Goal: Task Accomplishment & Management: Use online tool/utility

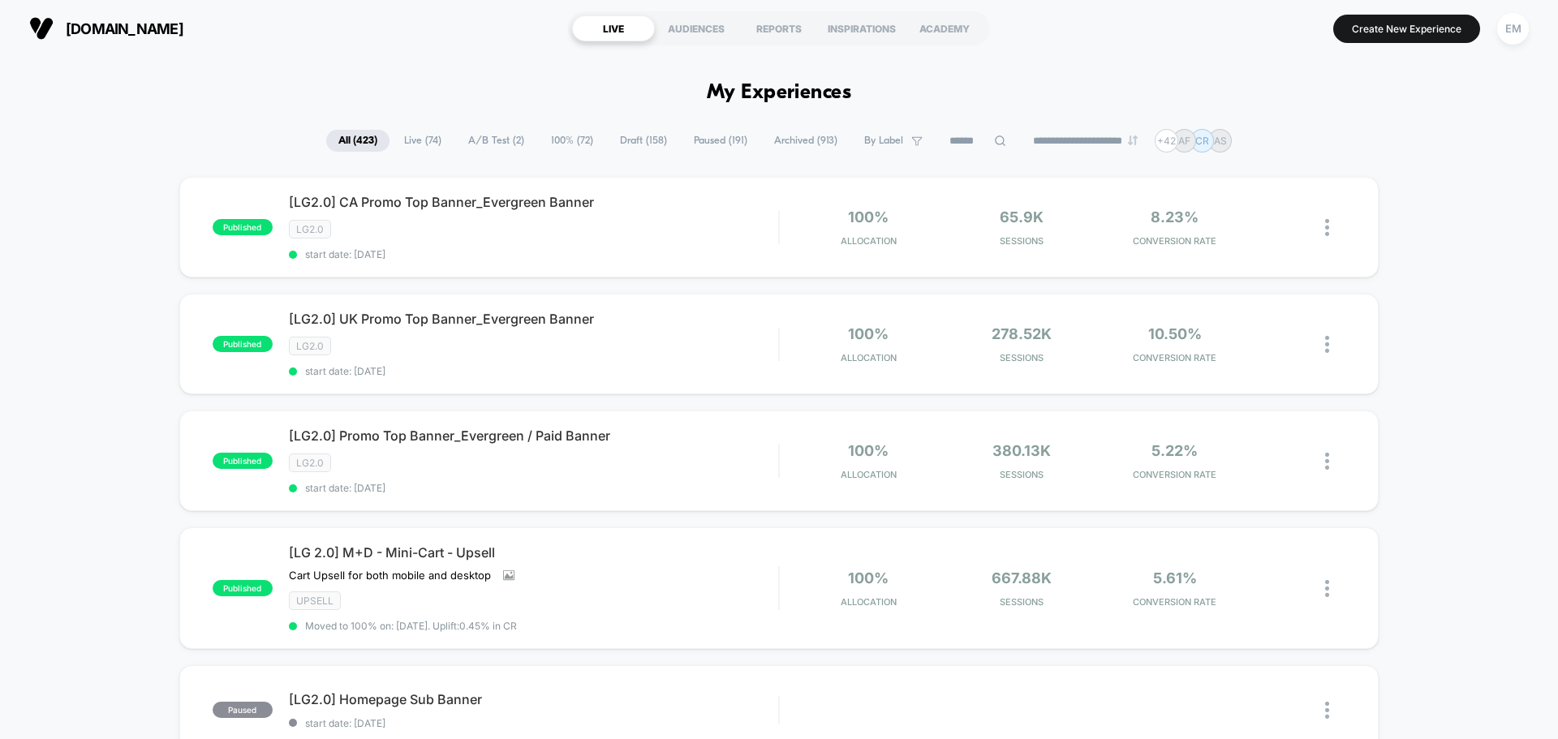
click at [424, 140] on span "Live ( 74 )" at bounding box center [423, 141] width 62 height 22
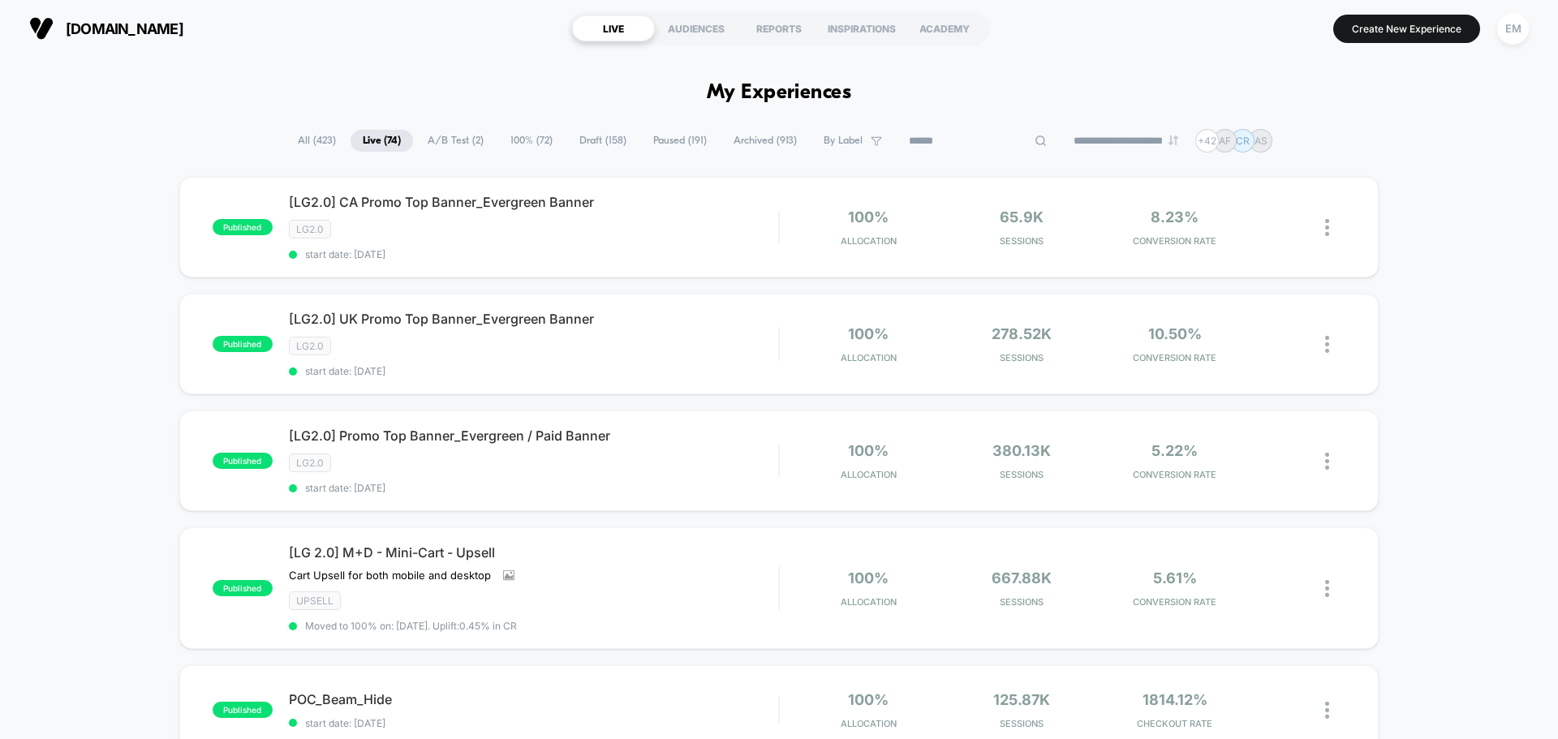
click at [943, 140] on input at bounding box center [977, 140] width 162 height 19
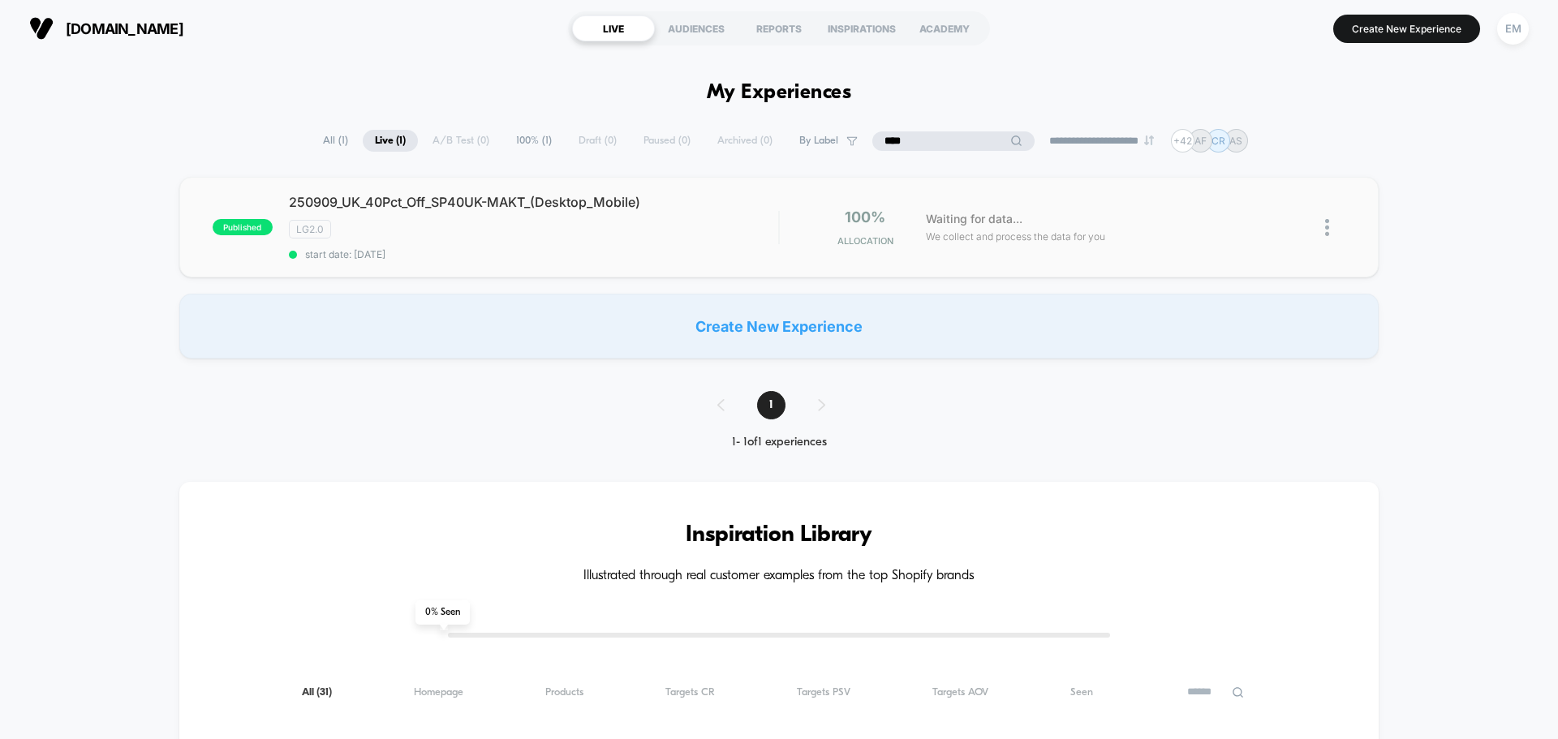
type input "****"
click at [1330, 224] on div at bounding box center [1335, 227] width 20 height 38
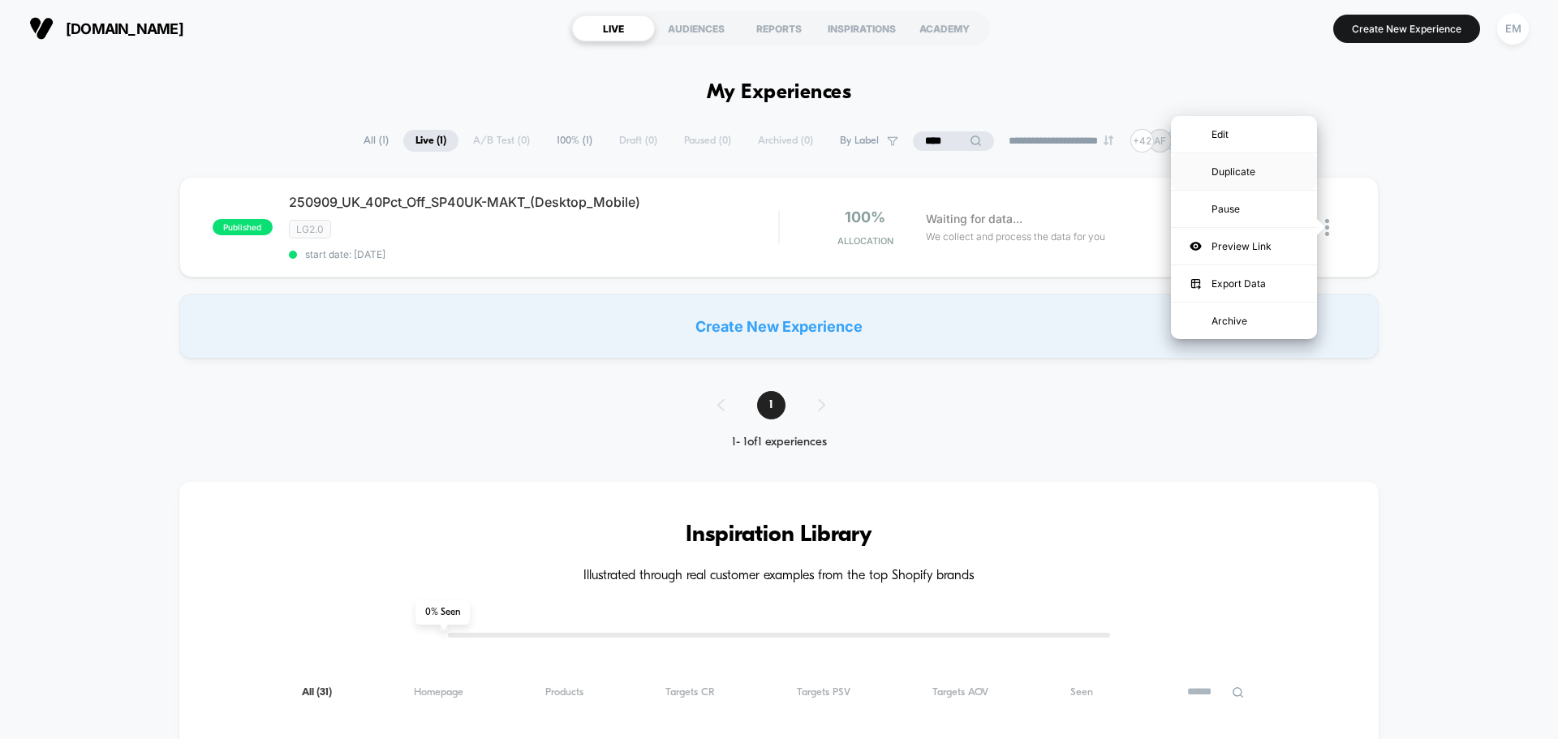
click at [1239, 178] on div "Duplicate" at bounding box center [1244, 171] width 146 height 37
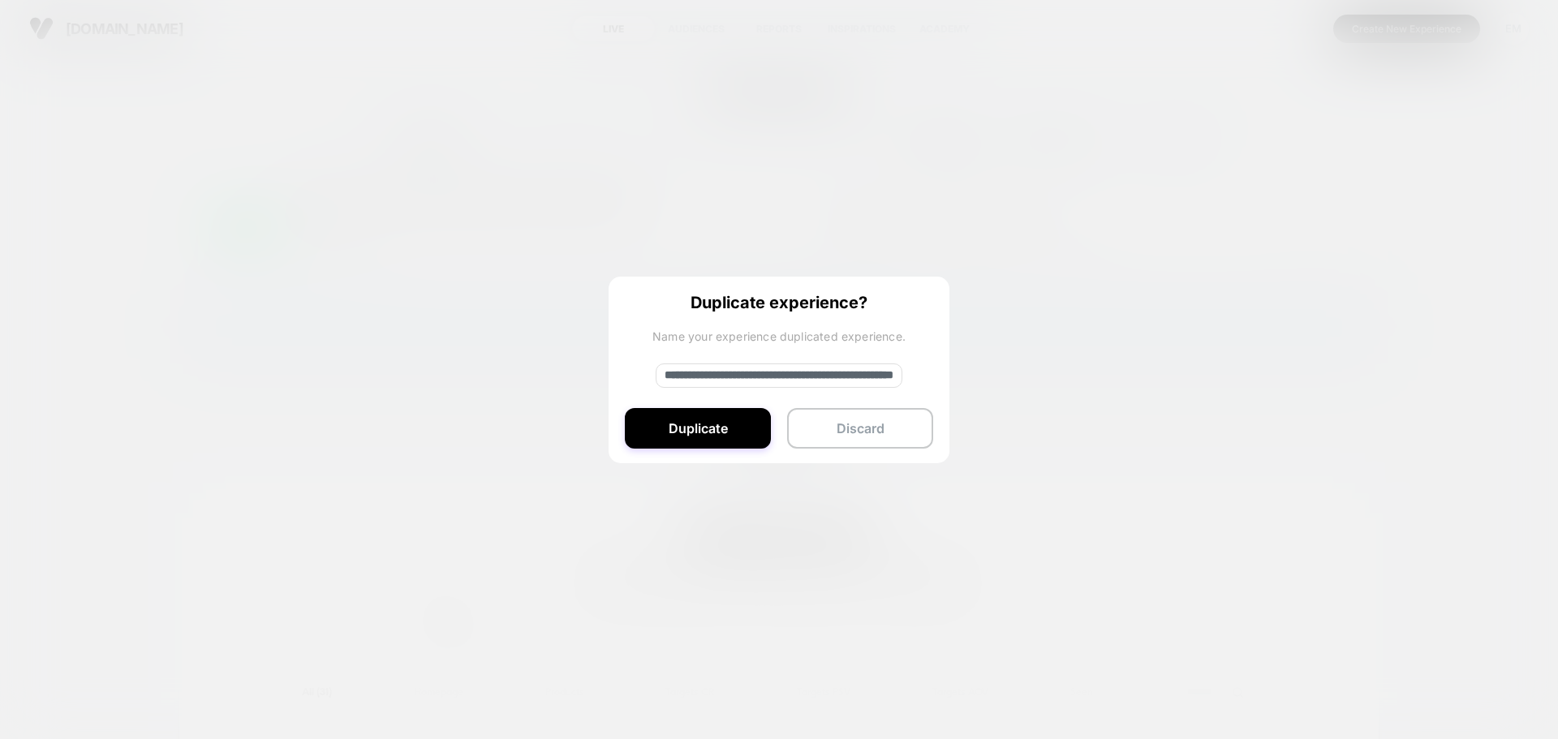
click at [679, 369] on input "**********" at bounding box center [778, 375] width 247 height 24
drag, startPoint x: 723, startPoint y: 374, endPoint x: 624, endPoint y: 385, distance: 99.6
click at [624, 385] on div "**********" at bounding box center [778, 371] width 341 height 188
type input "**********"
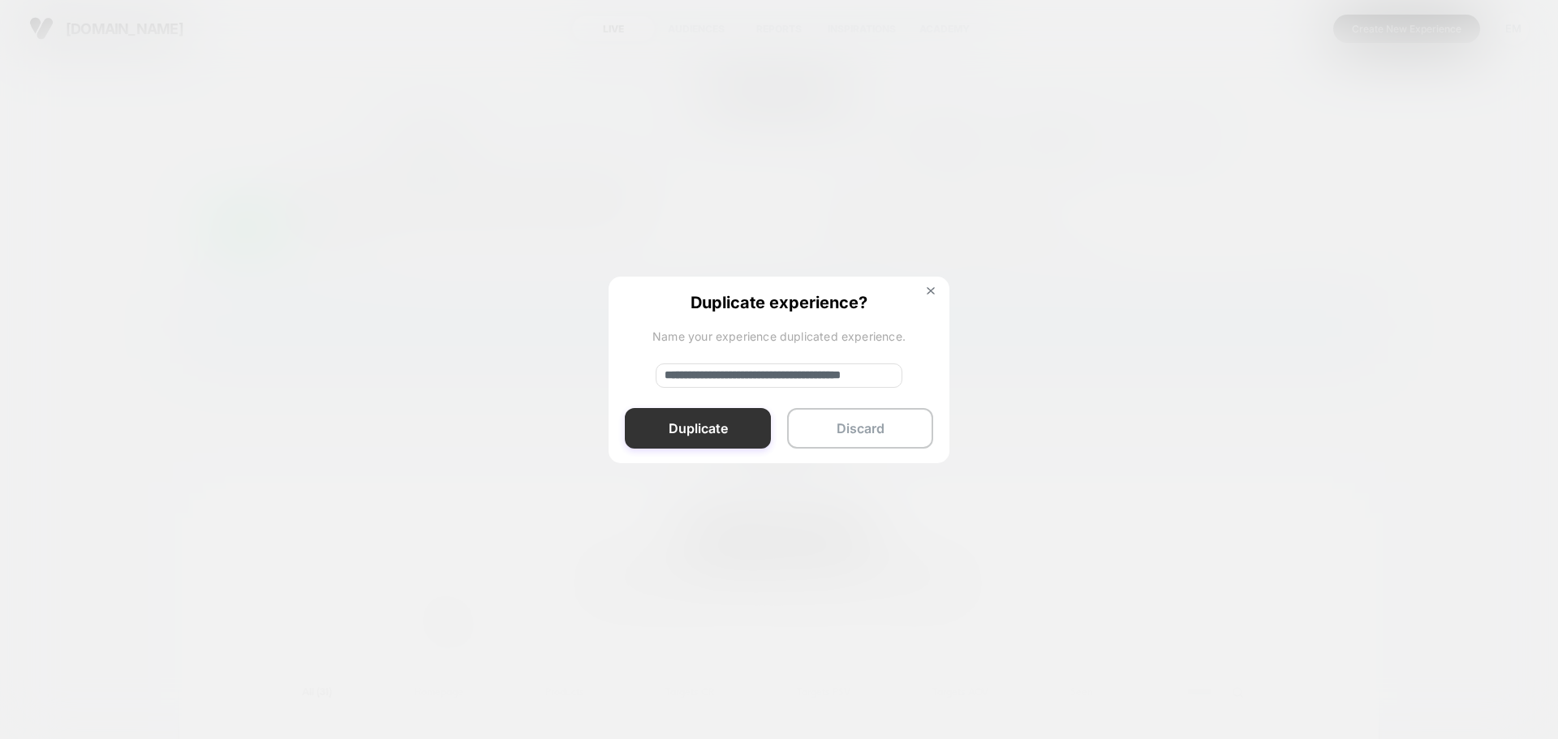
click at [691, 442] on button "Duplicate" at bounding box center [698, 428] width 146 height 41
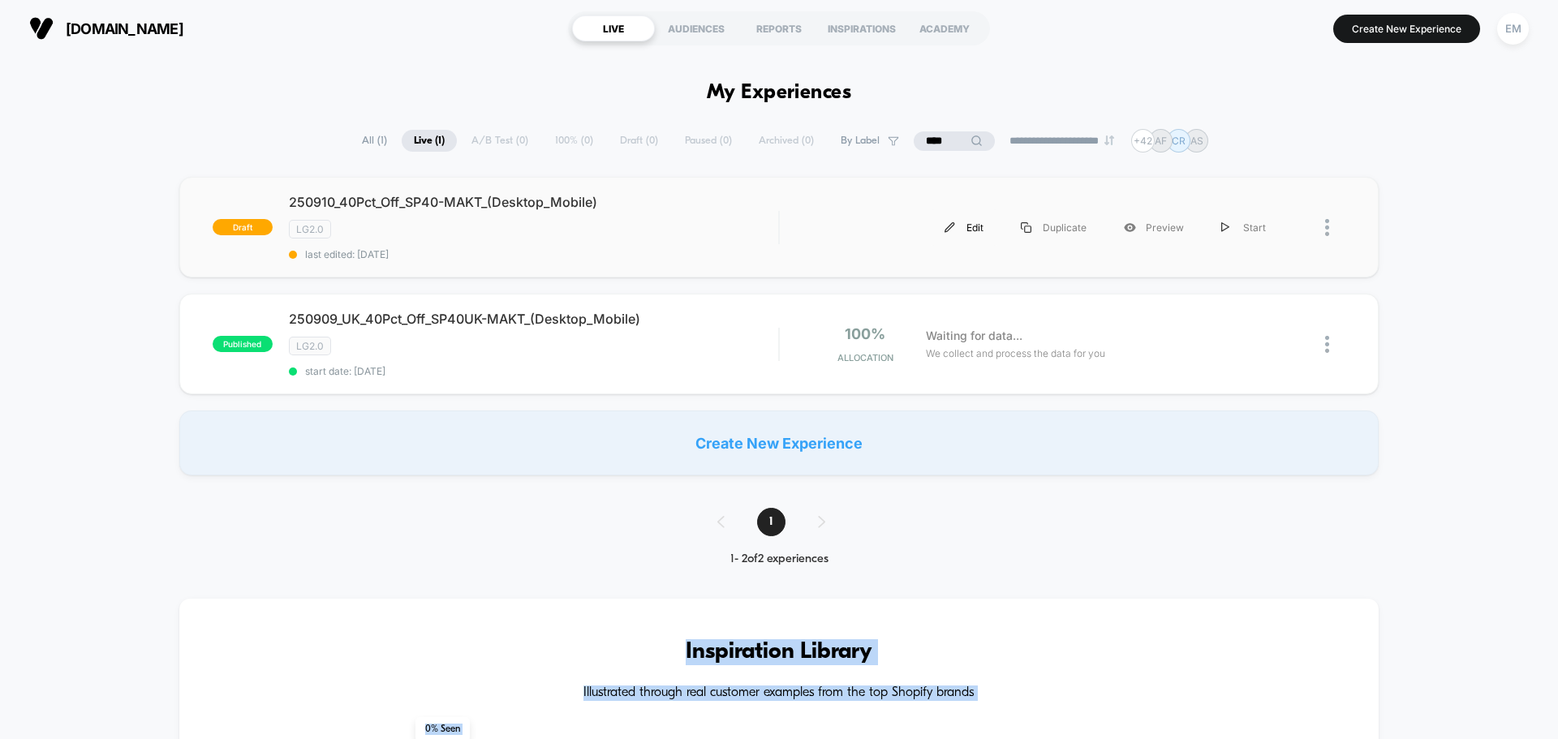
click at [980, 228] on div "Edit" at bounding box center [964, 227] width 76 height 37
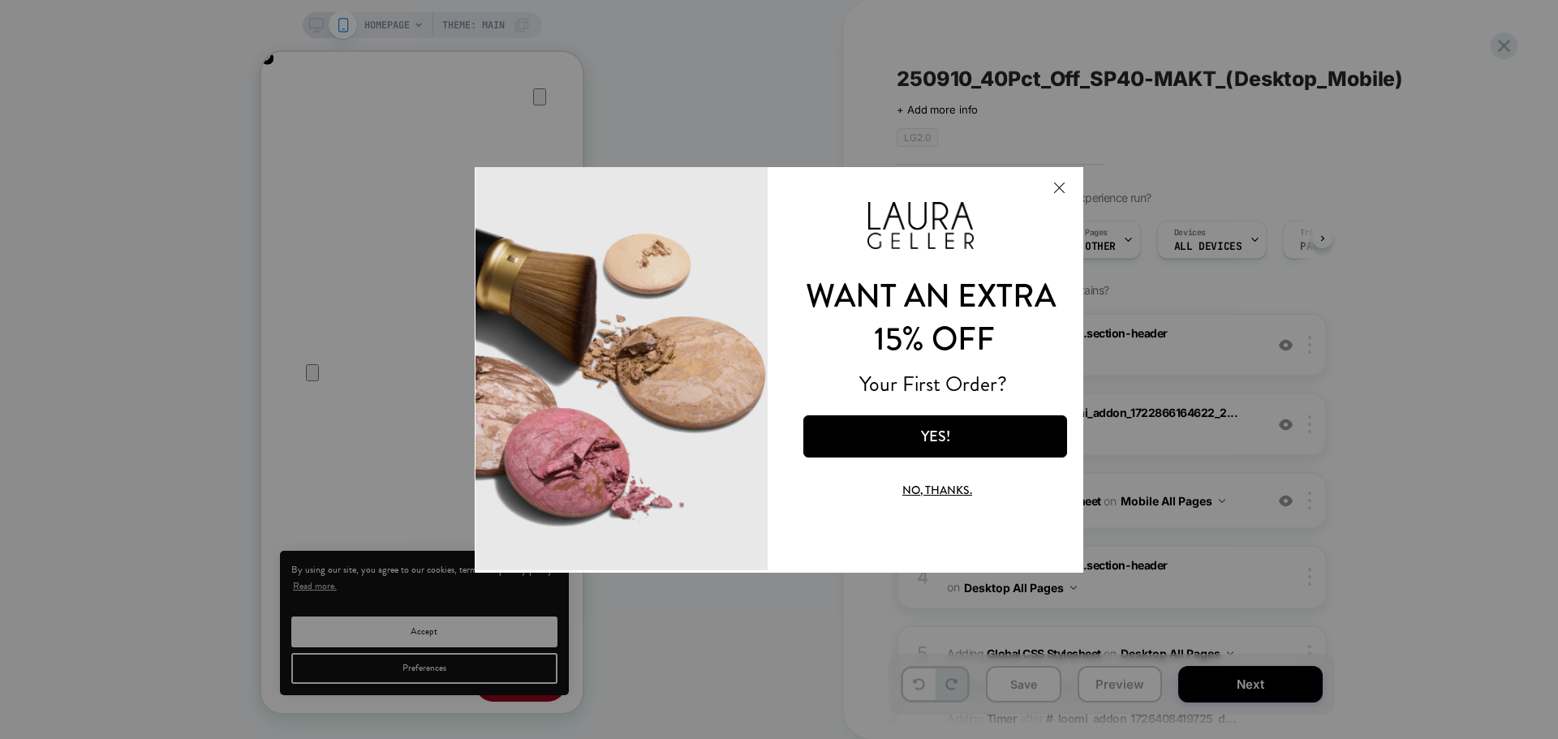
scroll to position [0, 643]
click at [1060, 187] on button "Close Modal" at bounding box center [1059, 186] width 44 height 39
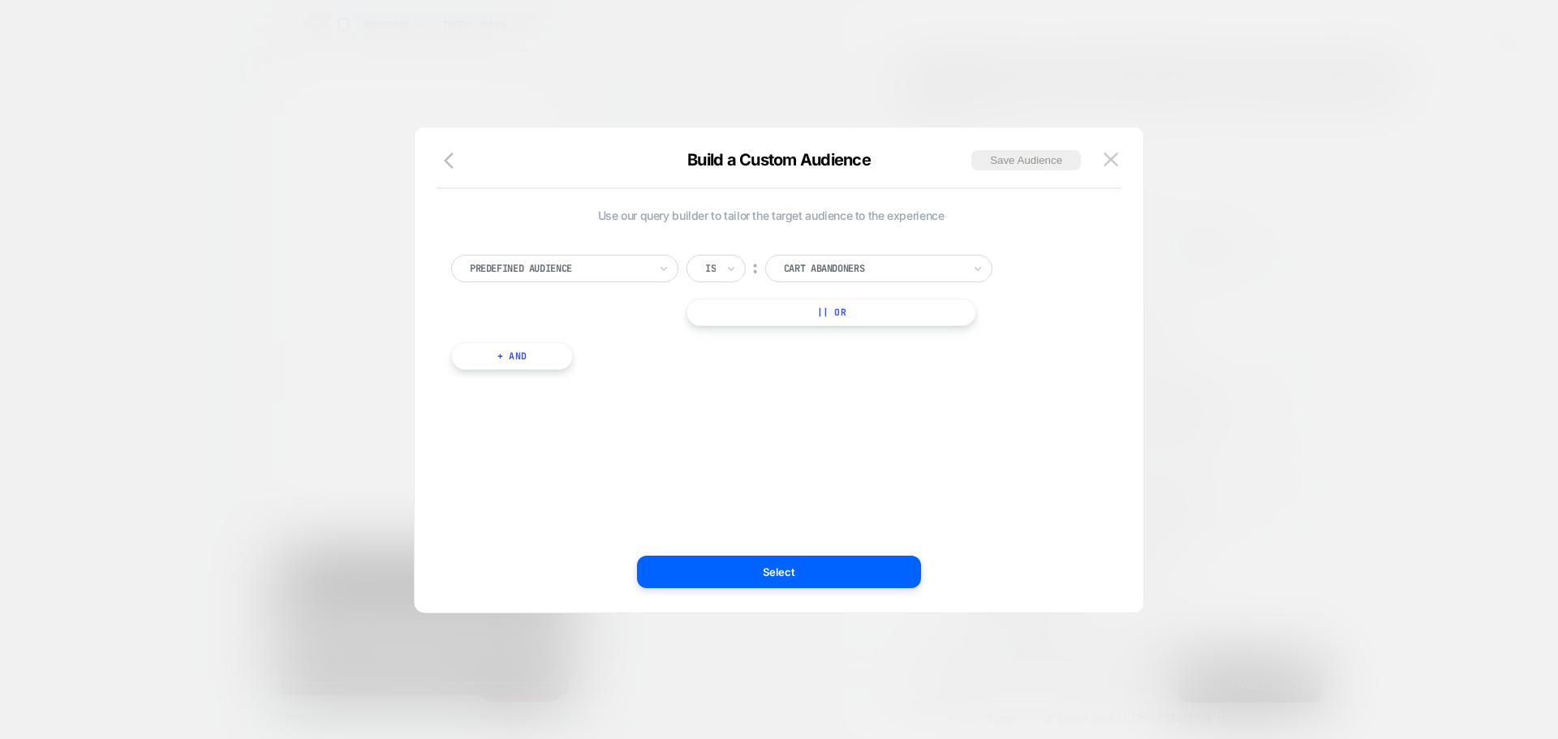
click at [651, 263] on div "Predefined Audience" at bounding box center [564, 269] width 227 height 28
type input "*"
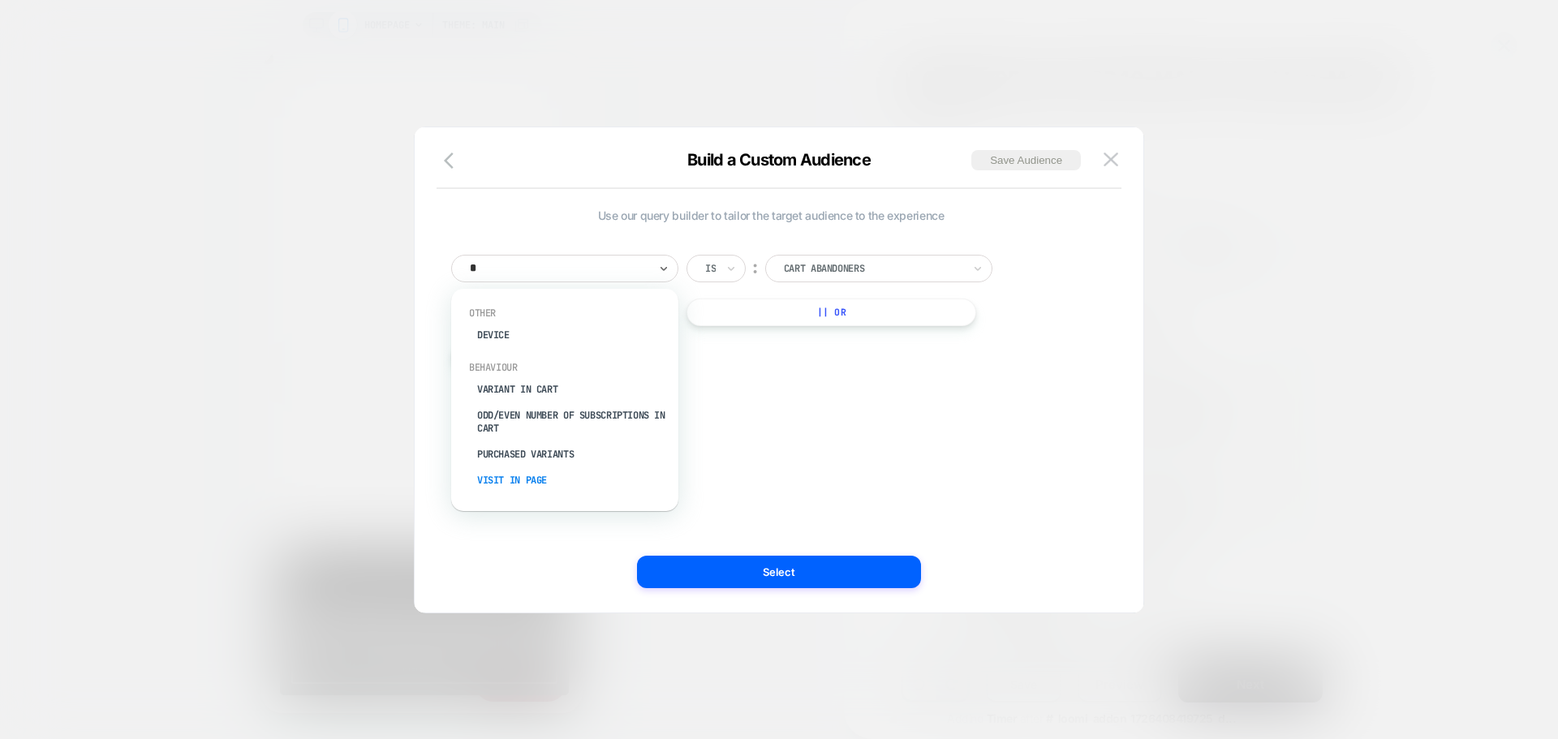
scroll to position [0, 0]
click at [0, 0] on div "Visit In Page" at bounding box center [0, 0] width 0 height 0
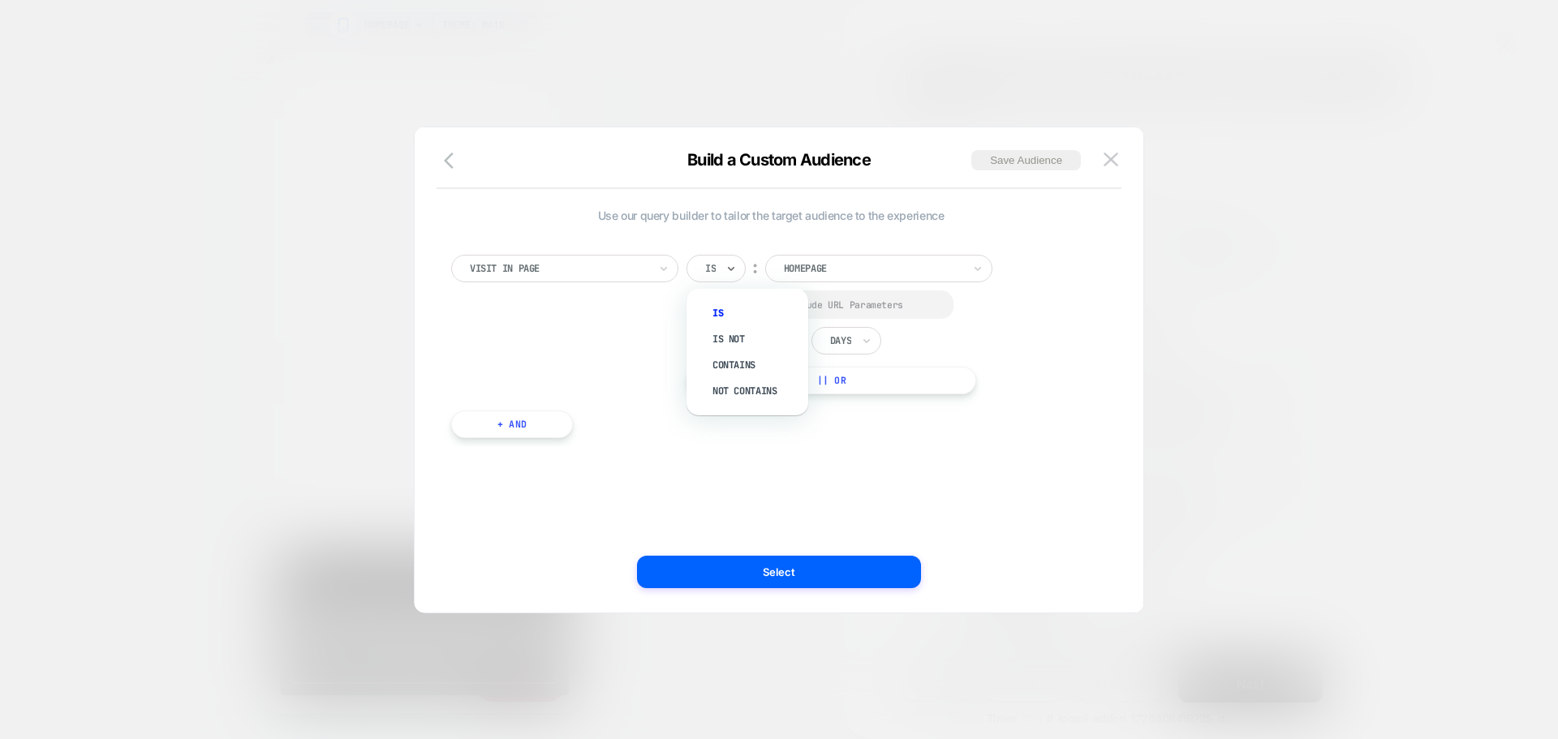
click at [0, 0] on div at bounding box center [0, 0] width 0 height 0
click at [737, 372] on div "Contains" at bounding box center [755, 365] width 105 height 26
click at [0, 0] on div at bounding box center [0, 0] width 0 height 0
click at [801, 352] on div "In the last * Days" at bounding box center [783, 342] width 195 height 28
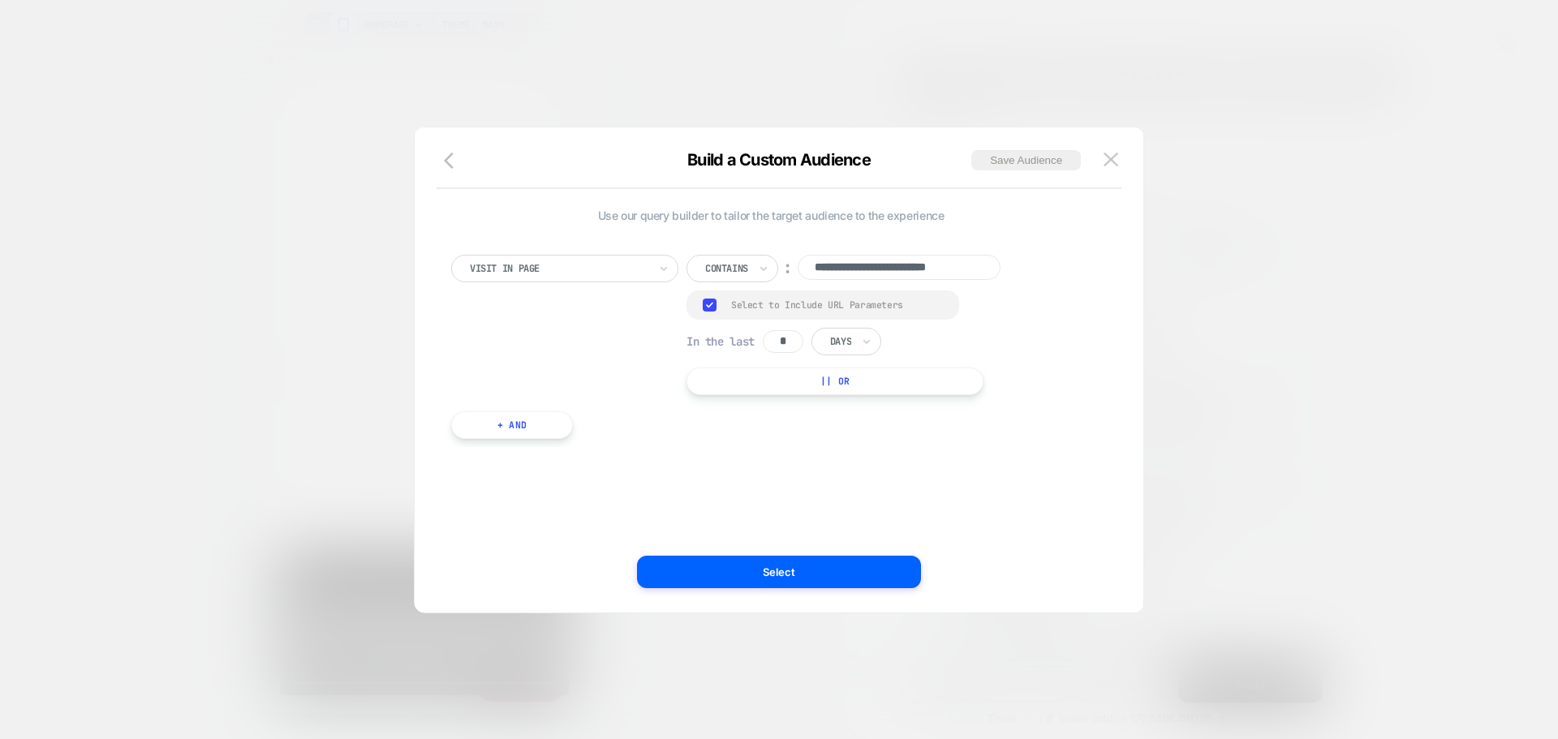
scroll to position [0, 0]
type input "*"
click at [843, 342] on div at bounding box center [840, 341] width 21 height 15
click at [853, 379] on div "Hours" at bounding box center [883, 386] width 105 height 26
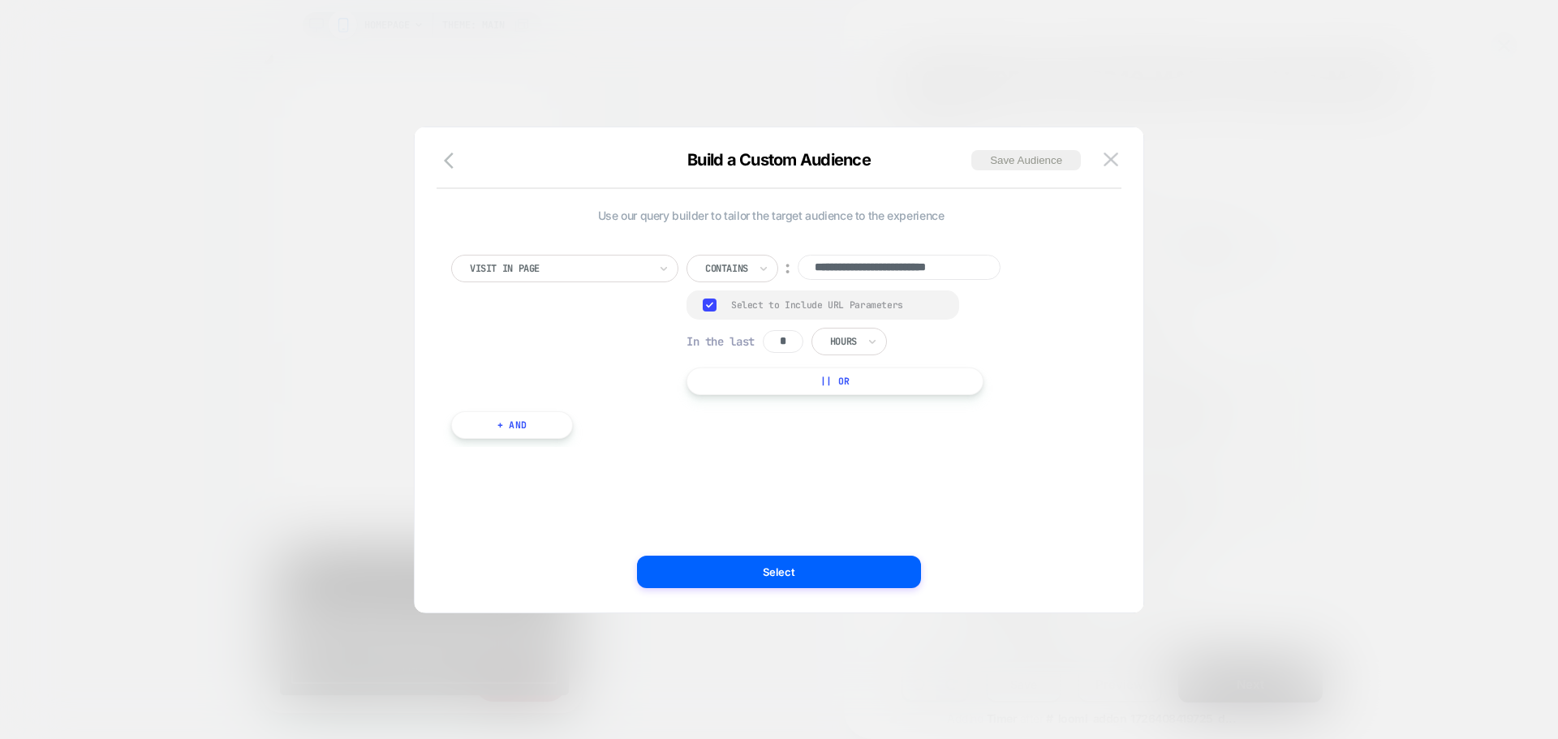
scroll to position [0, 0]
click at [0, 0] on input "**********" at bounding box center [0, 0] width 0 height 0
paste input
type input "**********"
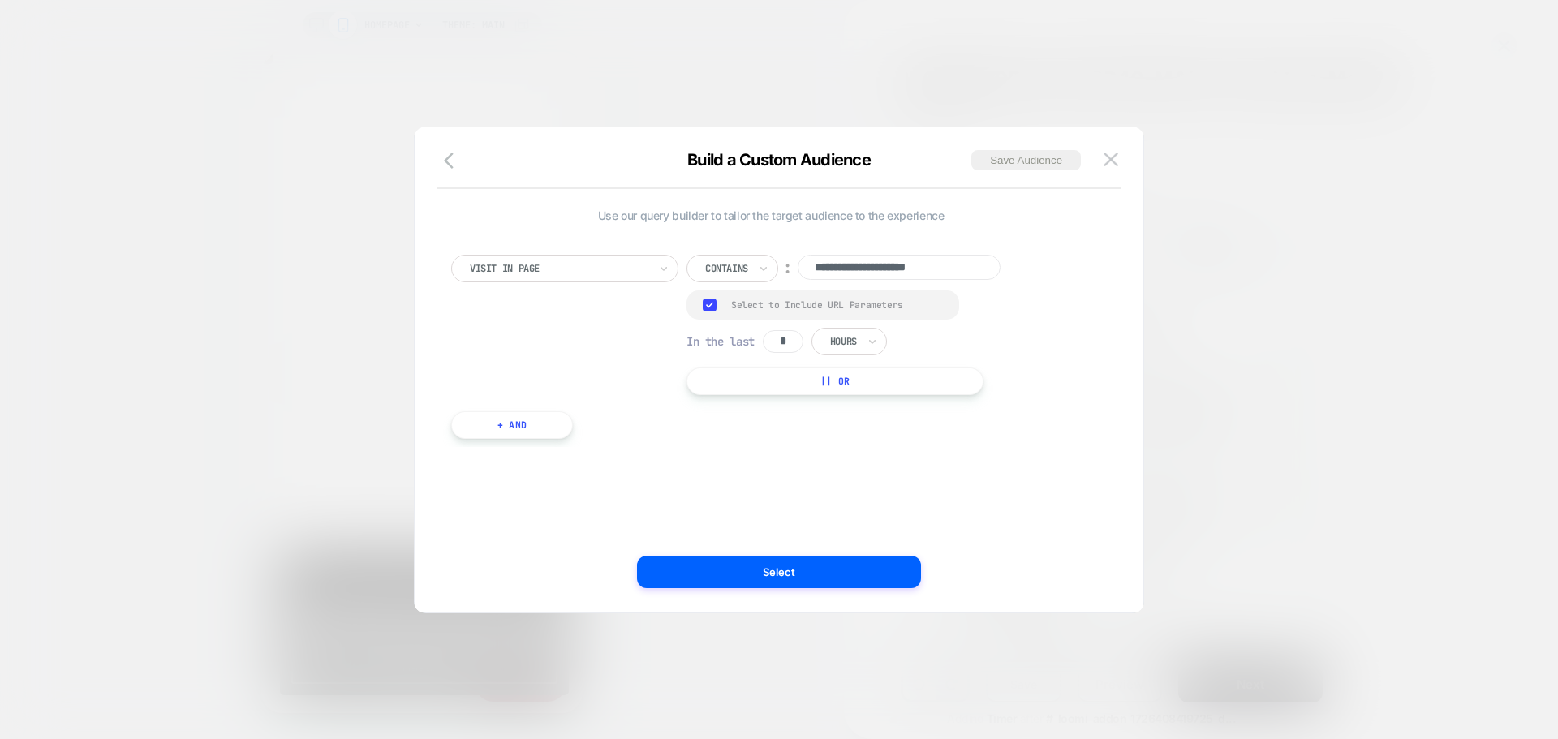
click at [776, 446] on div "**********" at bounding box center [770, 338] width 655 height 217
click at [0, 0] on button "Save Audience" at bounding box center [0, 0] width 0 height 0
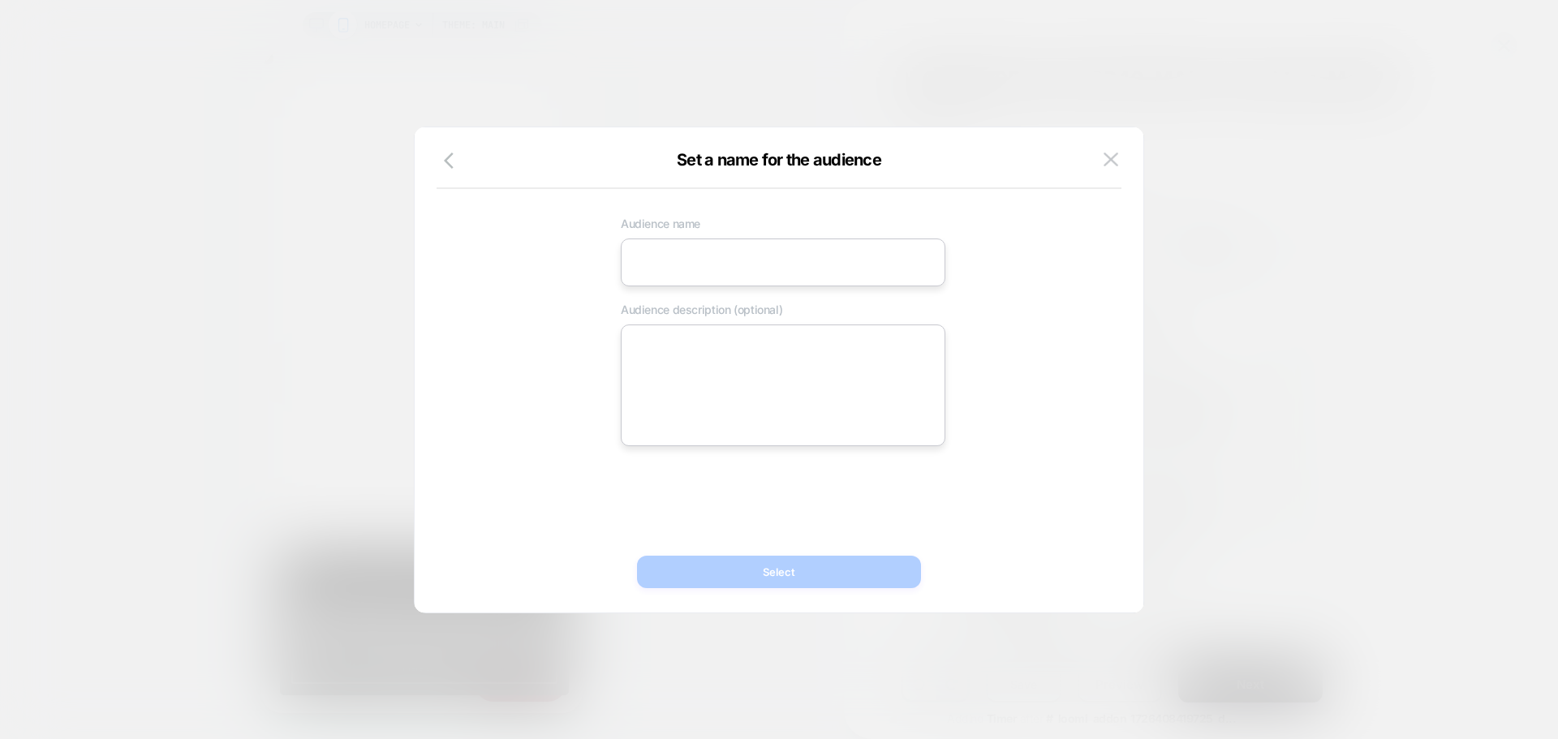
scroll to position [0, 0]
click at [754, 263] on input at bounding box center [783, 263] width 324 height 48
paste input "**********"
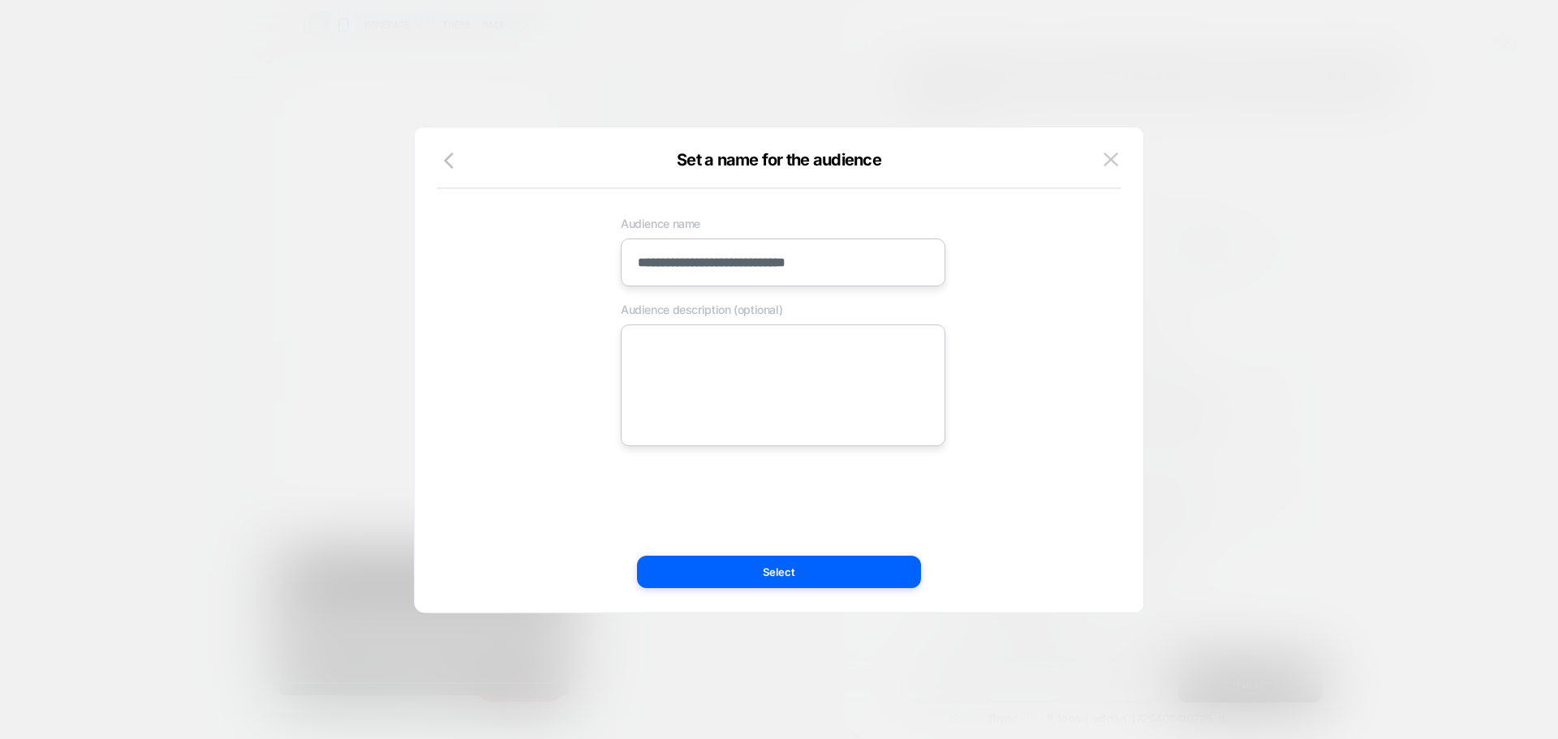
type input "**********"
drag, startPoint x: 689, startPoint y: 362, endPoint x: 681, endPoint y: 367, distance: 8.8
click at [691, 362] on textarea at bounding box center [783, 385] width 324 height 122
paste textarea "**********"
type textarea "*"
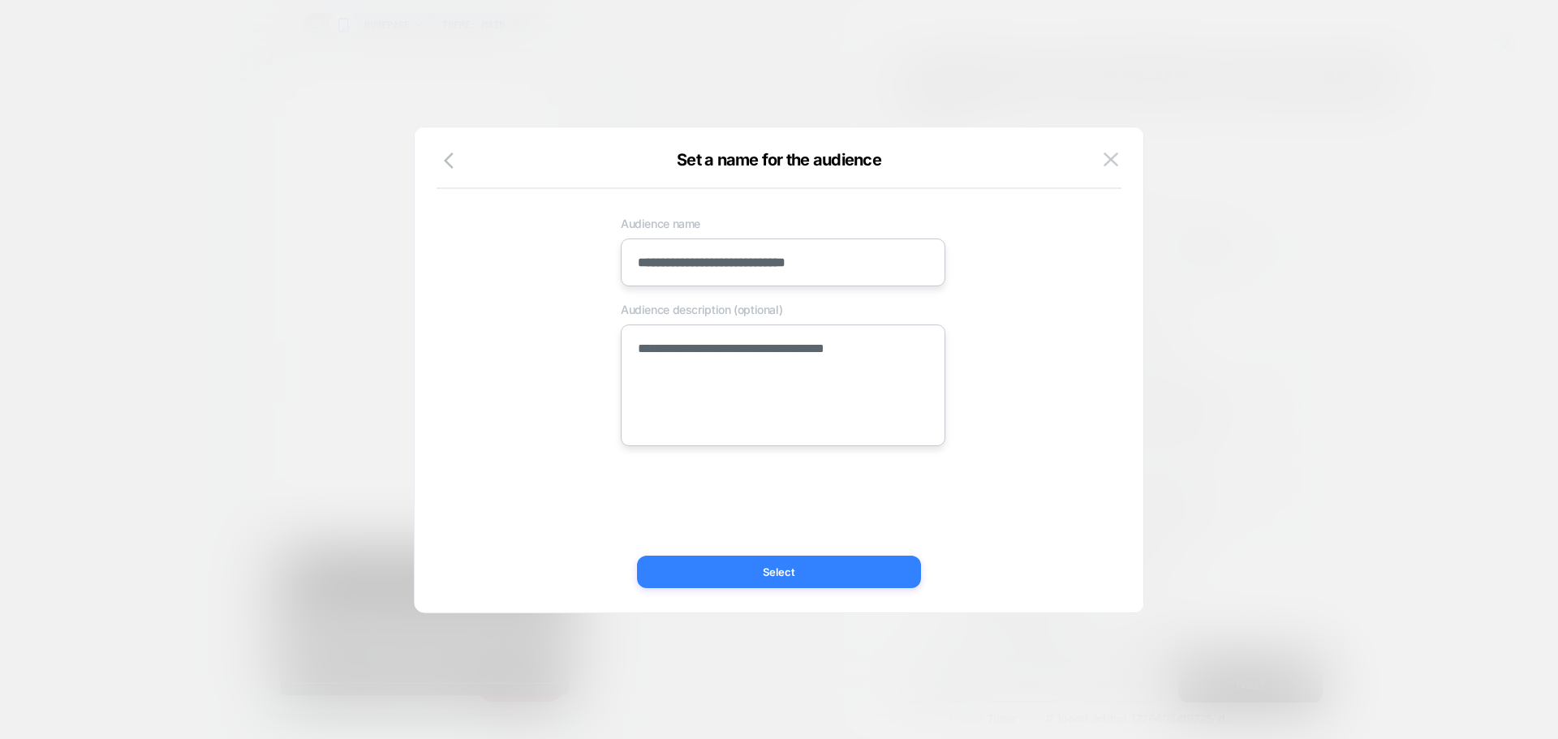
type textarea "**********"
click at [678, 570] on button "Select" at bounding box center [779, 572] width 284 height 32
type textarea "*"
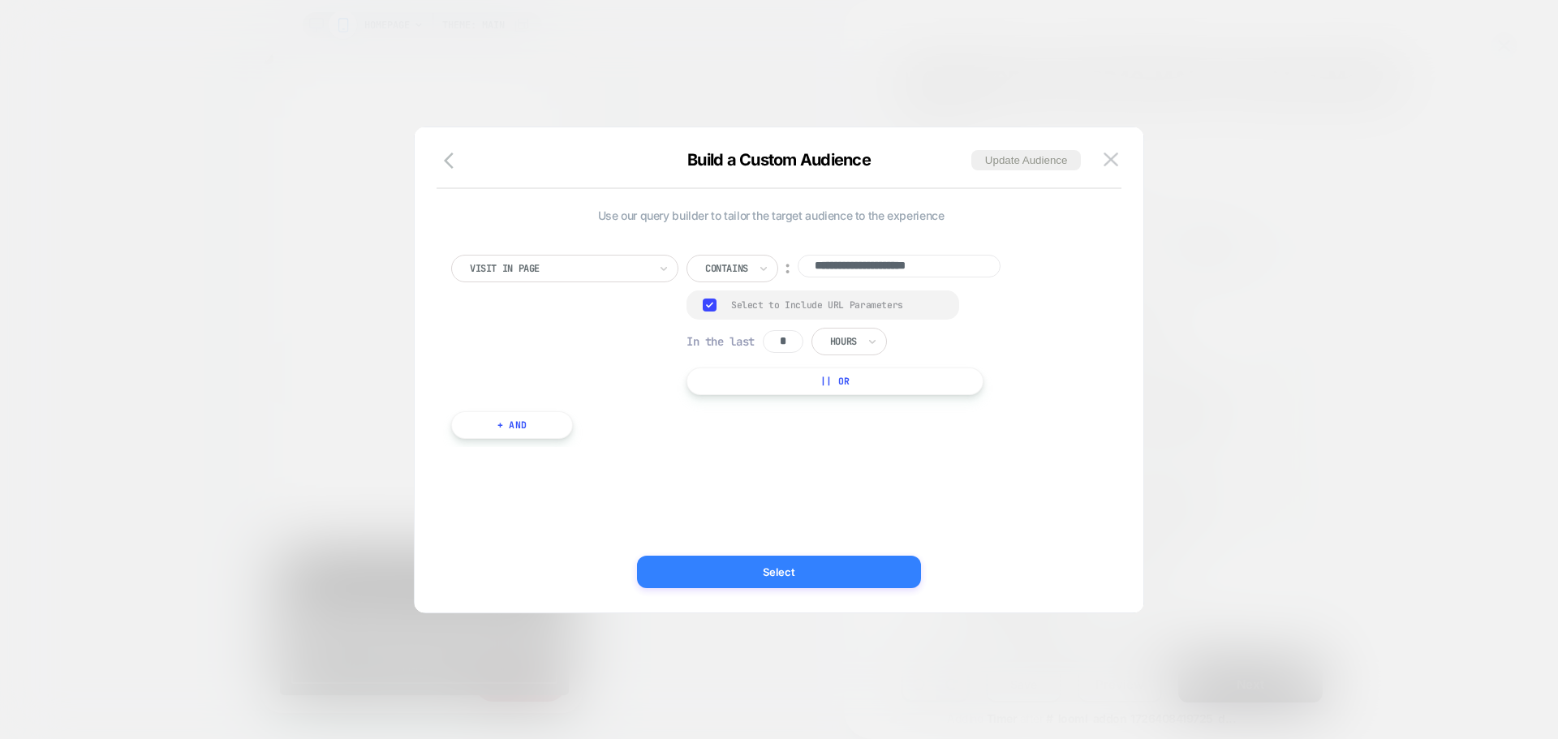
click at [690, 568] on button "Select" at bounding box center [779, 572] width 284 height 32
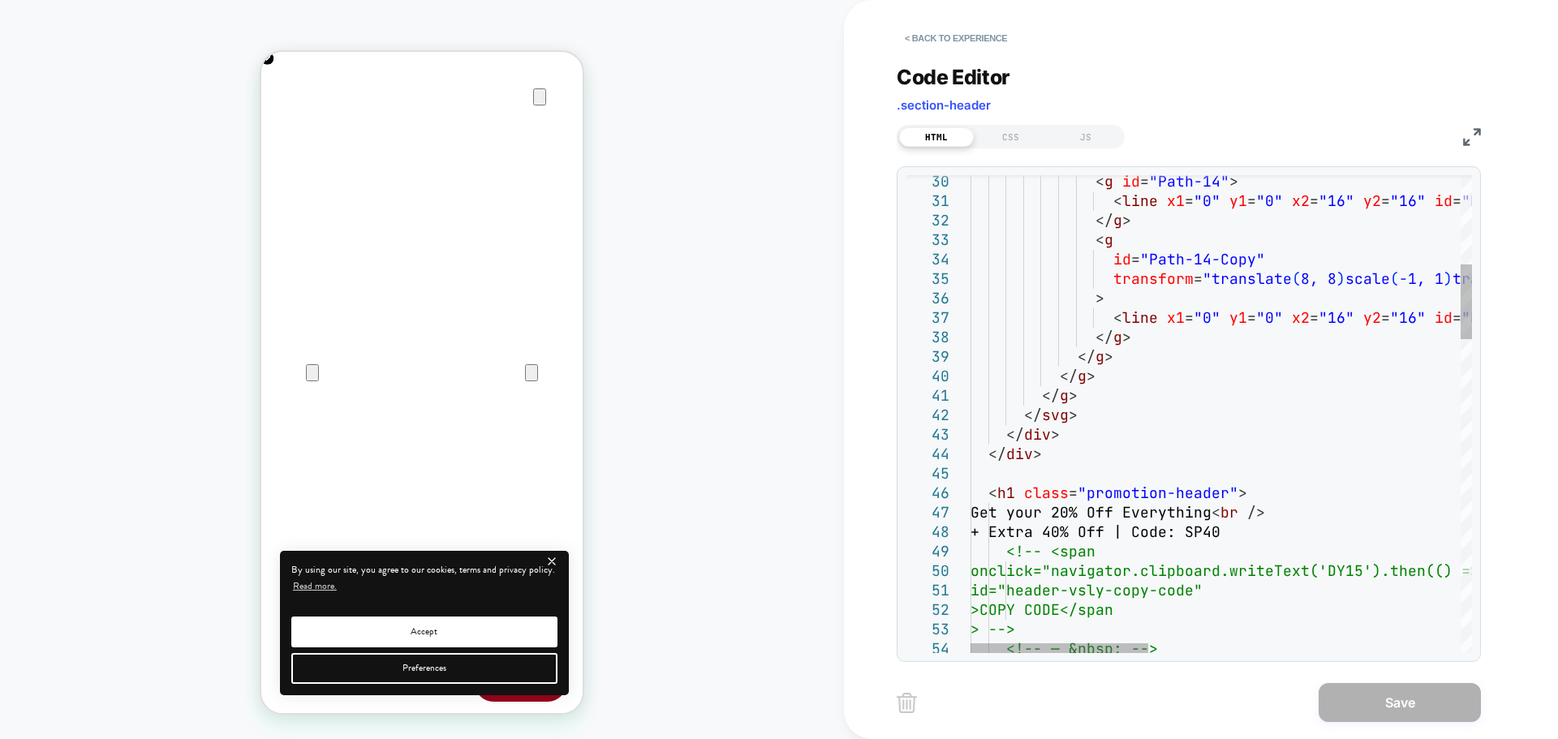
scroll to position [0, 0]
drag, startPoint x: 1072, startPoint y: 510, endPoint x: 995, endPoint y: 509, distance: 76.3
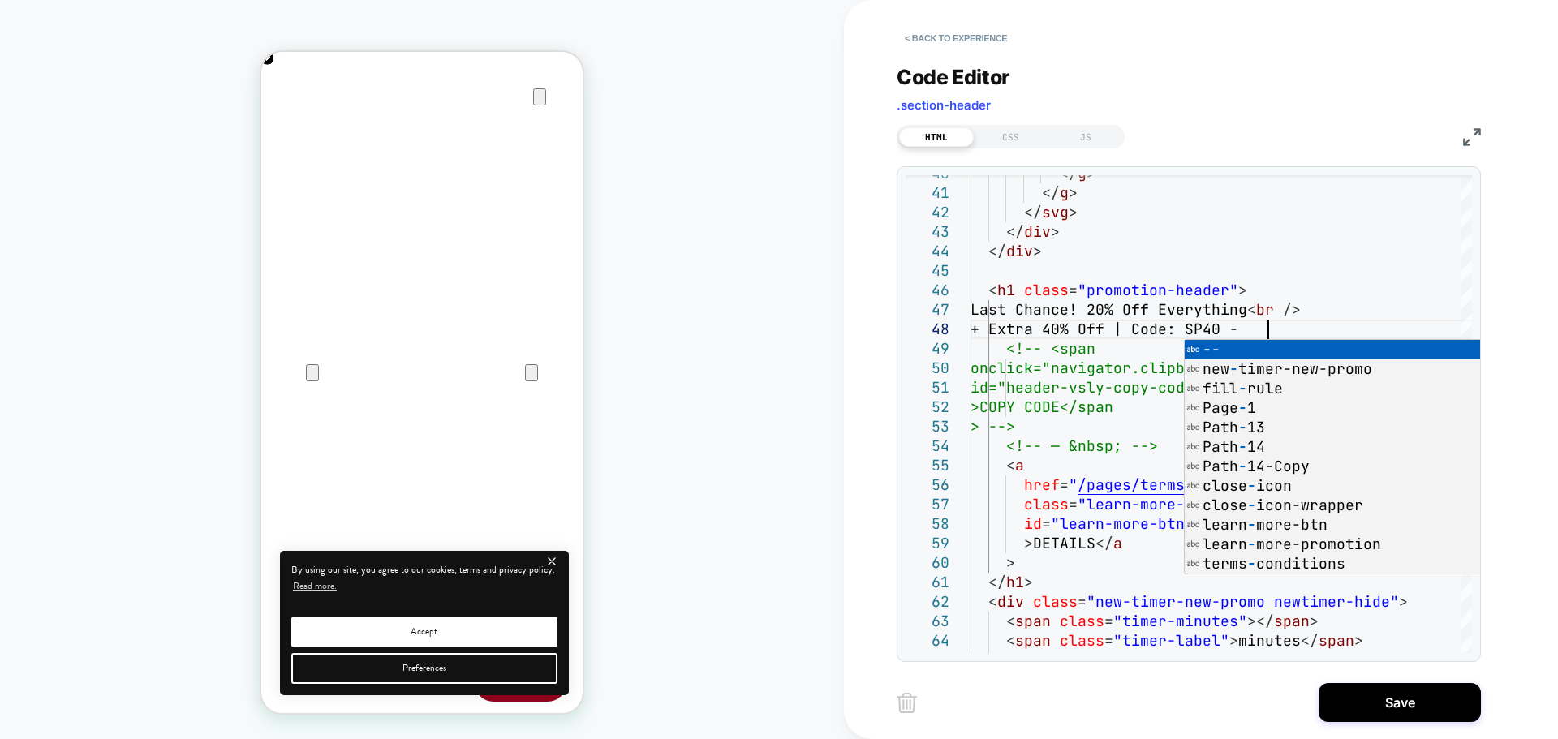
scroll to position [0, 321]
type textarea "**********"
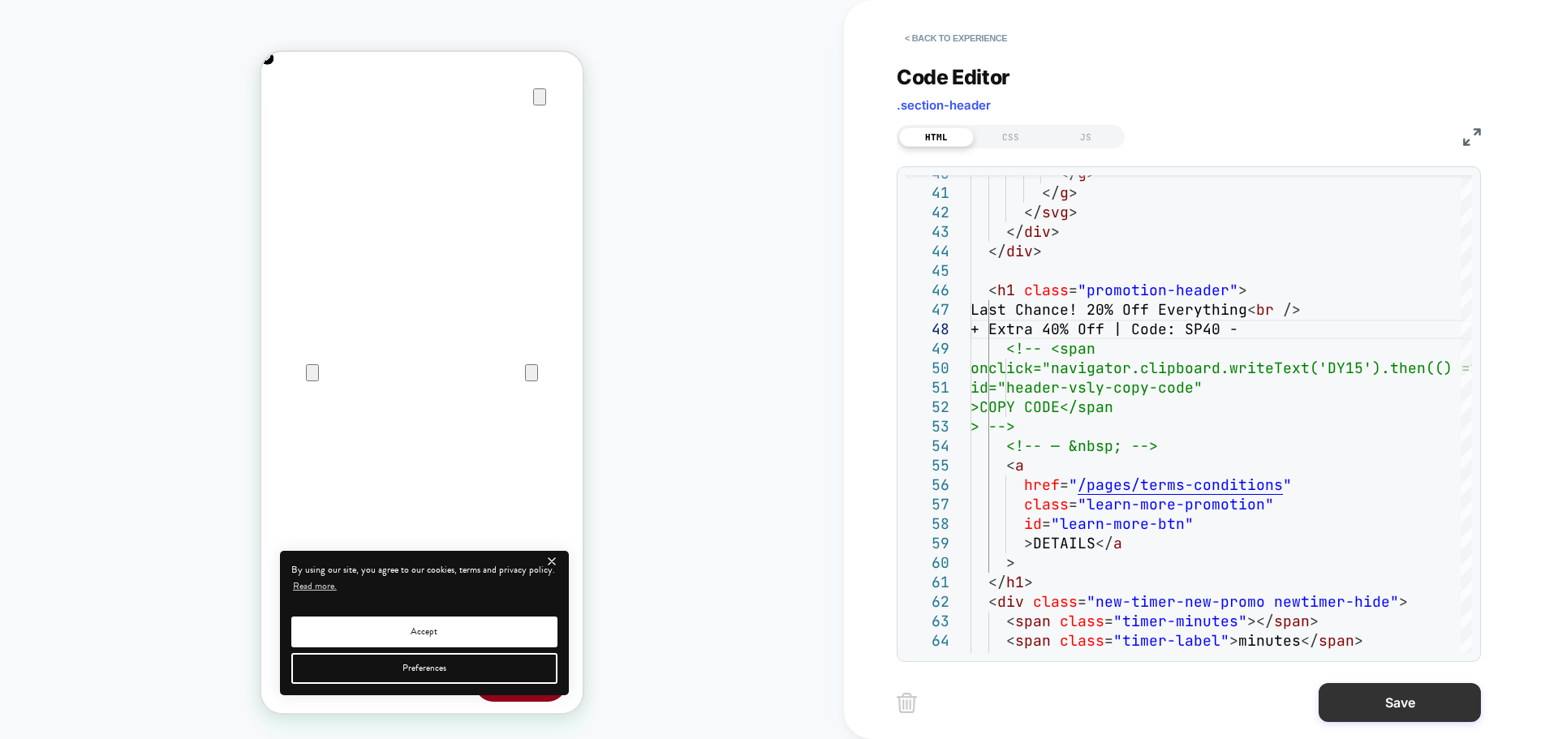
click at [1363, 693] on button "Save" at bounding box center [1399, 702] width 162 height 39
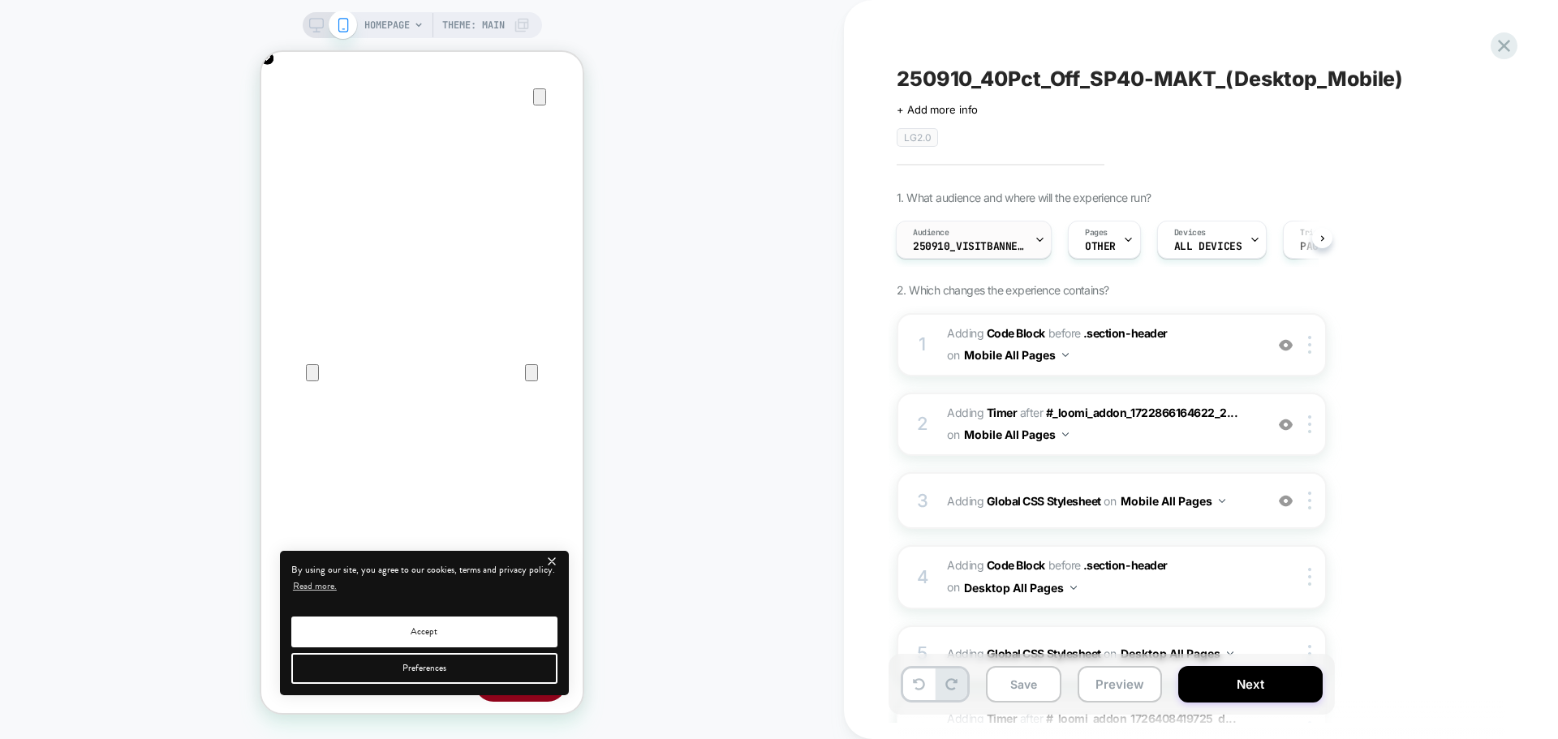
scroll to position [0, 643]
click at [309, 27] on icon at bounding box center [316, 25] width 15 height 15
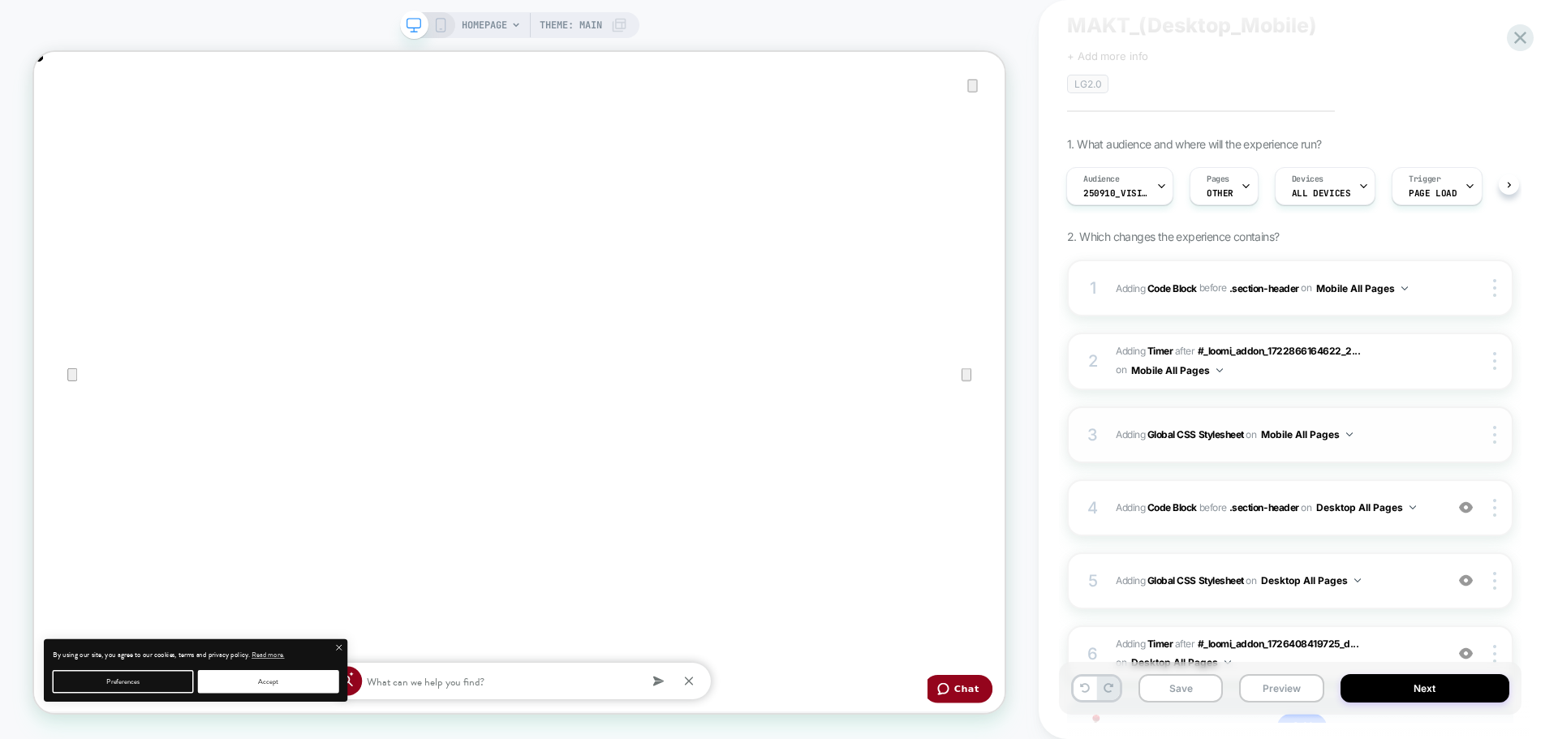
scroll to position [216, 0]
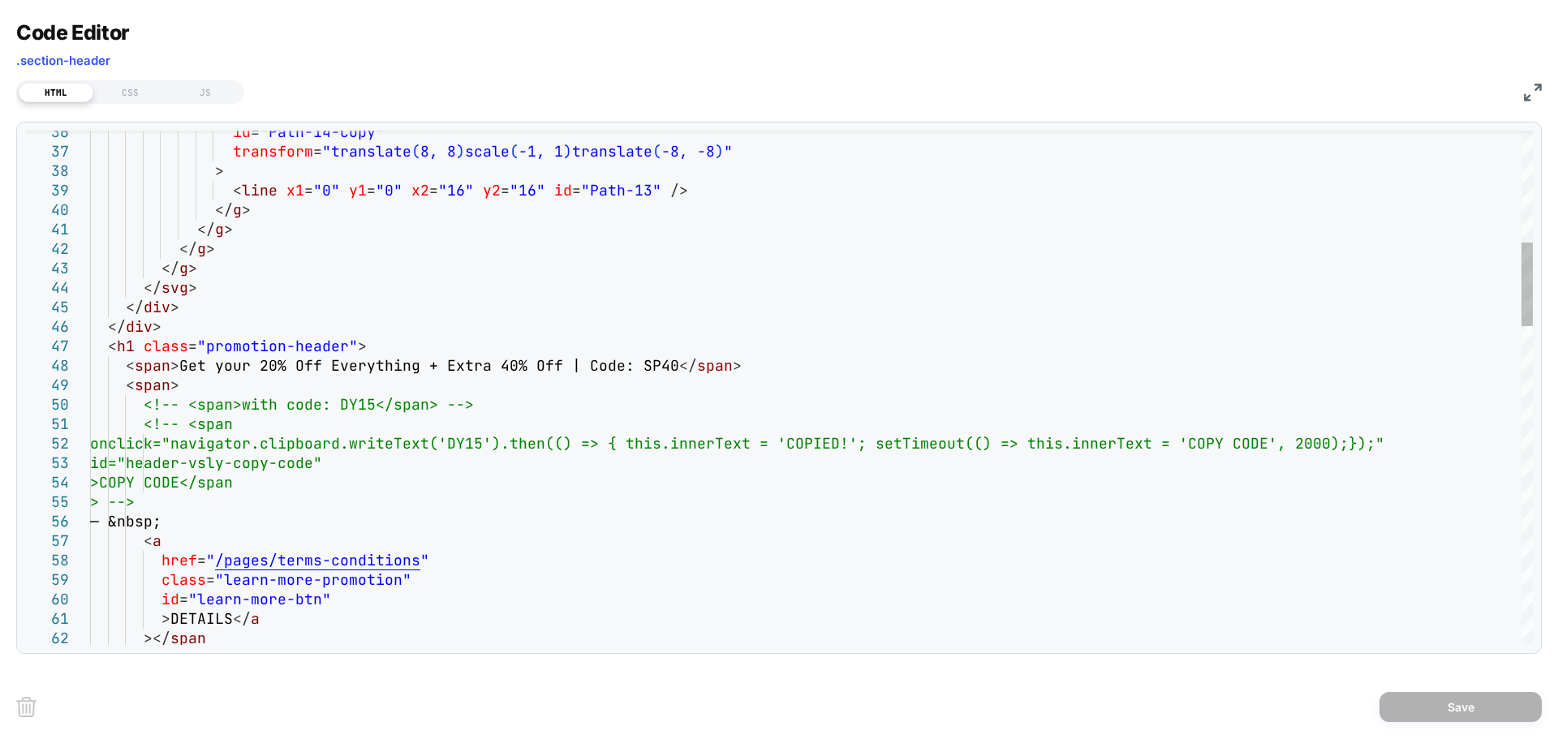
drag, startPoint x: 611, startPoint y: 363, endPoint x: 663, endPoint y: 384, distance: 56.0
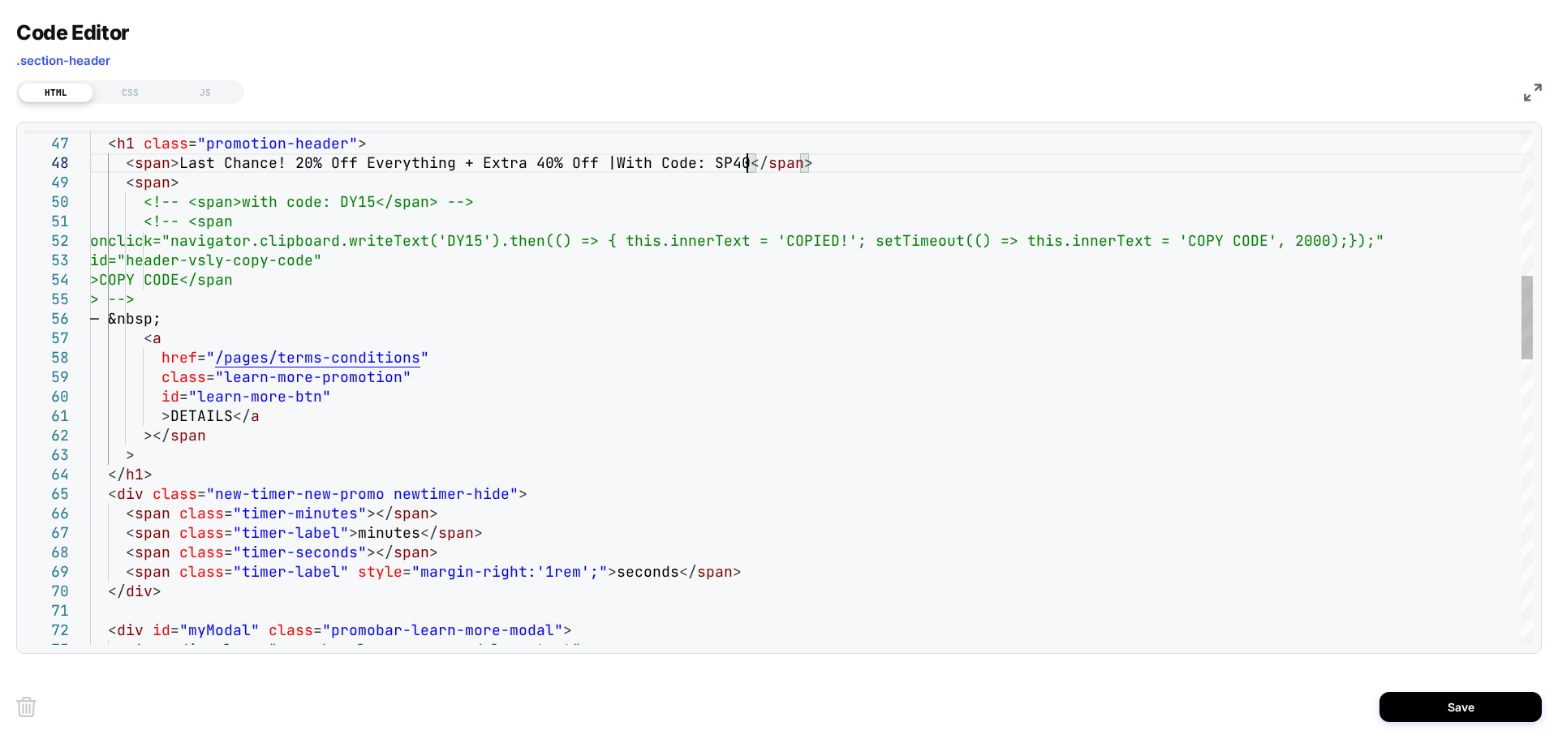
scroll to position [0, 0]
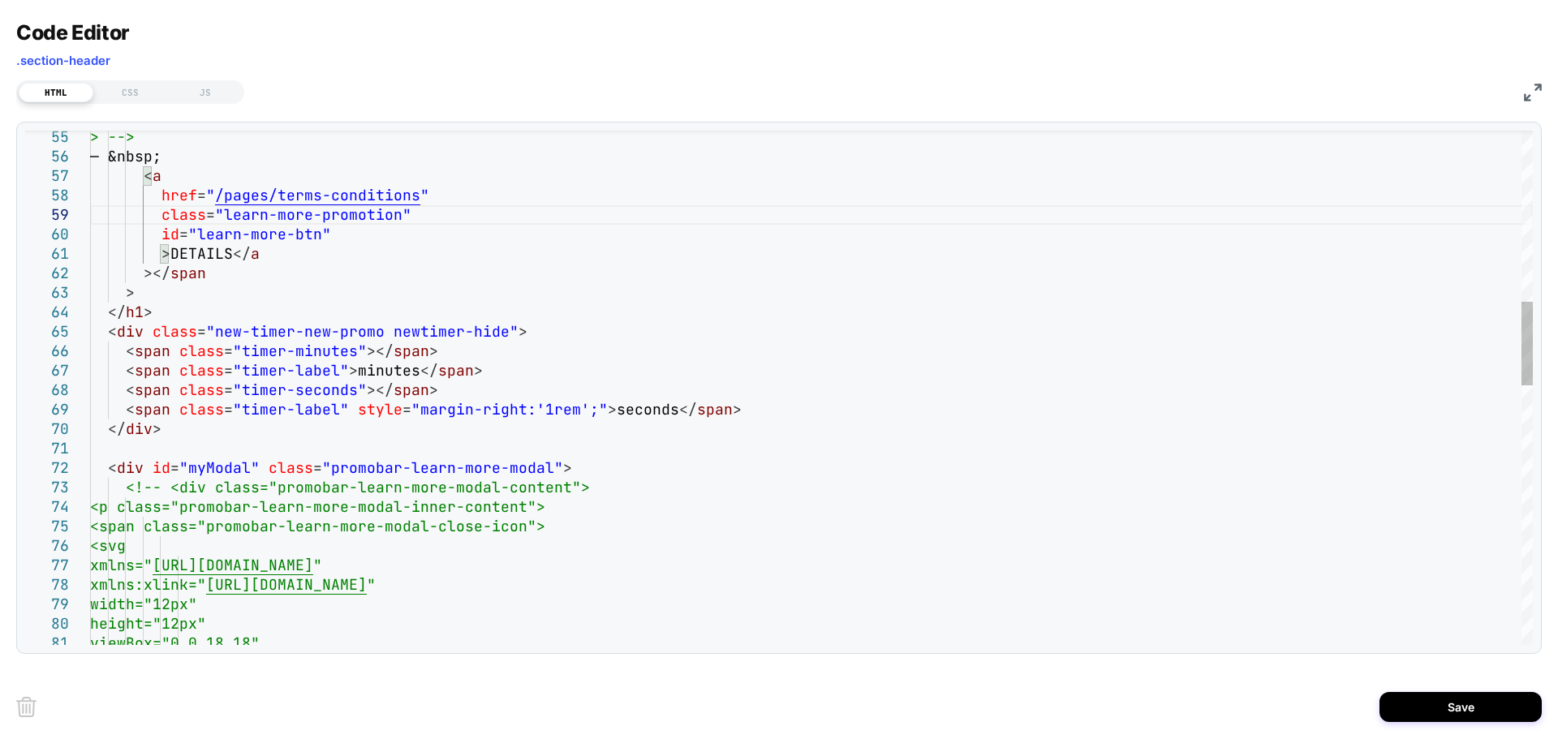
scroll to position [0, 2588]
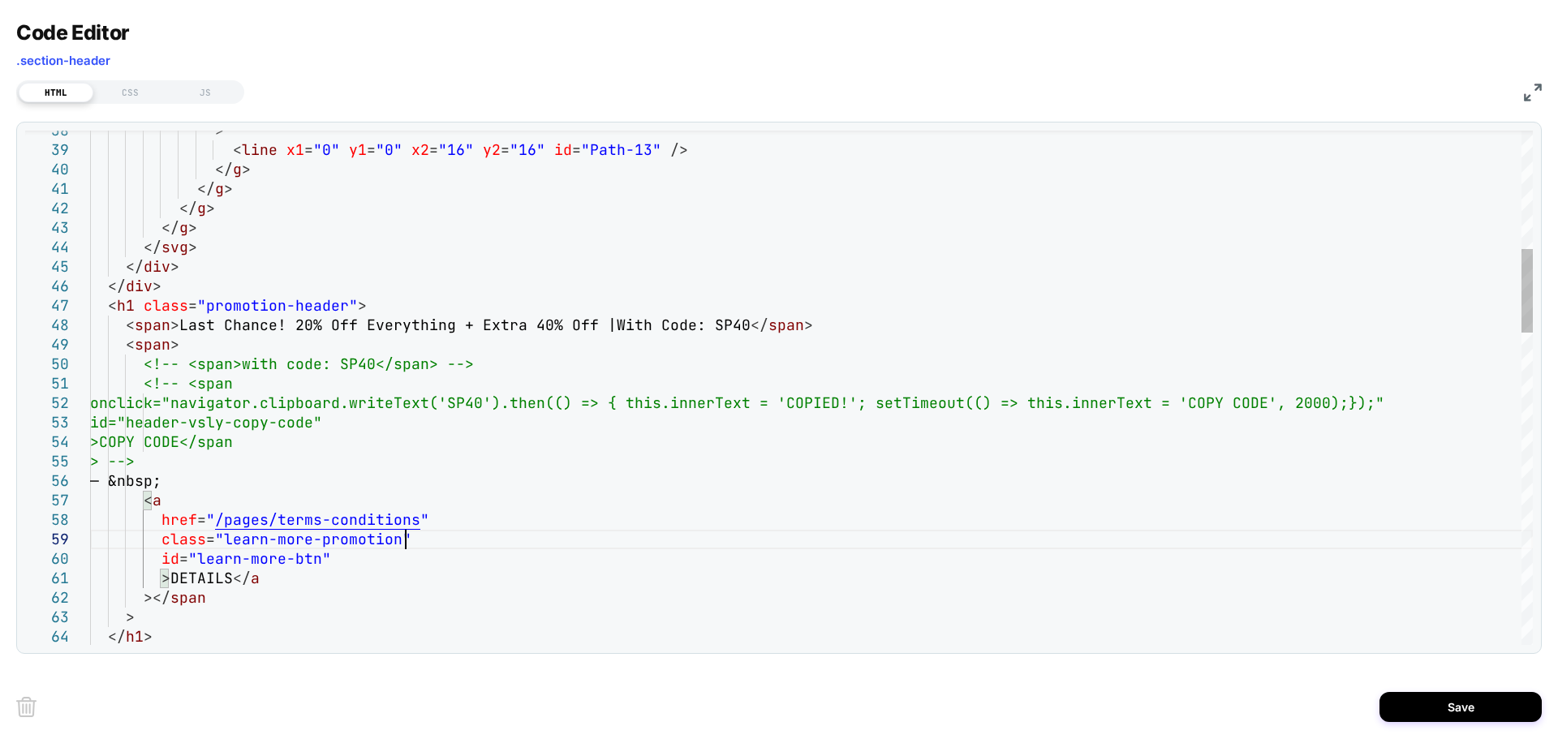
drag, startPoint x: 748, startPoint y: 324, endPoint x: 794, endPoint y: 347, distance: 51.9
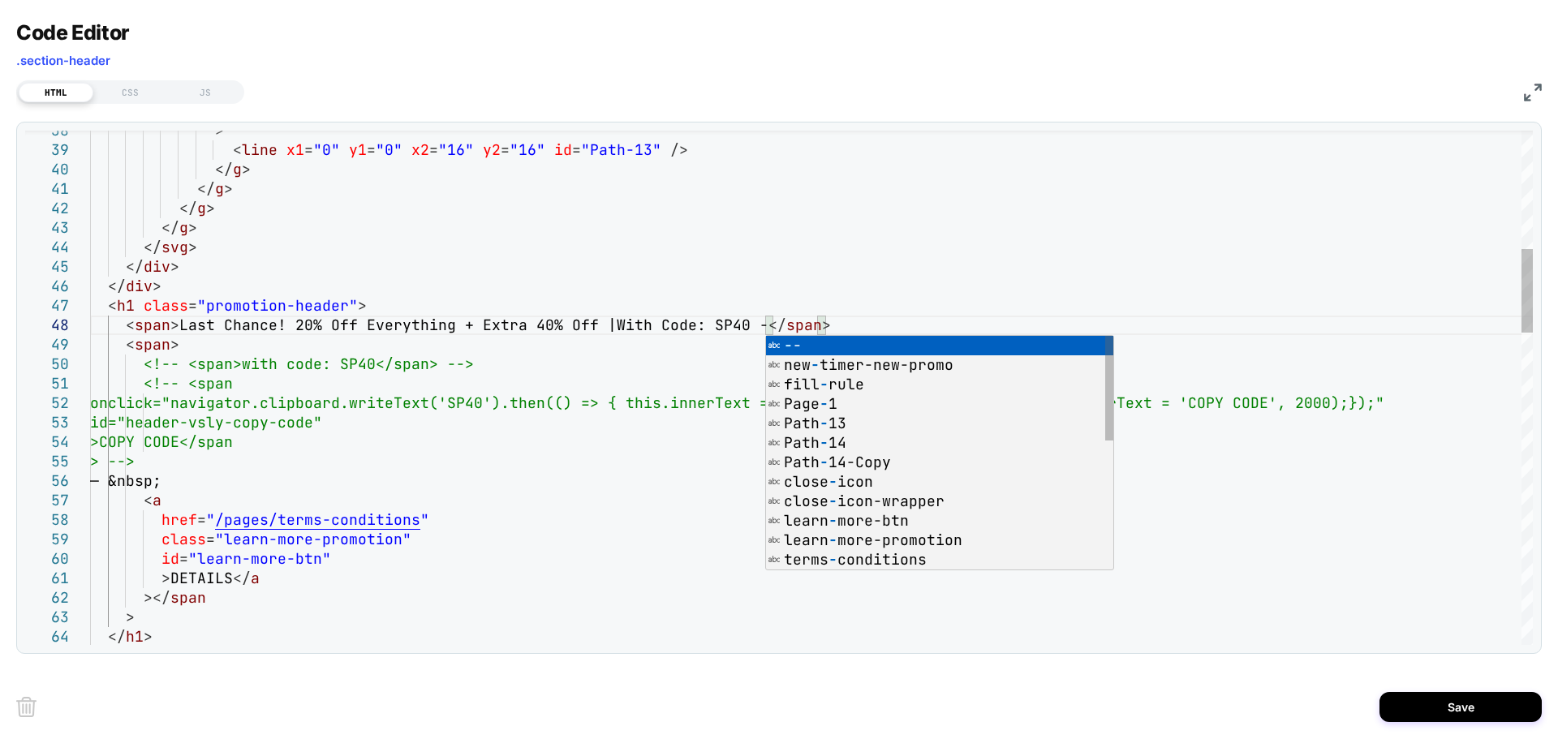
scroll to position [0, 0]
type textarea "**********"
click at [1402, 702] on button "Save" at bounding box center [1460, 707] width 162 height 30
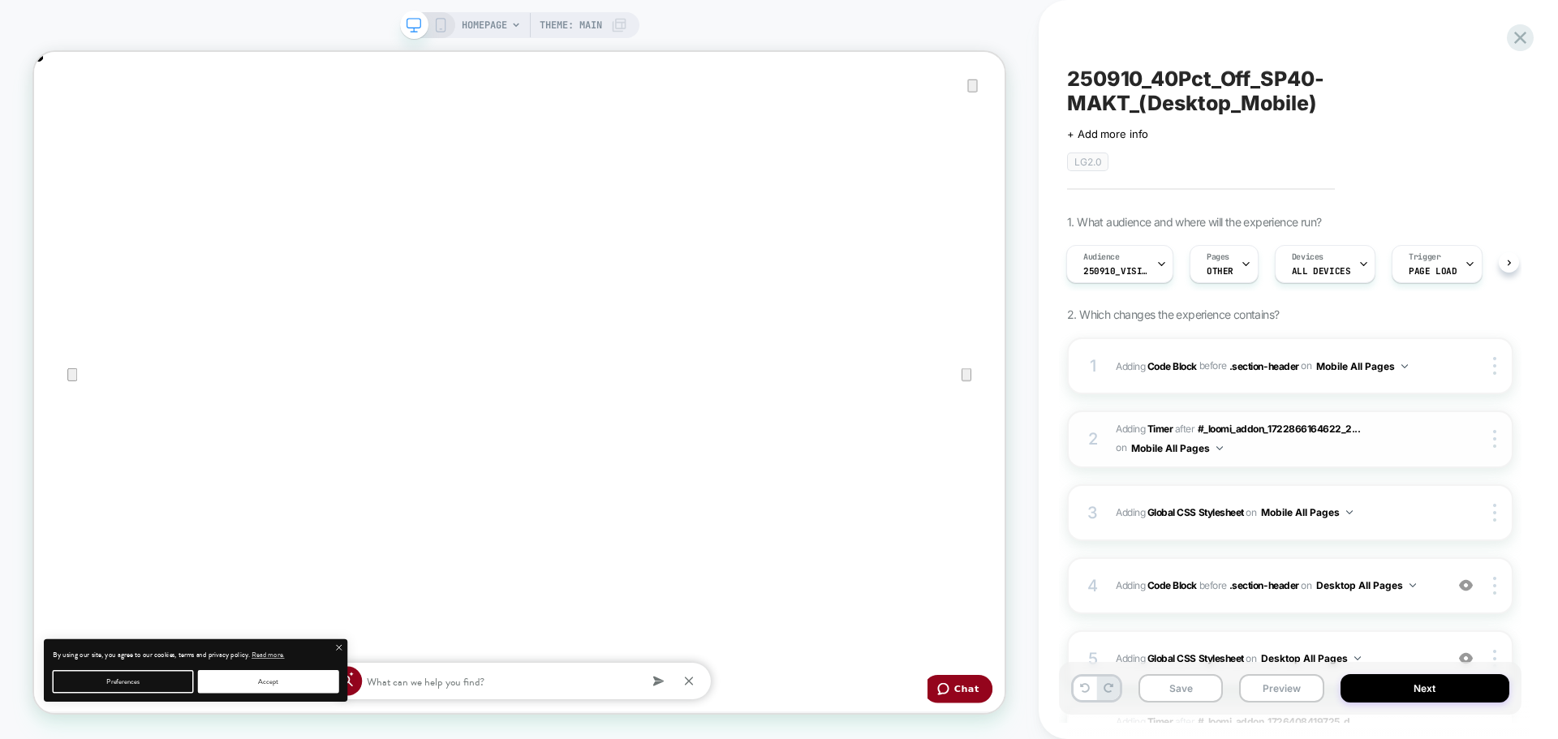
scroll to position [81, 0]
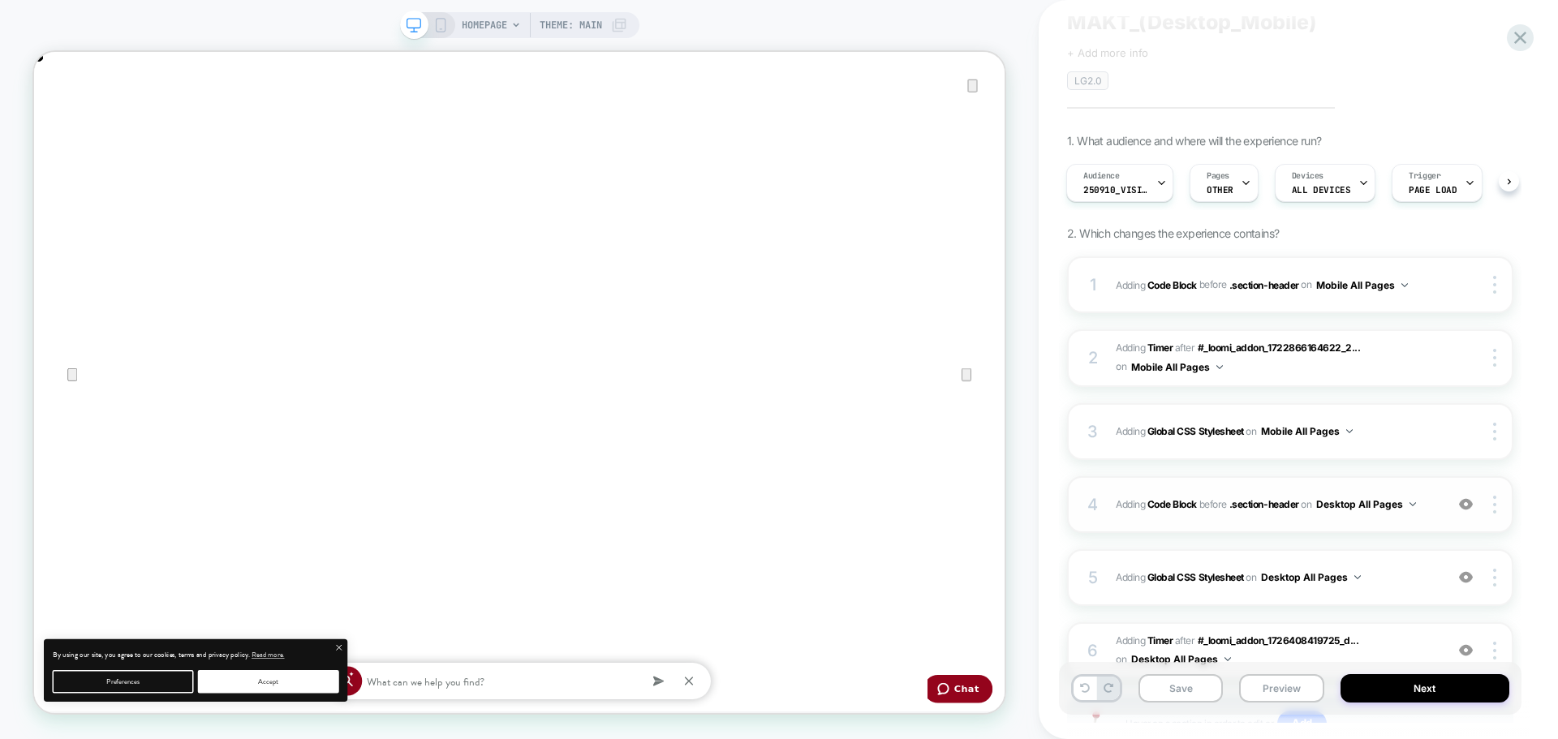
click at [0, 0] on div "4 Adding Code Block BEFORE .section-header .section-header on Desktop All Pages…" at bounding box center [0, 0] width 0 height 0
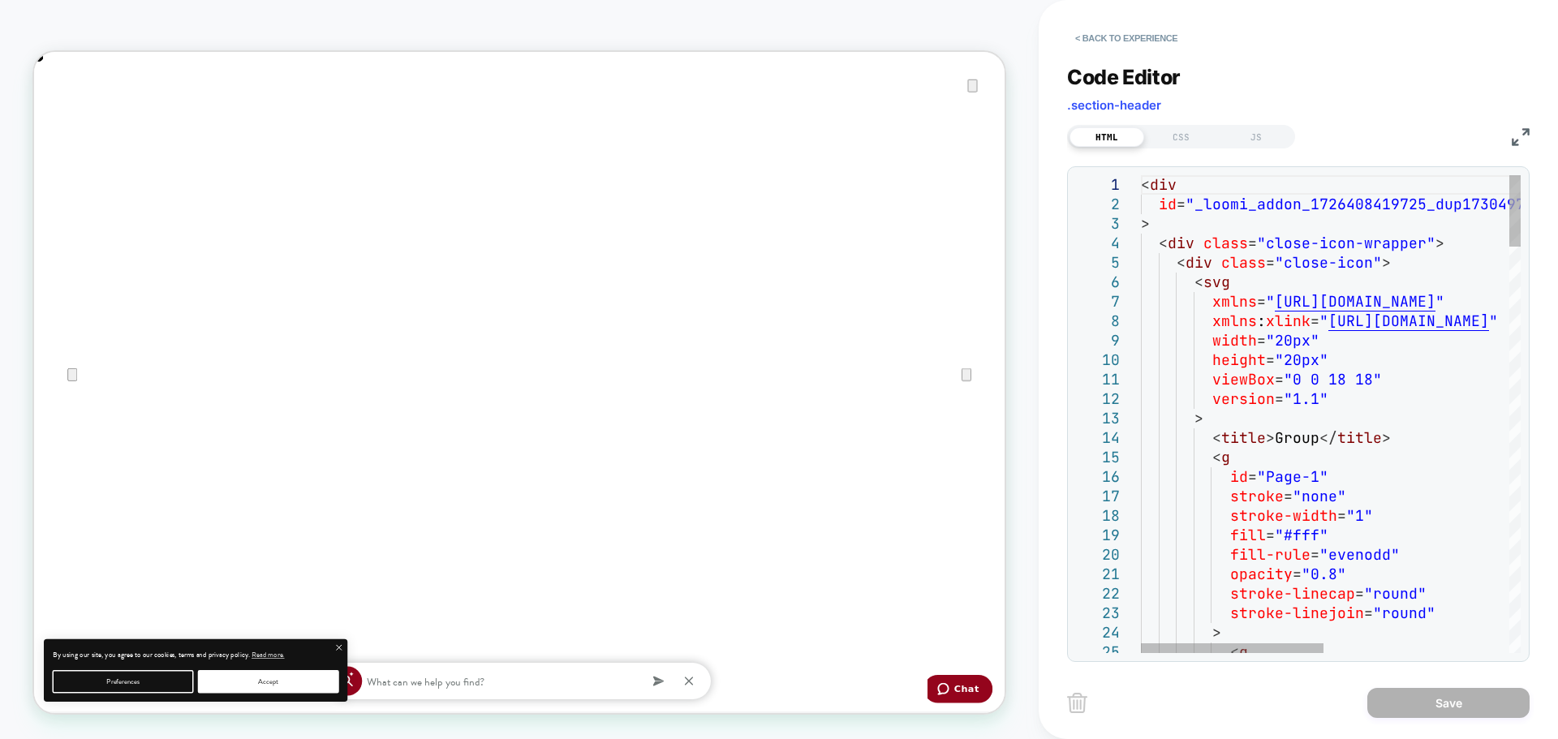
scroll to position [0, 1294]
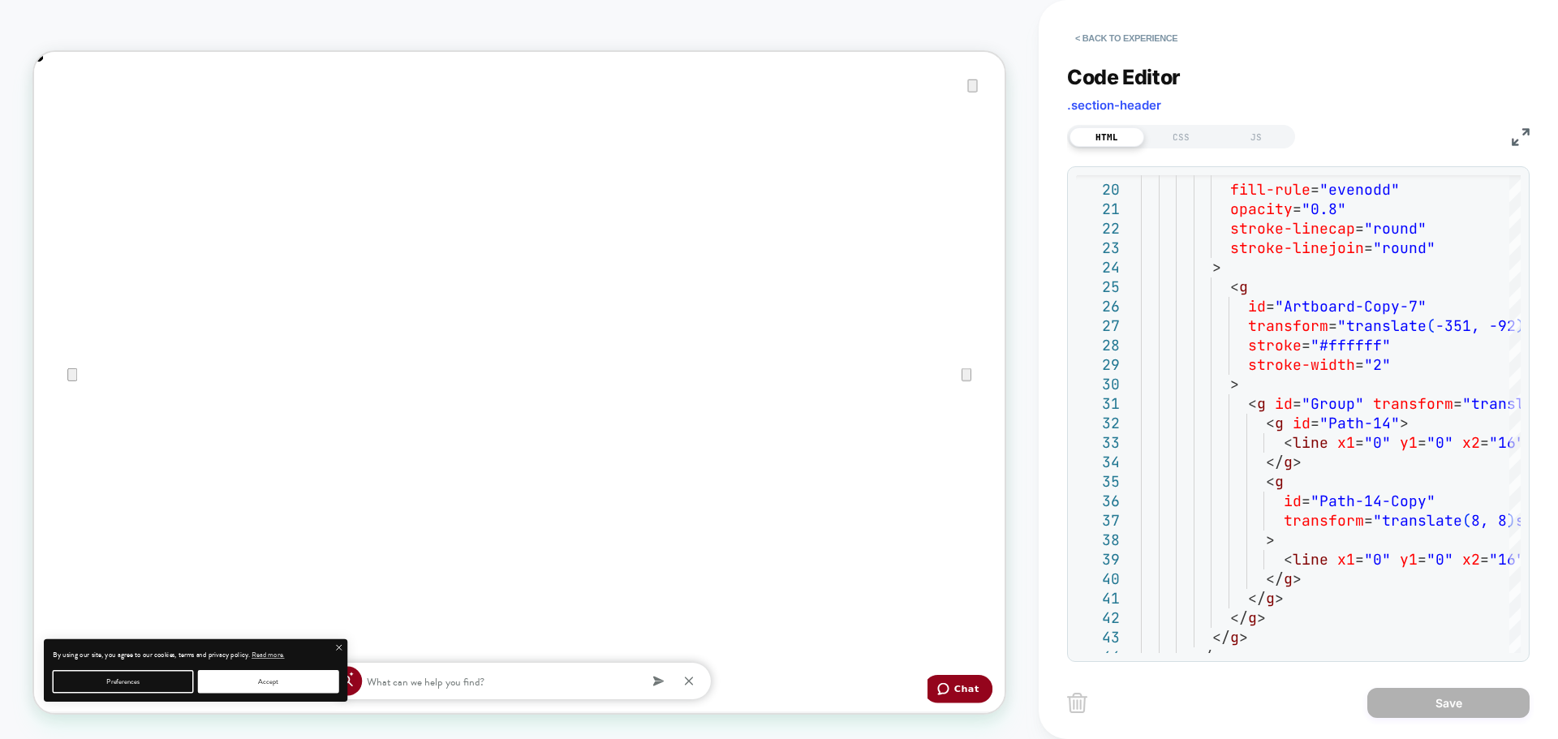
click at [1508, 133] on div "HTML CSS JS" at bounding box center [1298, 135] width 462 height 28
click at [0, 0] on img at bounding box center [0, 0] width 0 height 0
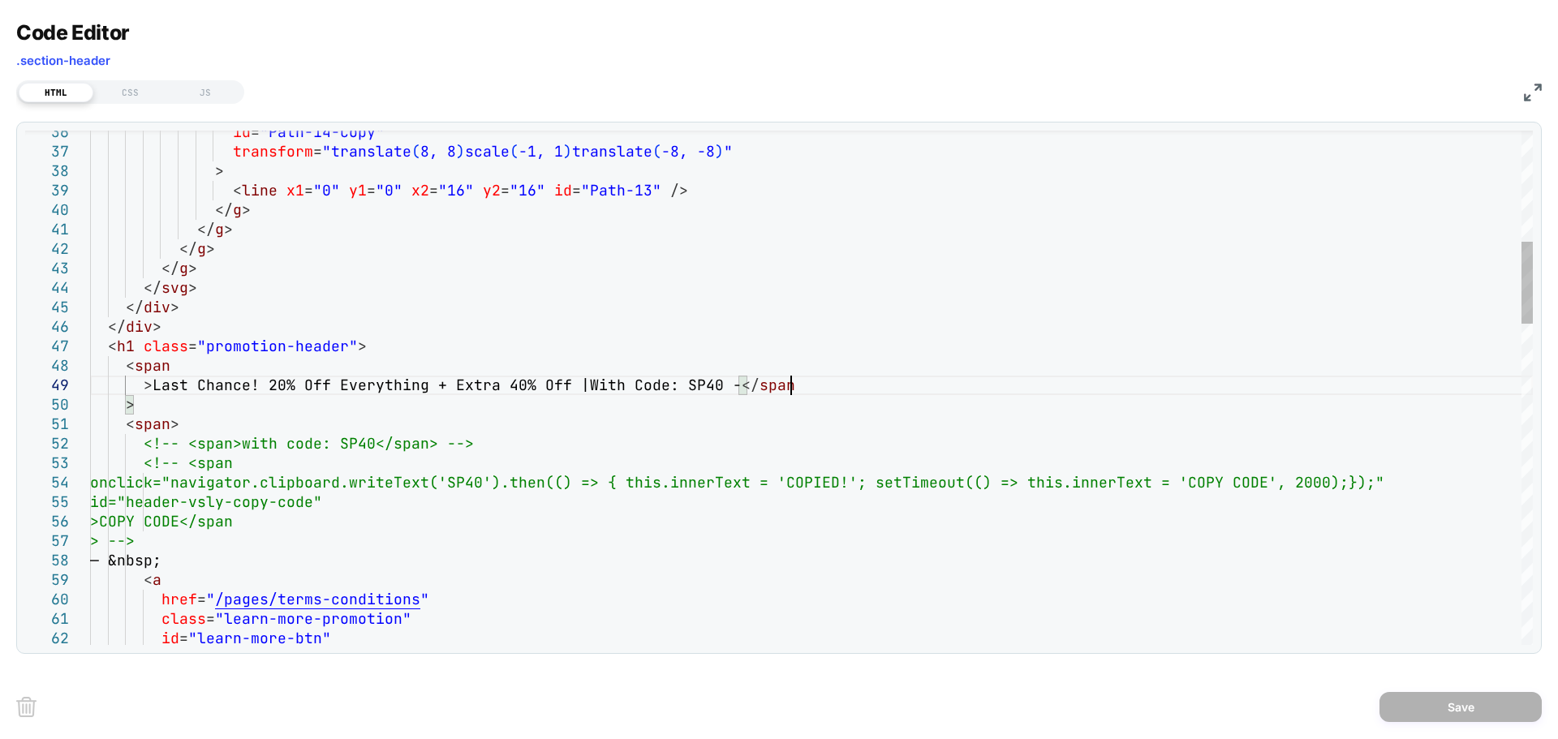
scroll to position [0, 0]
click at [0, 0] on div "id = "Path-14-Copy" transform = "translate ( 8, 8 ) scale ( -1, 1 ) translate (…" at bounding box center [0, 0] width 0 height 0
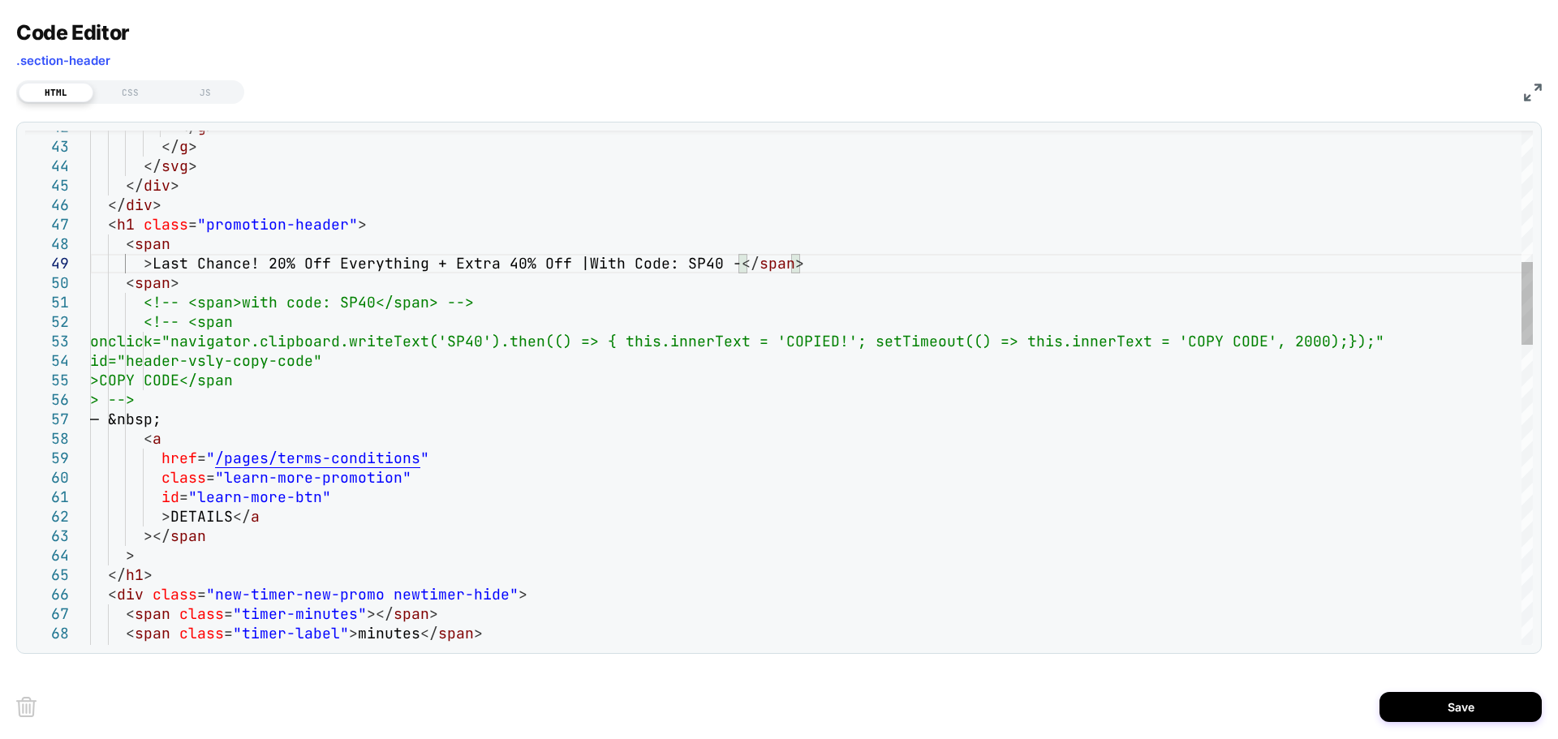
scroll to position [0, 1294]
drag, startPoint x: 210, startPoint y: 419, endPoint x: 134, endPoint y: 416, distance: 76.3
click at [0, 0] on div "</ g > </ g > </ svg > </ div > </ div > < h1 class = "promotion-header" > < sp…" at bounding box center [0, 0] width 0 height 0
type textarea "**********"
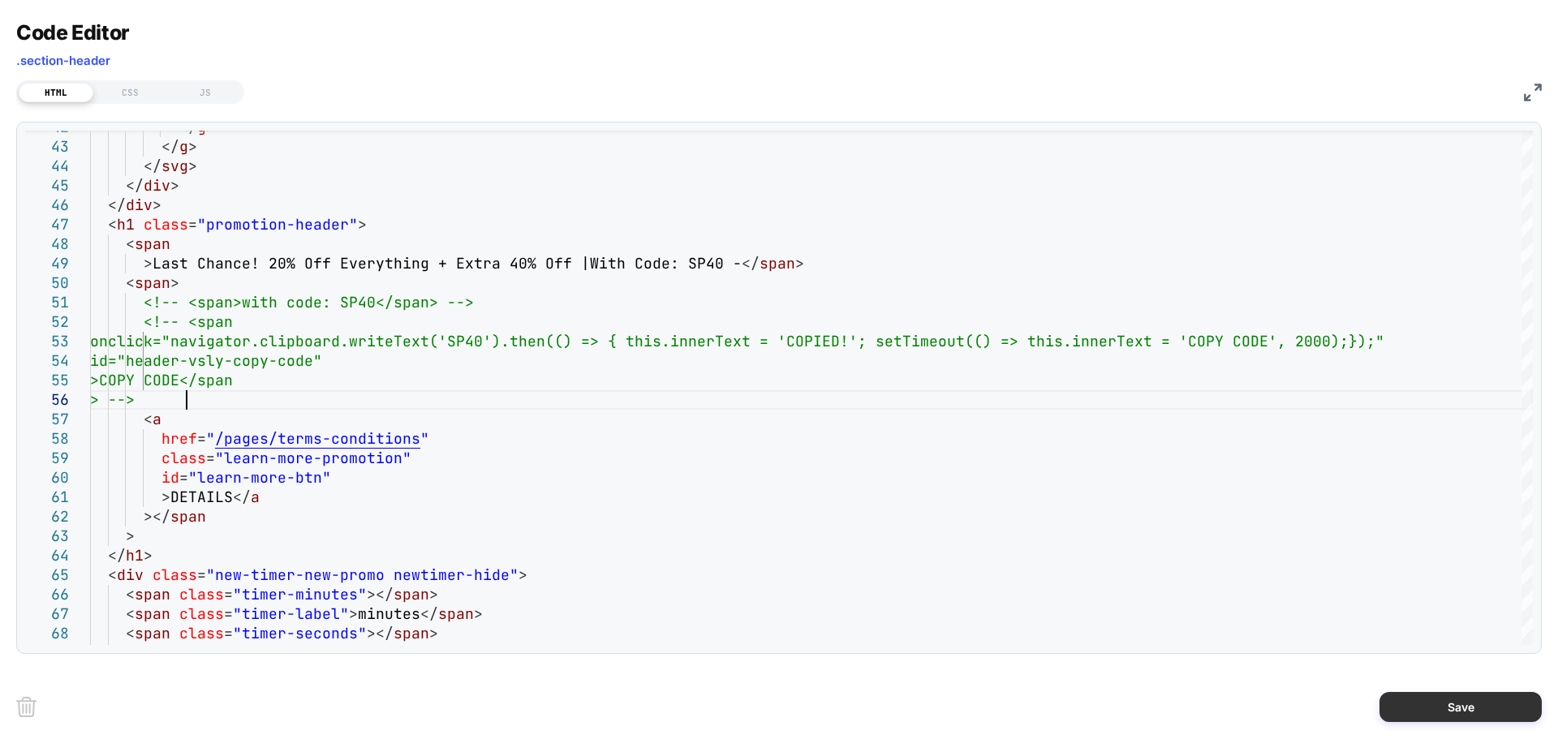
click at [1438, 702] on button "Save" at bounding box center [1460, 707] width 162 height 30
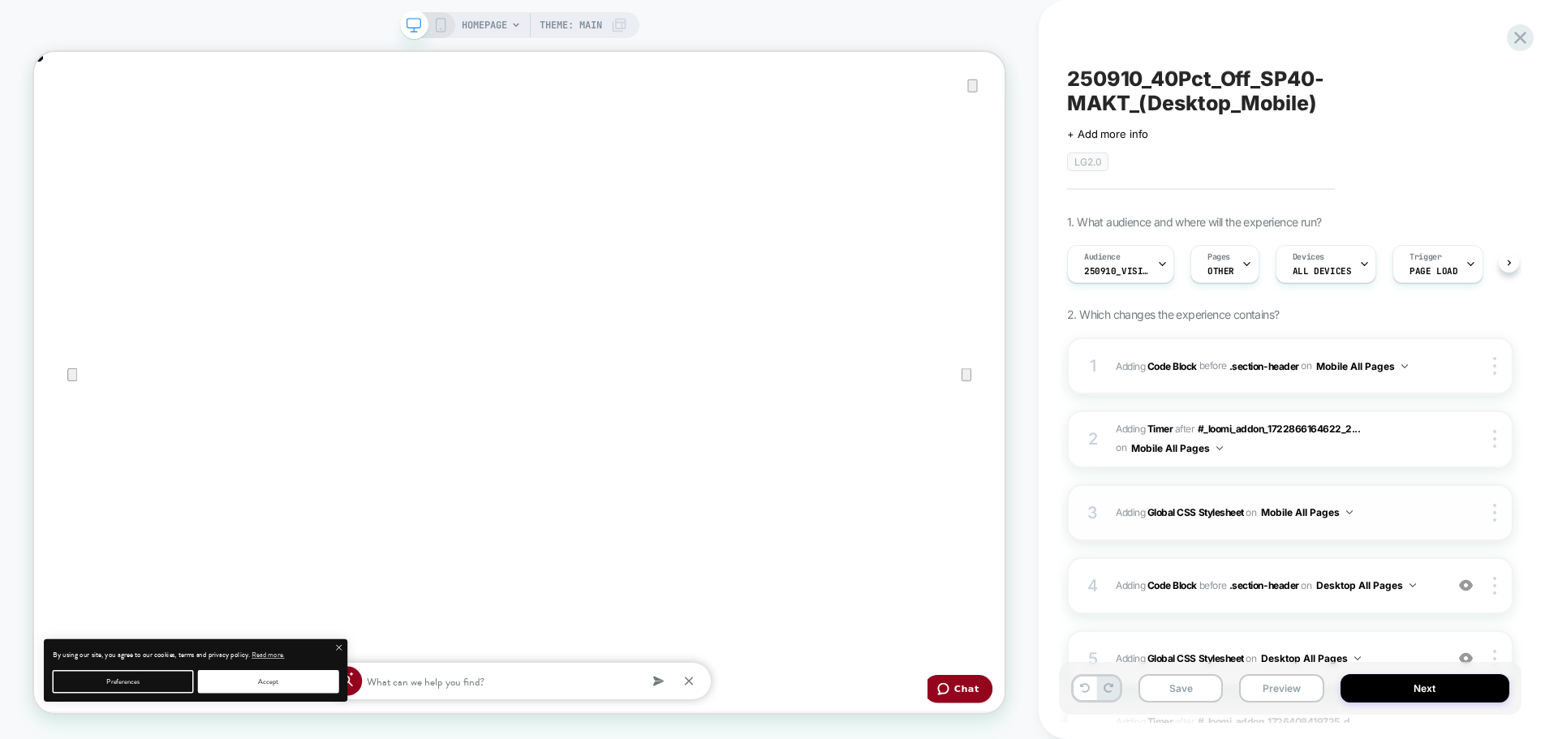
scroll to position [0, 1]
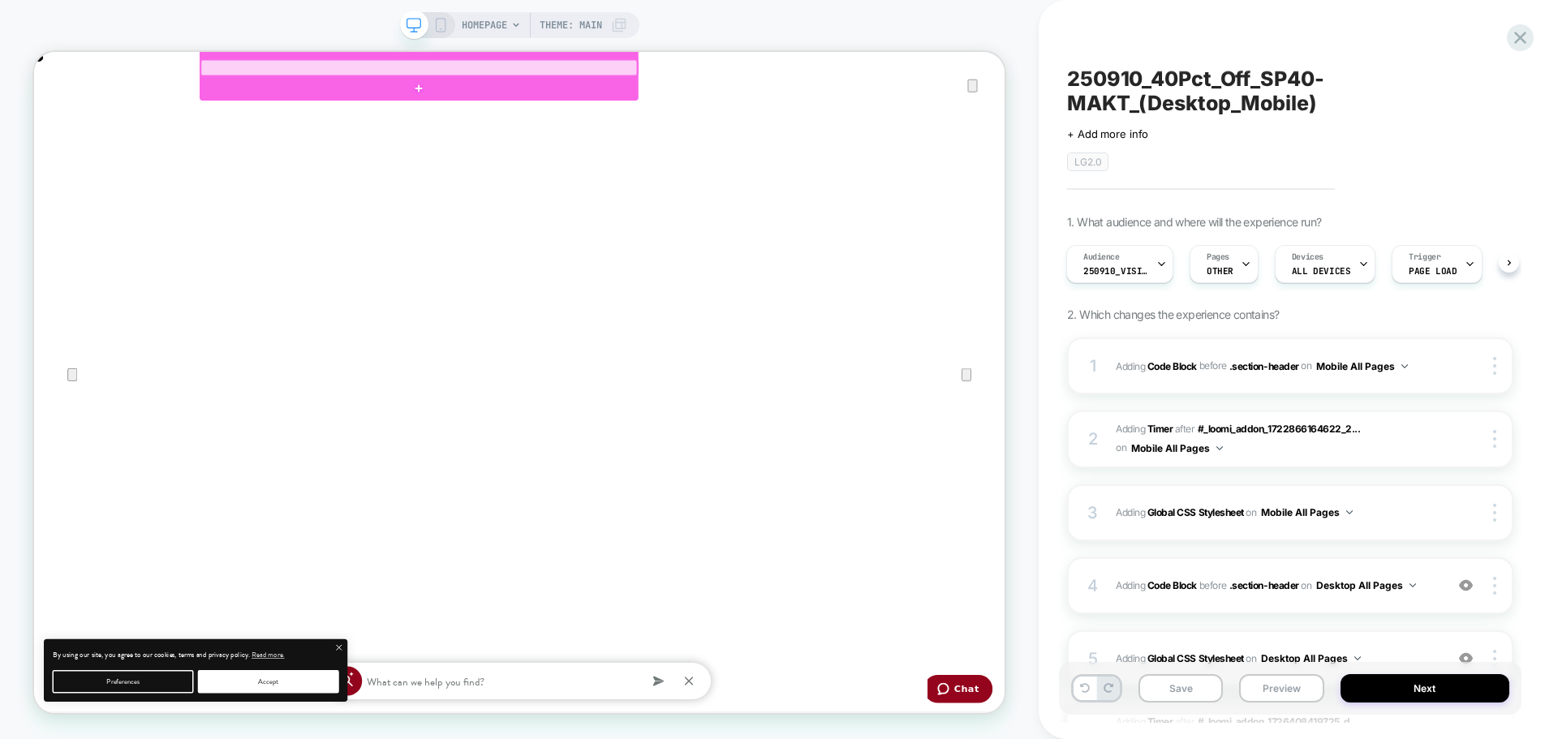
click at [784, 75] on div at bounding box center [546, 72] width 581 height 21
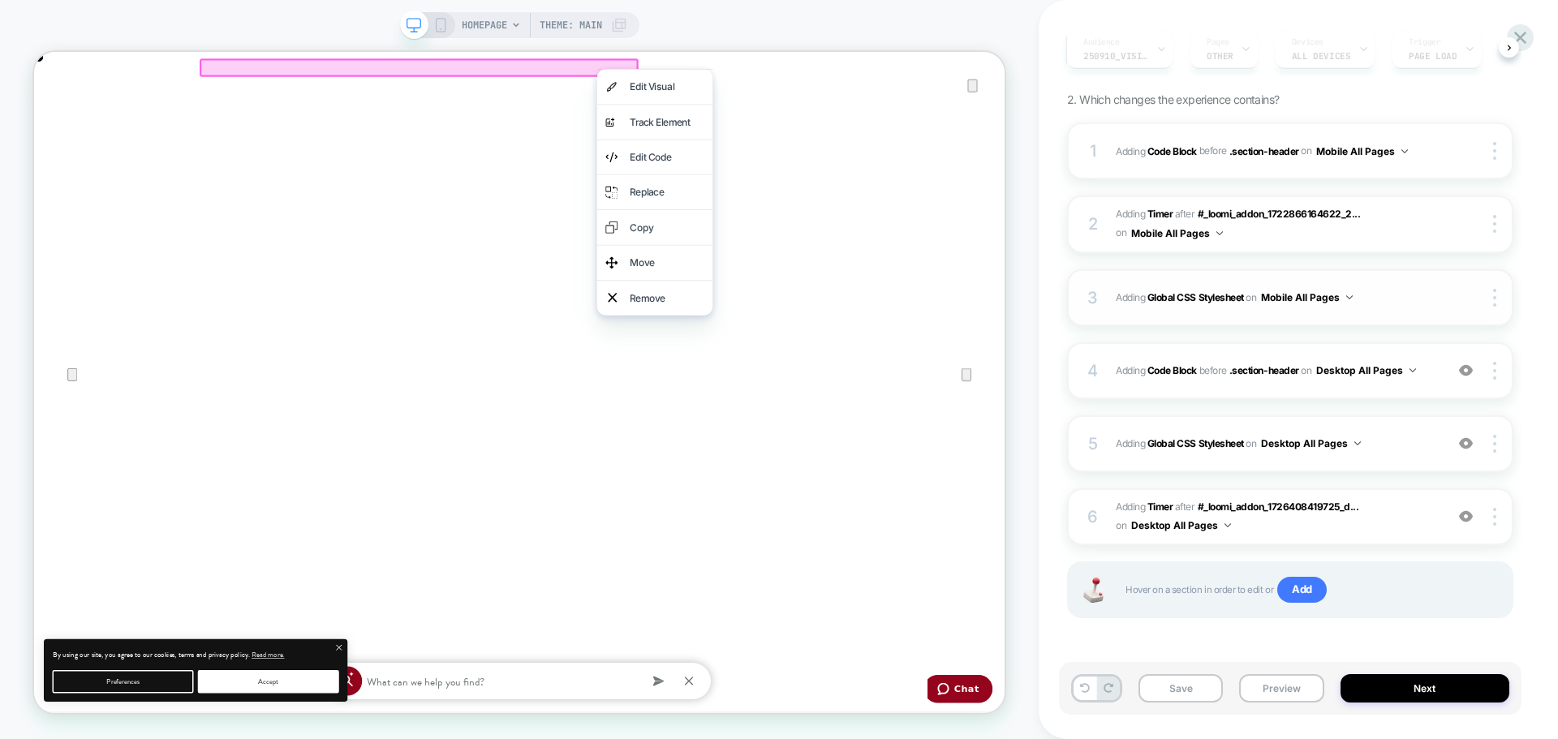
scroll to position [216, 0]
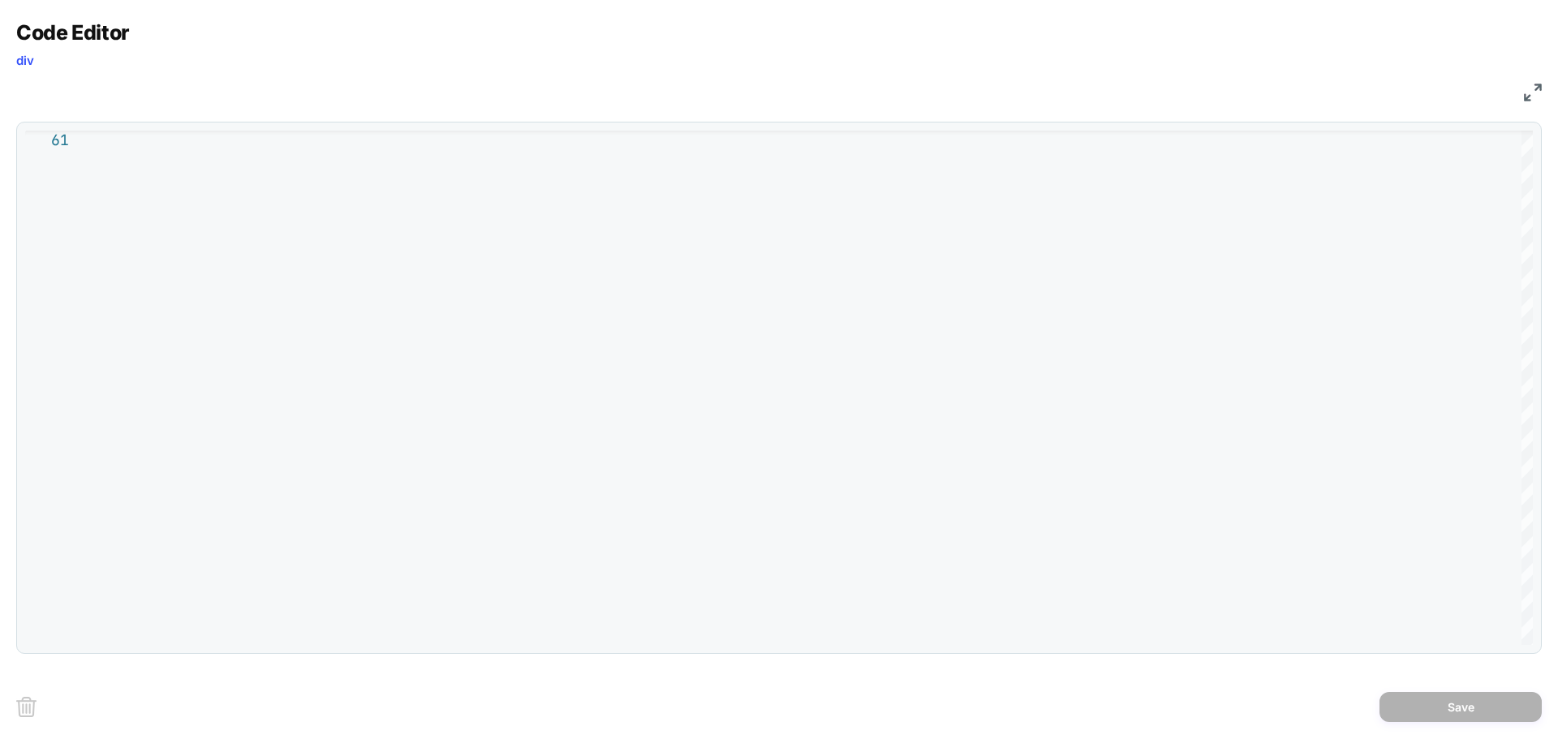
scroll to position [0, 1294]
click at [1544, 84] on div "**********" at bounding box center [779, 369] width 1558 height 739
click at [1545, 87] on div "**********" at bounding box center [779, 369] width 1558 height 739
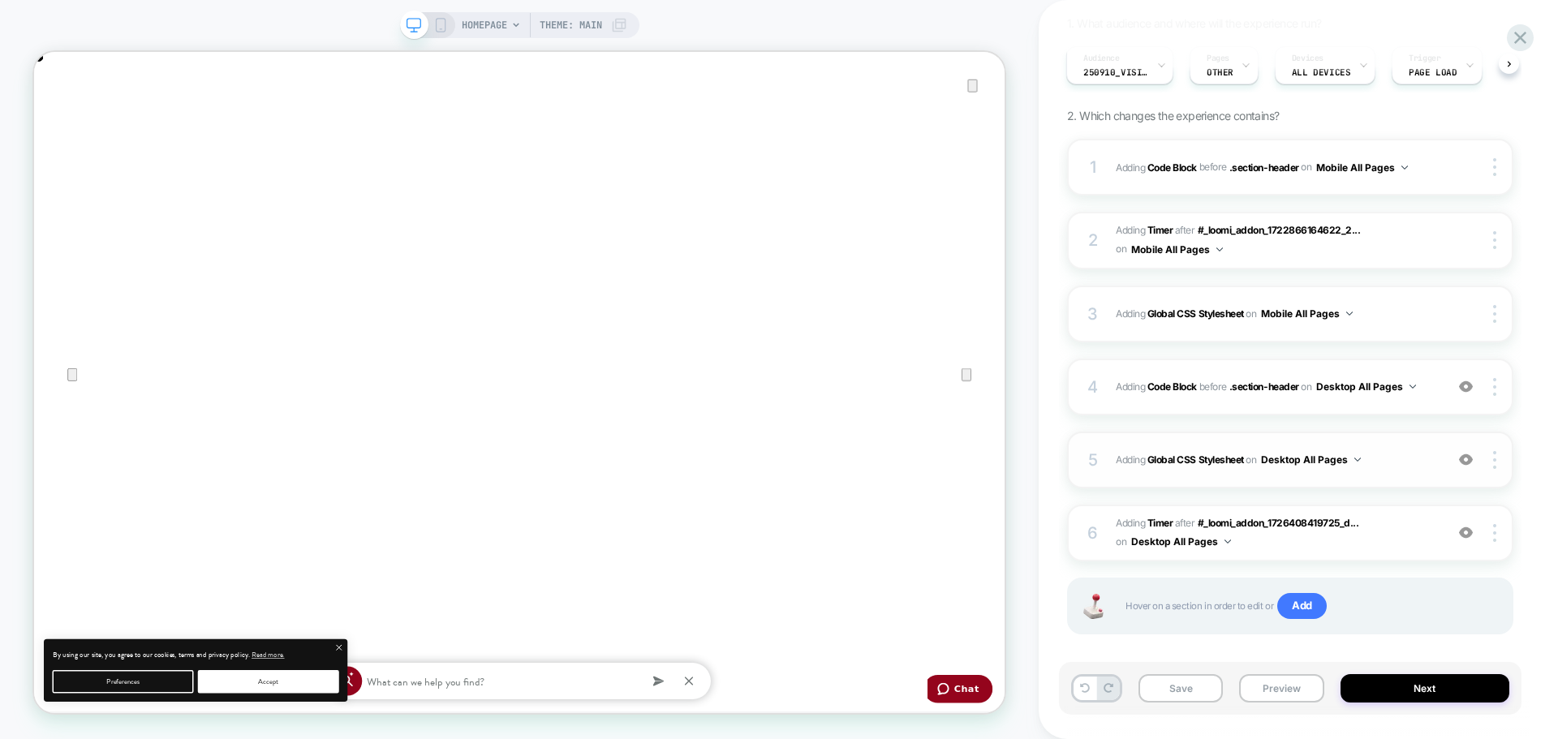
scroll to position [216, 0]
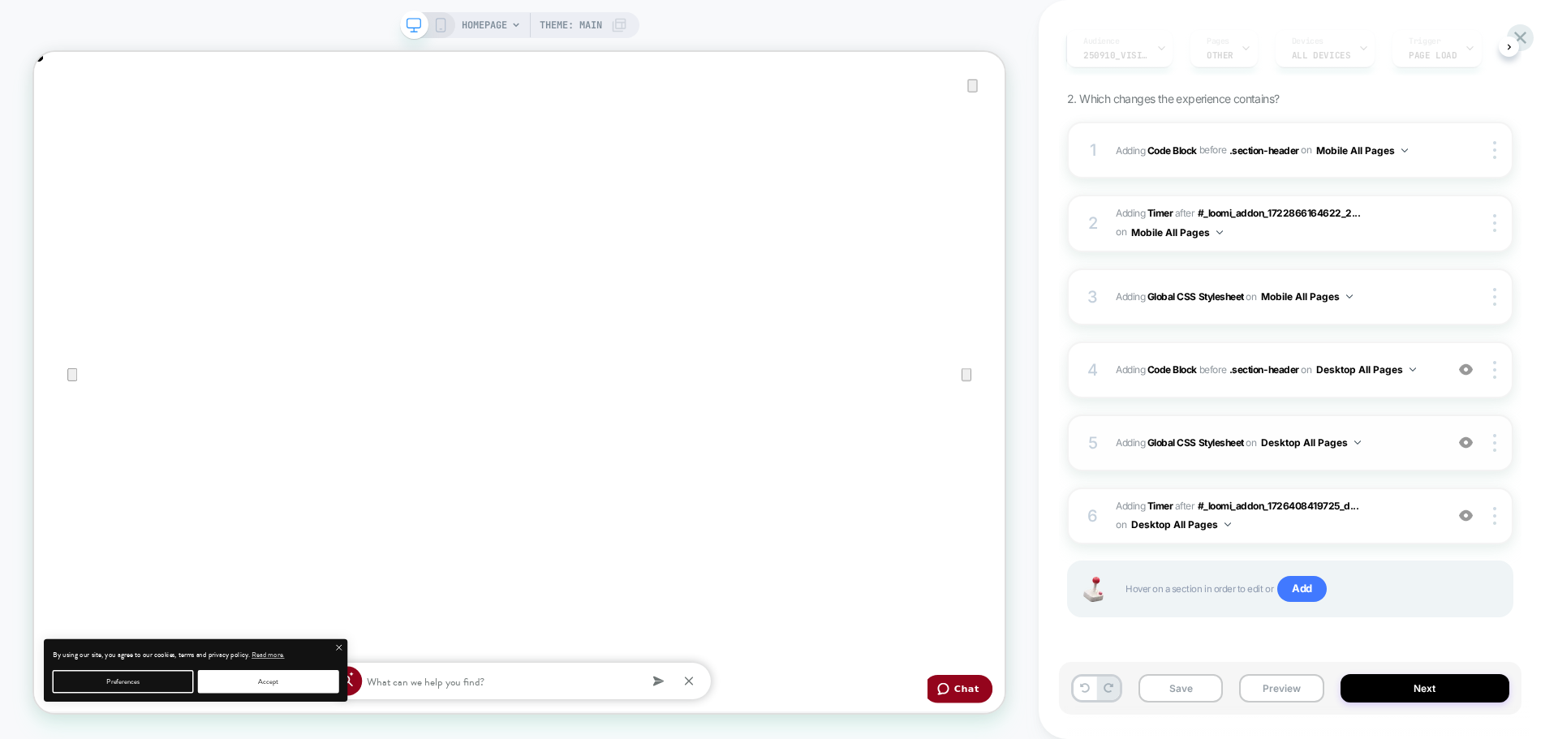
click at [1382, 462] on div "5 Adding Global CSS Stylesheet on Desktop All Pages Add Before Add After Copy t…" at bounding box center [1290, 443] width 446 height 57
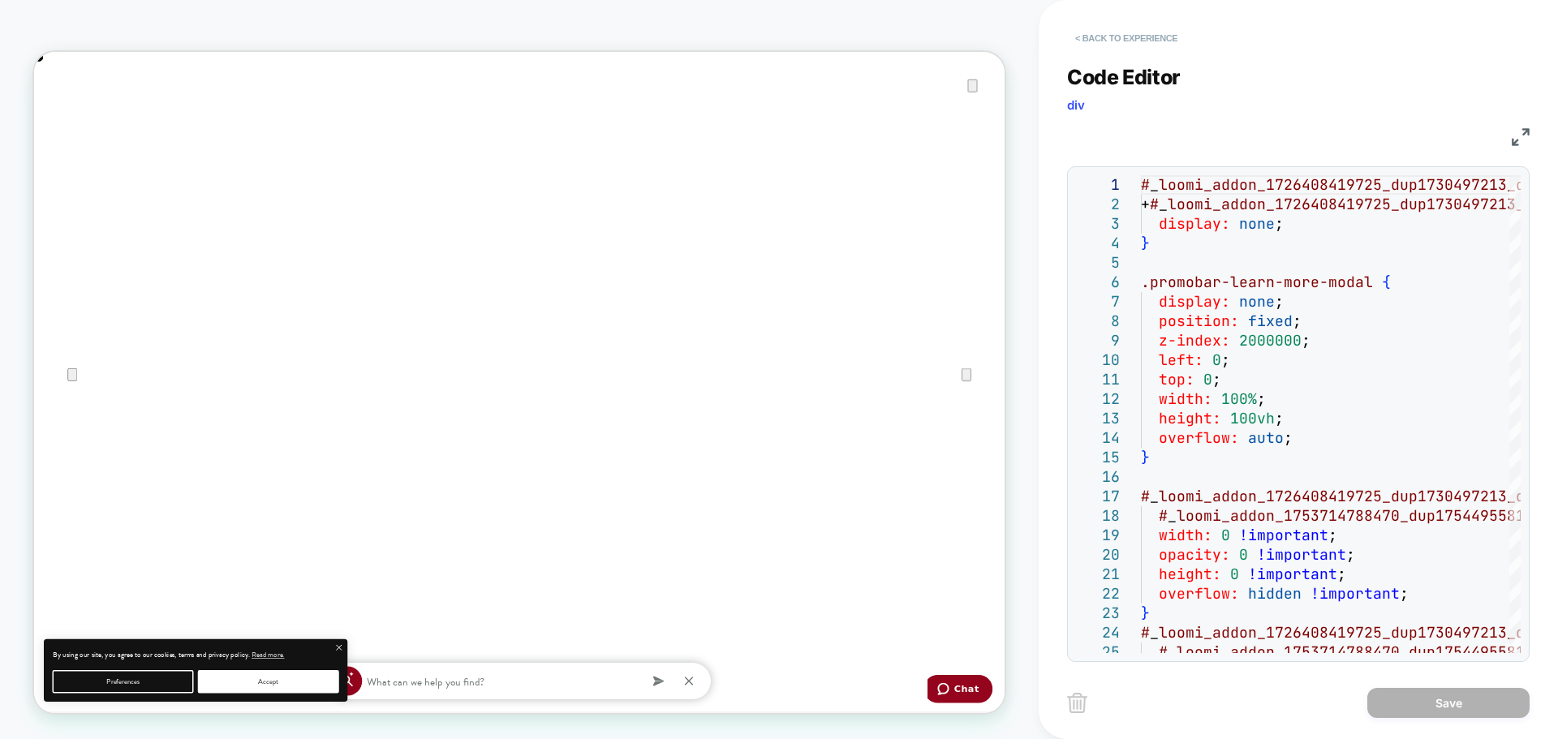
click at [1124, 34] on button "< Back to experience" at bounding box center [1126, 38] width 118 height 26
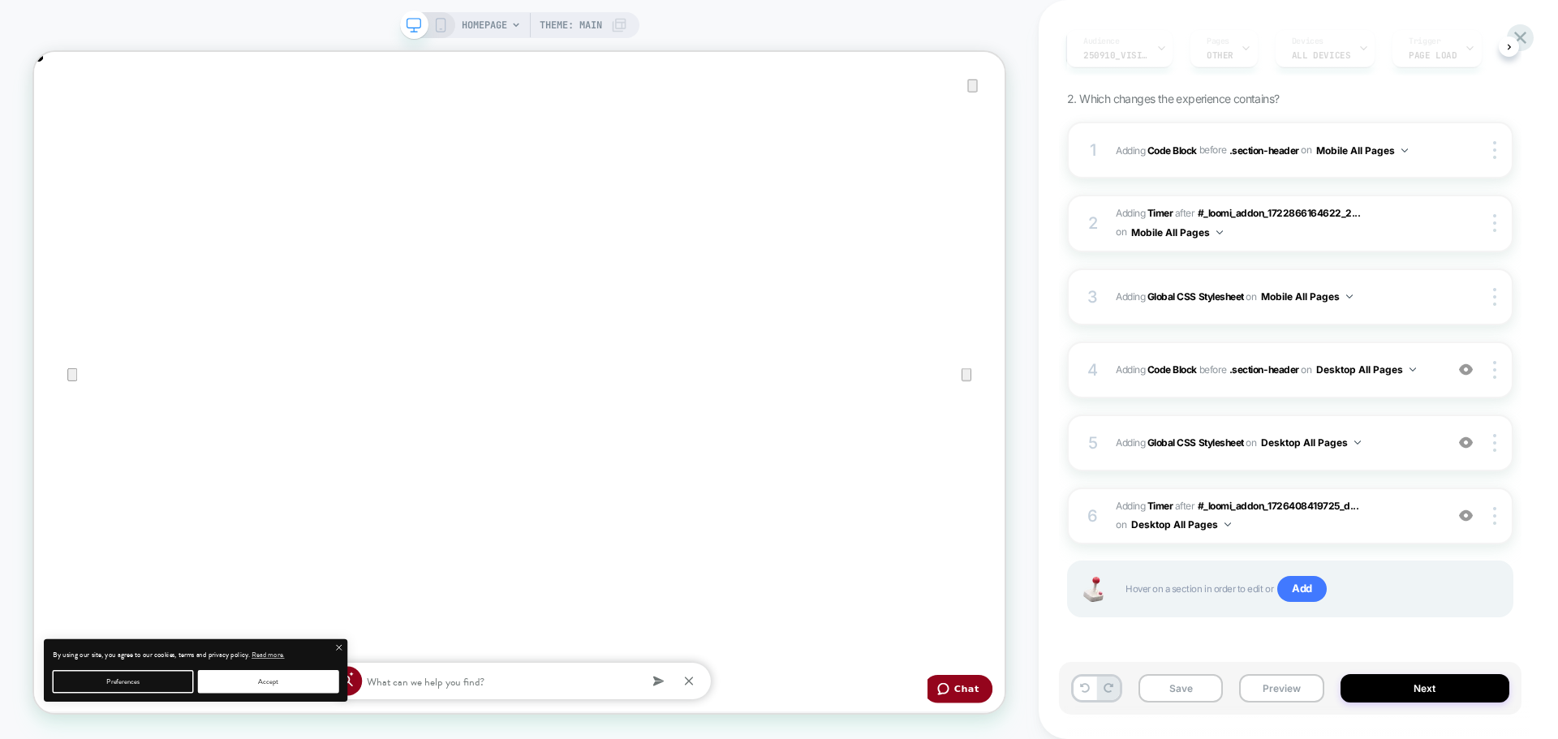
scroll to position [0, 2588]
click at [0, 0] on div "4 Adding Code Block BEFORE .section-header .section-header on Desktop All Pages…" at bounding box center [0, 0] width 0 height 0
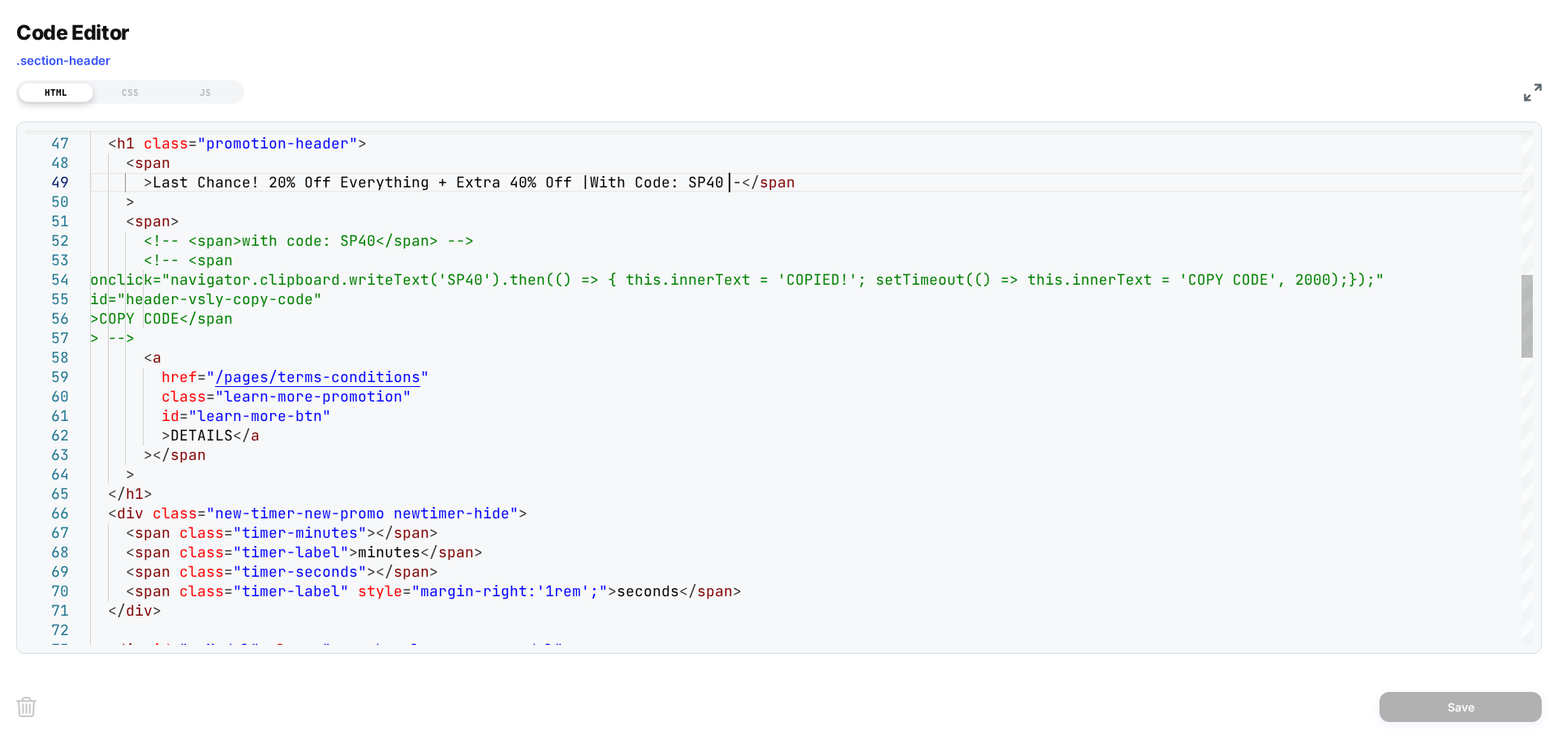
scroll to position [0, 0]
drag, startPoint x: 183, startPoint y: 217, endPoint x: 126, endPoint y: 227, distance: 57.6
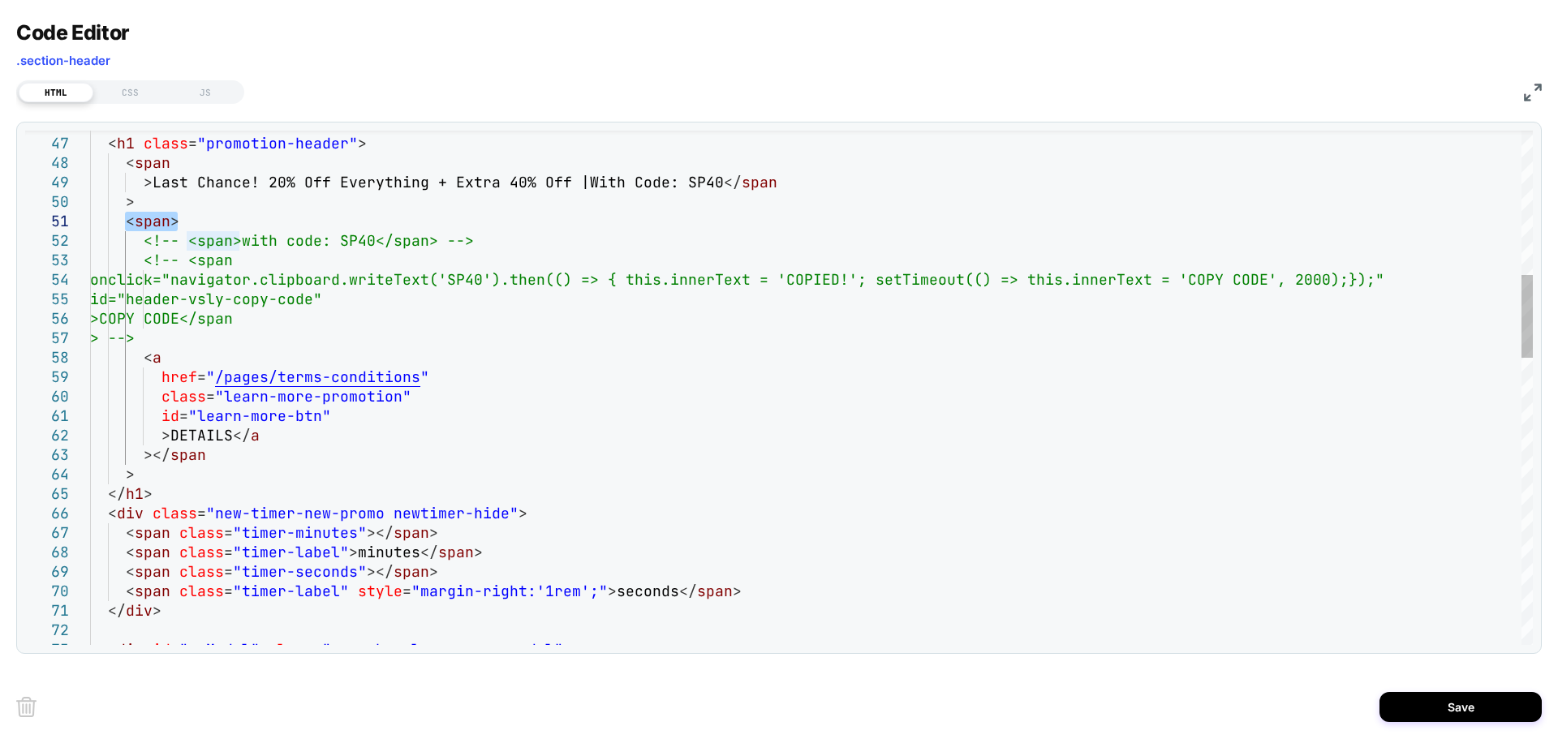
type textarea "**********"
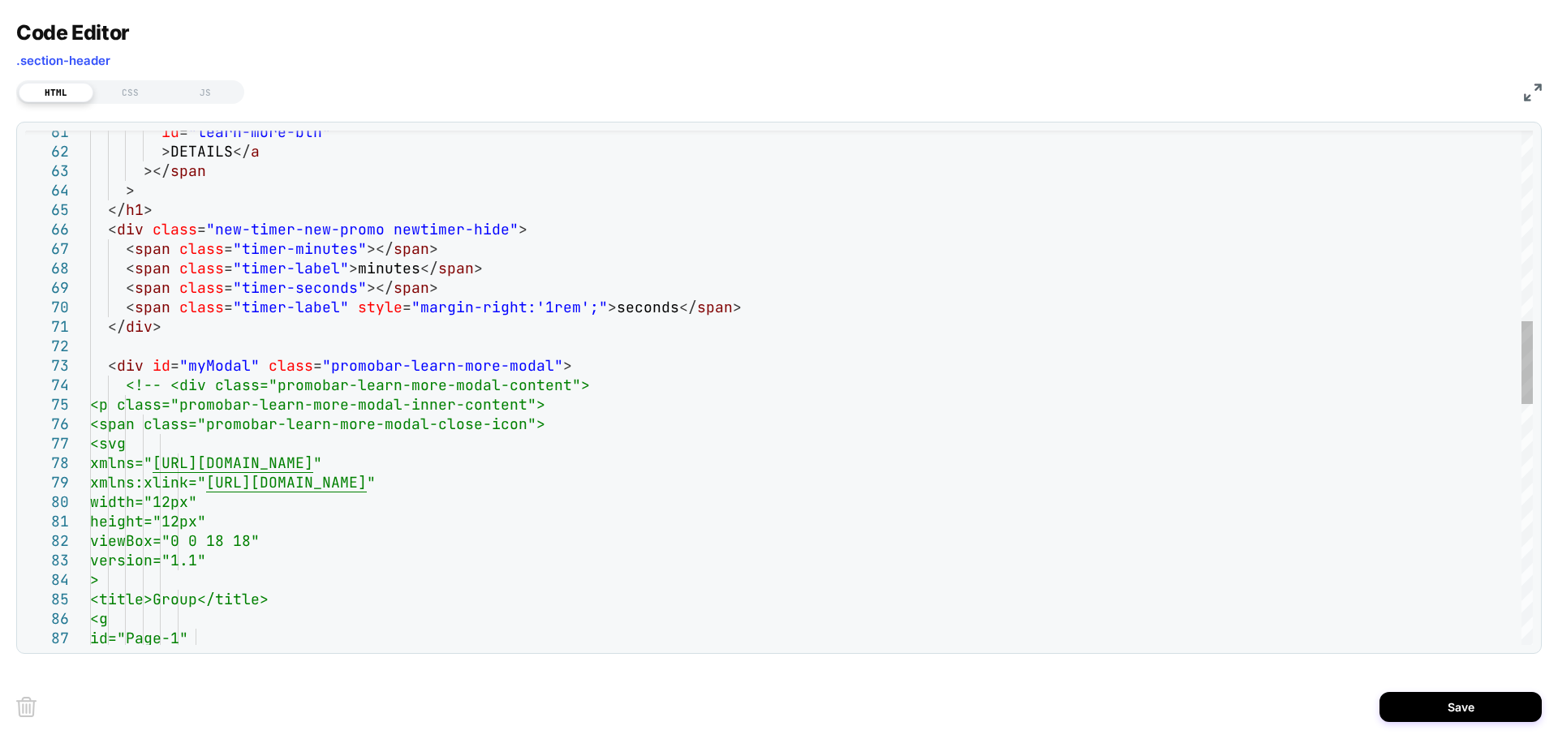
scroll to position [0, 1294]
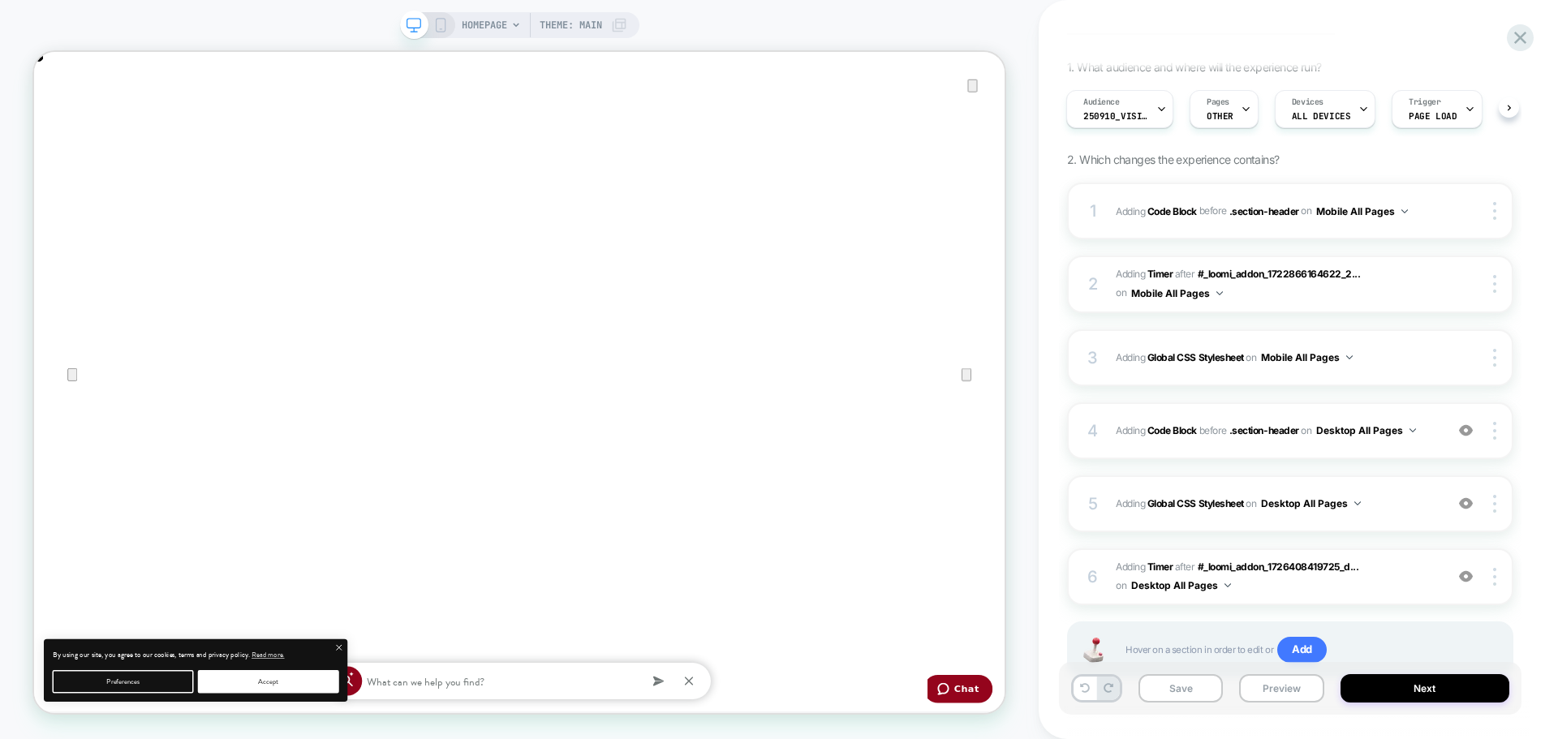
scroll to position [162, 0]
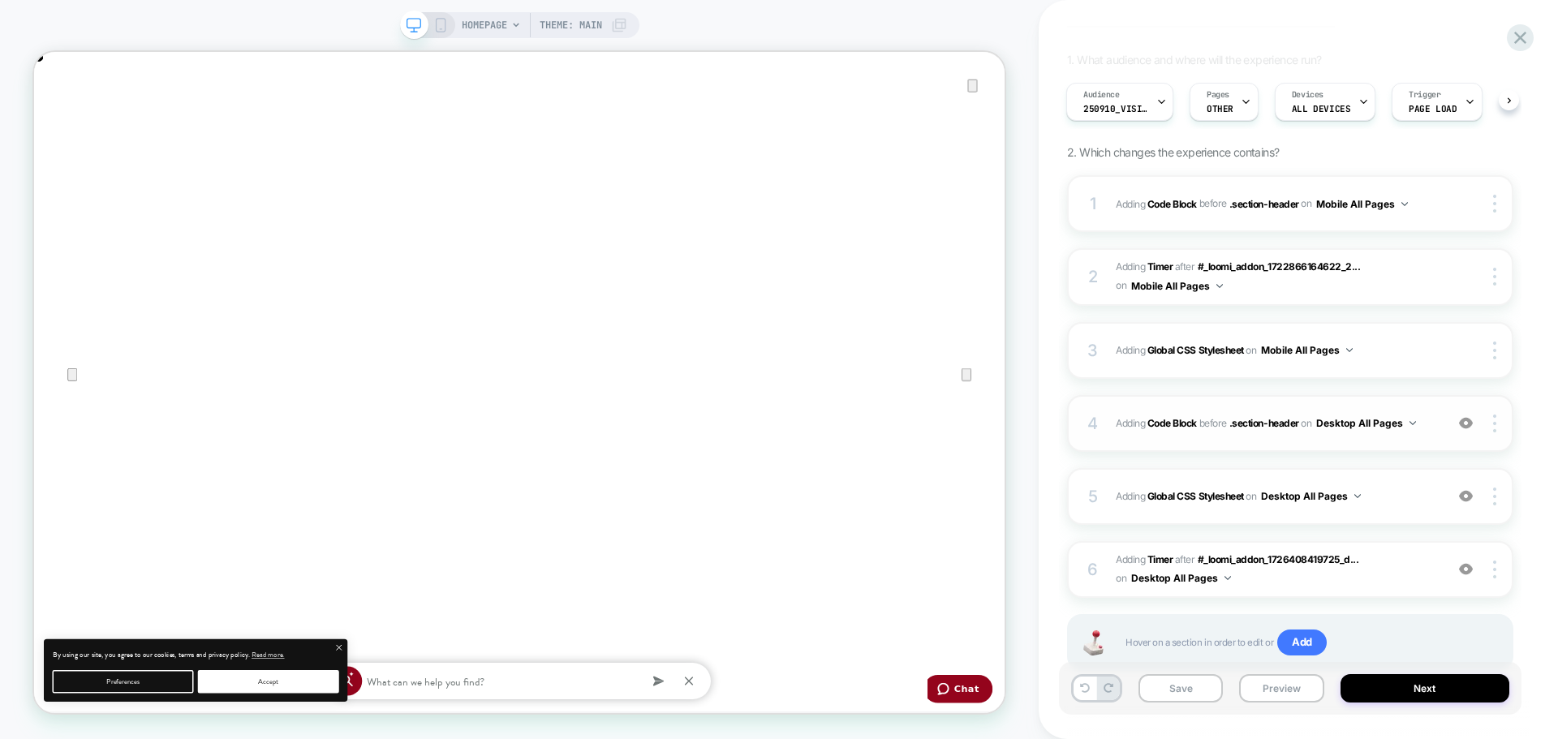
click at [1290, 443] on div "4 Adding Code Block BEFORE .section-header .section-header on Desktop All Pages…" at bounding box center [1290, 423] width 446 height 57
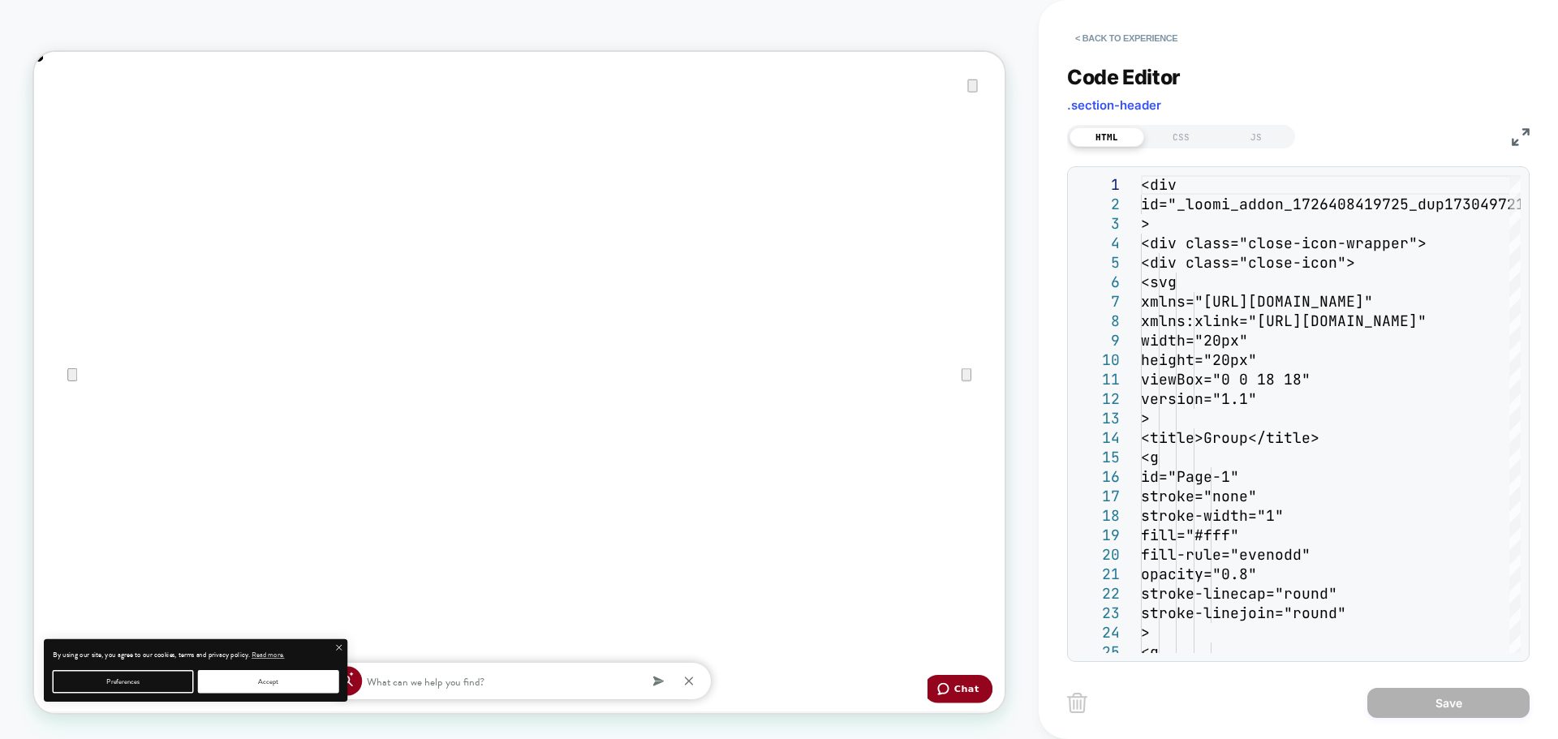
click at [1522, 141] on img at bounding box center [1520, 137] width 18 height 18
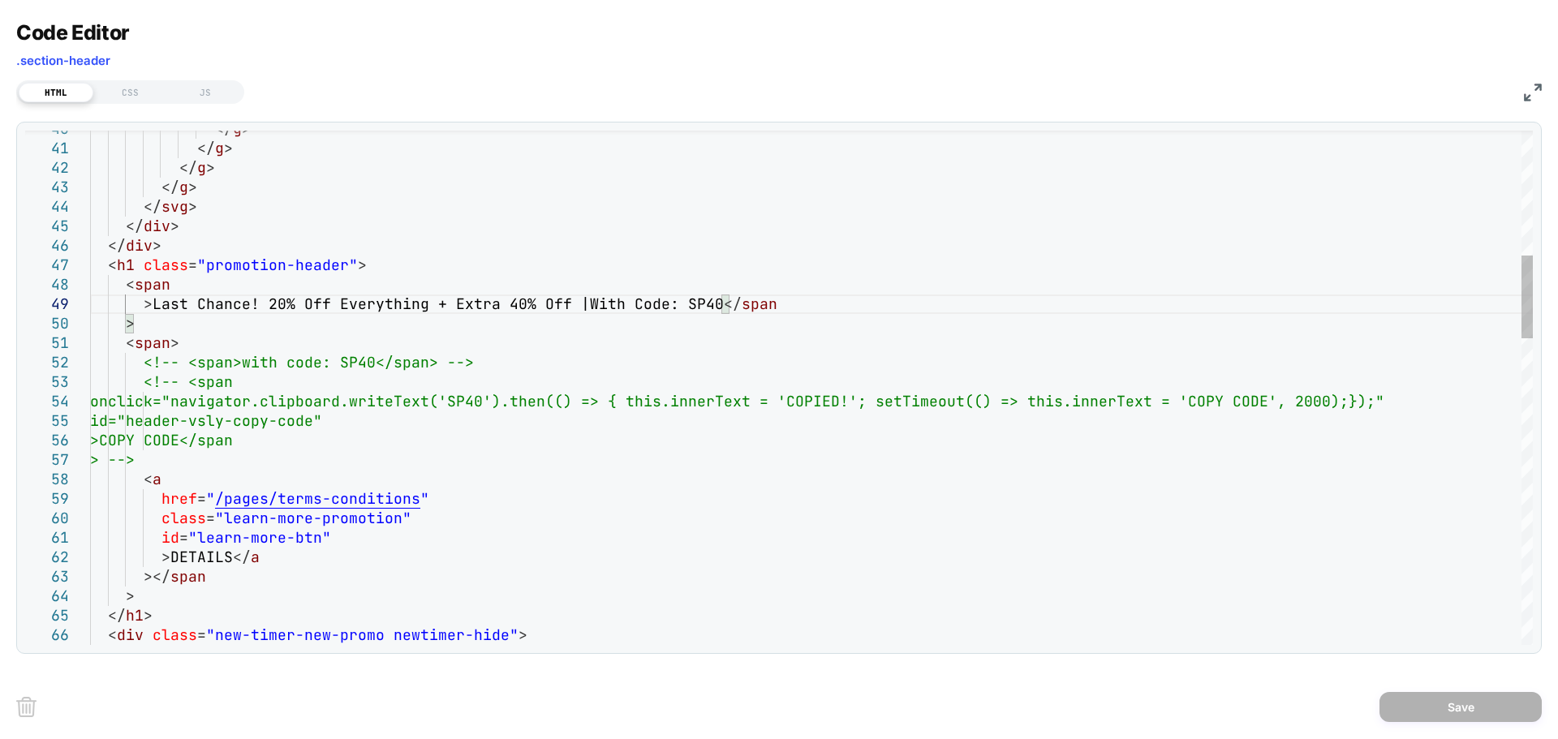
scroll to position [0, 2588]
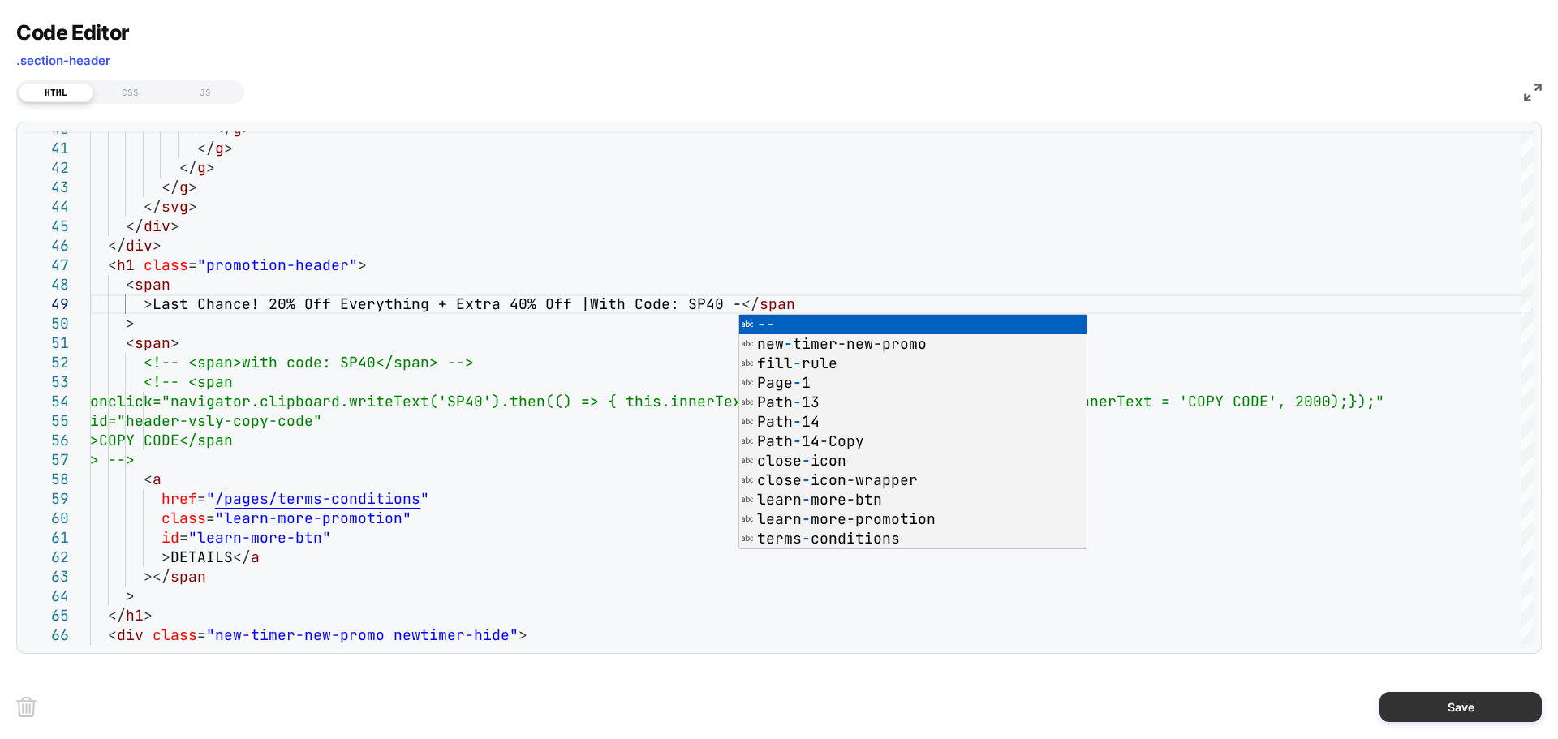
scroll to position [0, 0]
type textarea "**********"
click at [1408, 704] on button "Save" at bounding box center [1460, 707] width 162 height 30
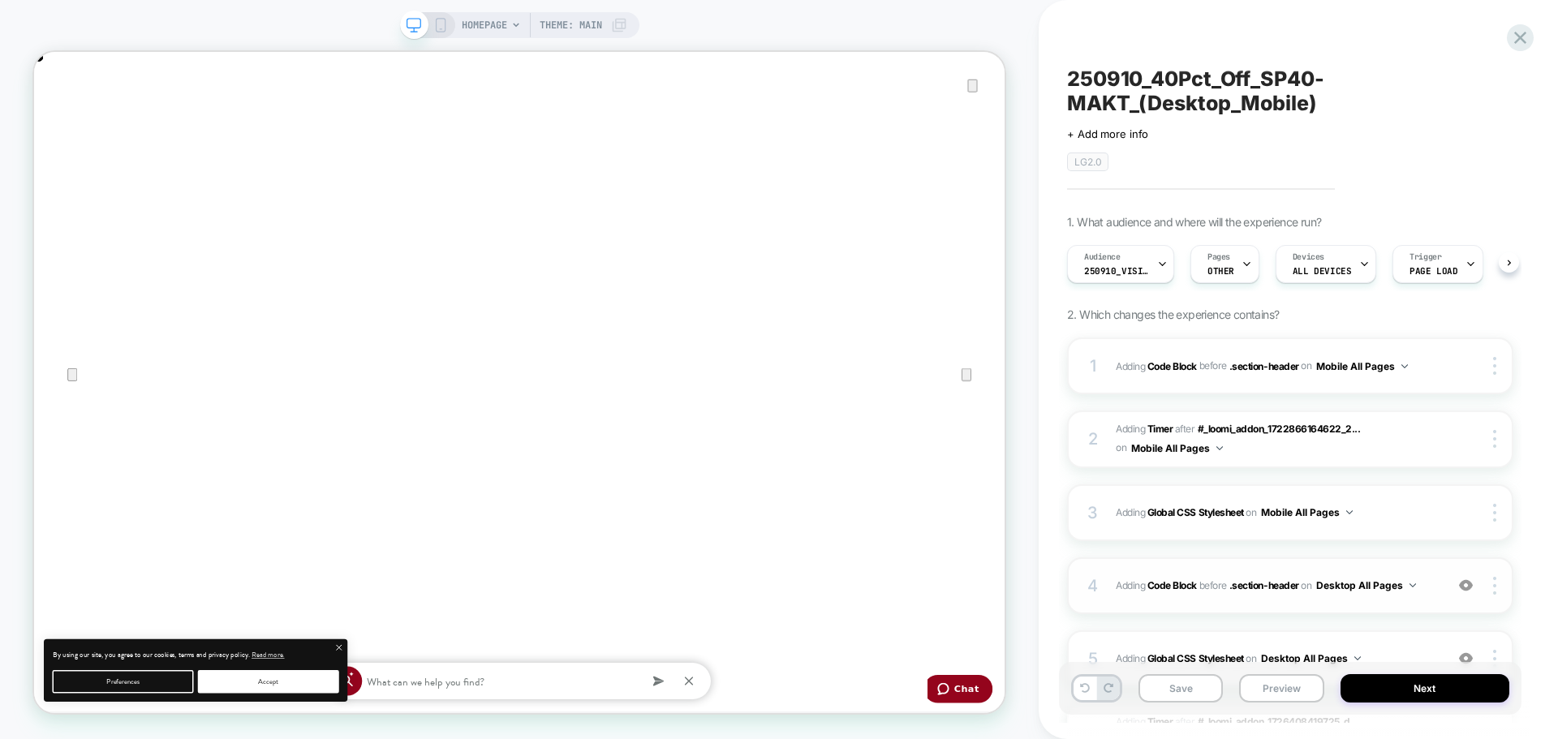
scroll to position [0, 1]
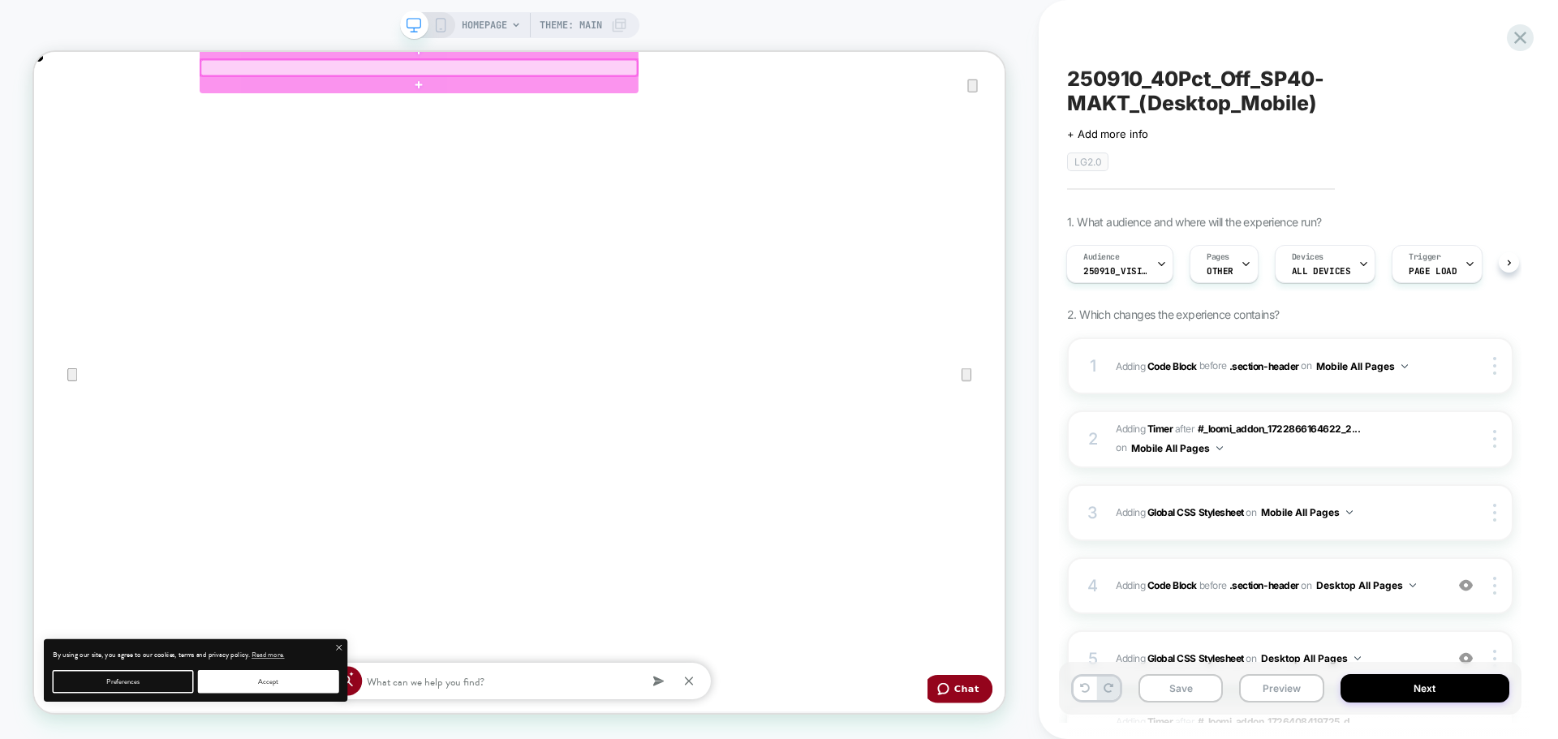
click at [436, 28] on icon at bounding box center [440, 25] width 15 height 15
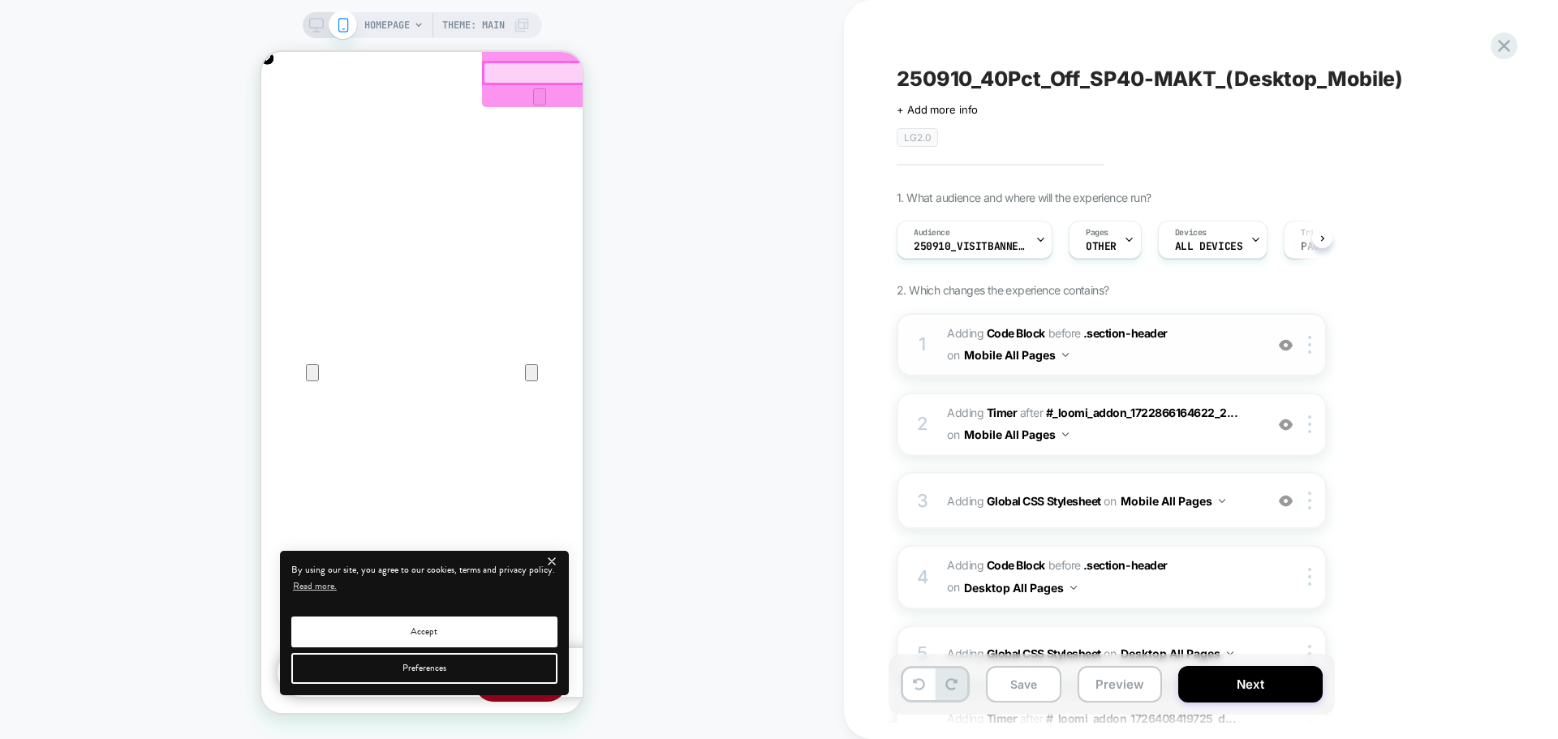
click at [1130, 359] on span "Adding Code Block BEFORE .section-header .section-header on Mobile All Pages" at bounding box center [1101, 345] width 309 height 44
click at [1108, 355] on span "Adding Code Block BEFORE .section-header .section-header on Mobile All Pages" at bounding box center [1101, 345] width 309 height 44
click at [1195, 354] on span "Adding Code Block BEFORE .section-header .section-header on Mobile All Pages" at bounding box center [1101, 345] width 309 height 44
click at [1185, 359] on span "Adding Code Block BEFORE .section-header .section-header on Mobile All Pages" at bounding box center [1101, 345] width 309 height 44
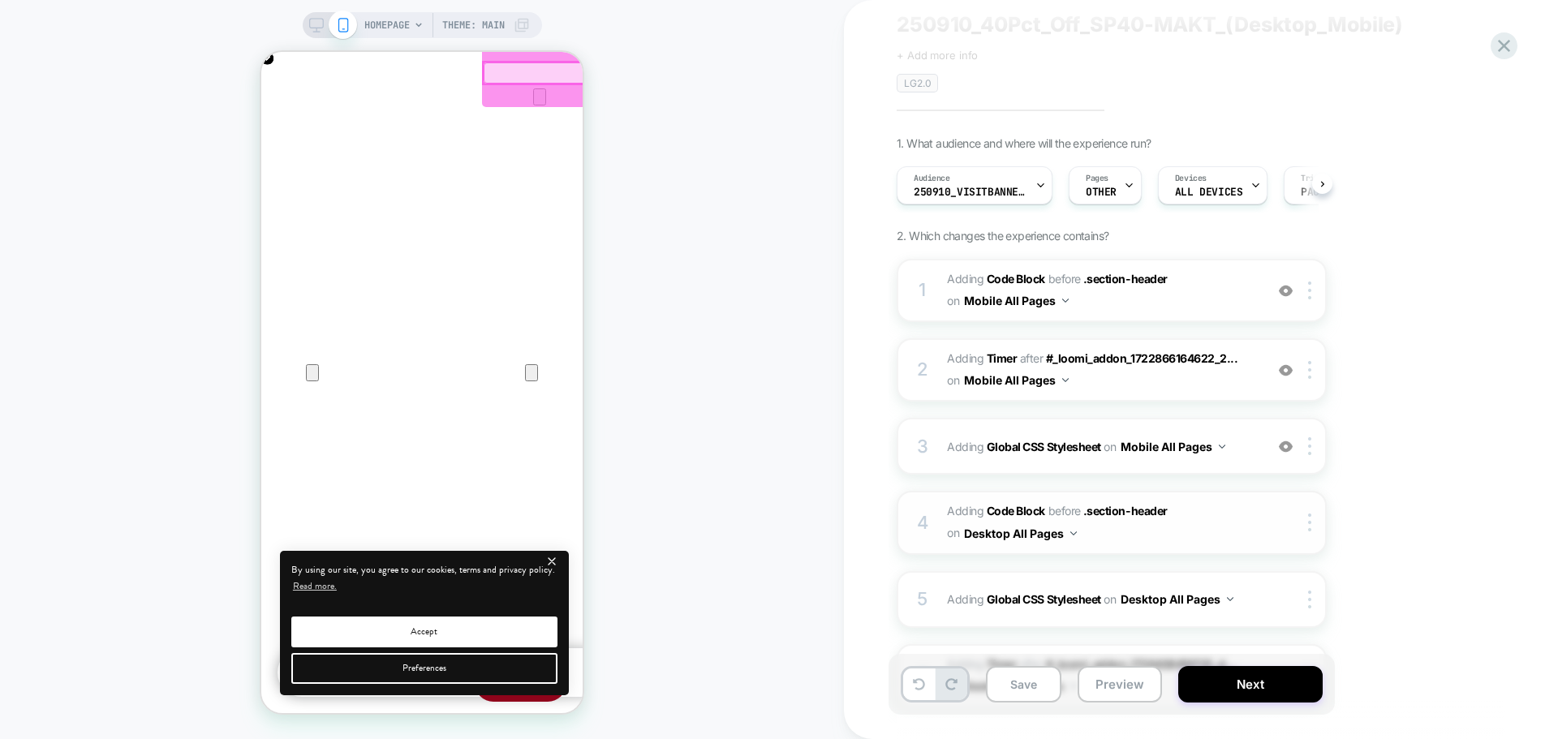
scroll to position [81, 0]
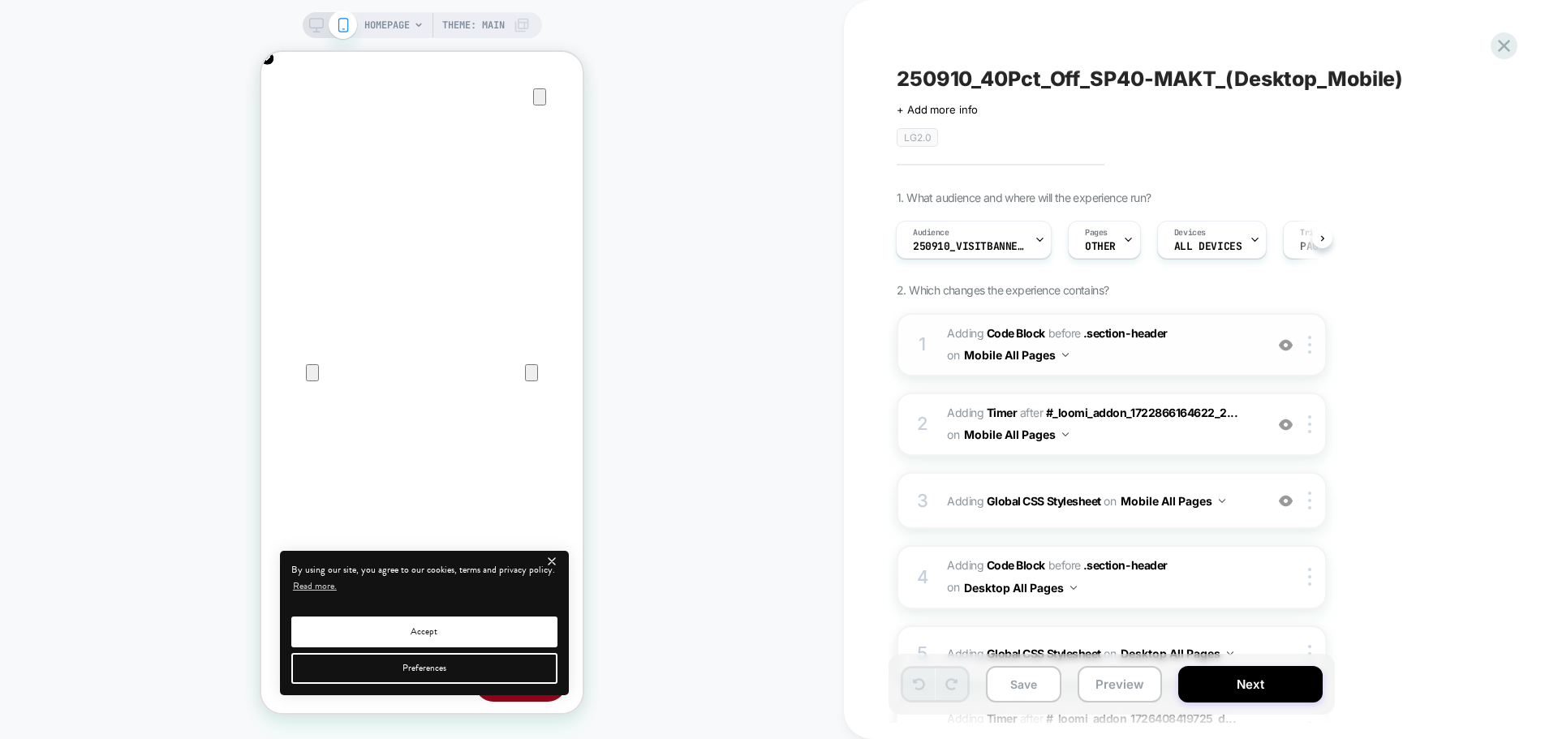
click at [0, 0] on span "Adding Code Block BEFORE .section-header .section-header on Mobile All Pages" at bounding box center [0, 0] width 0 height 0
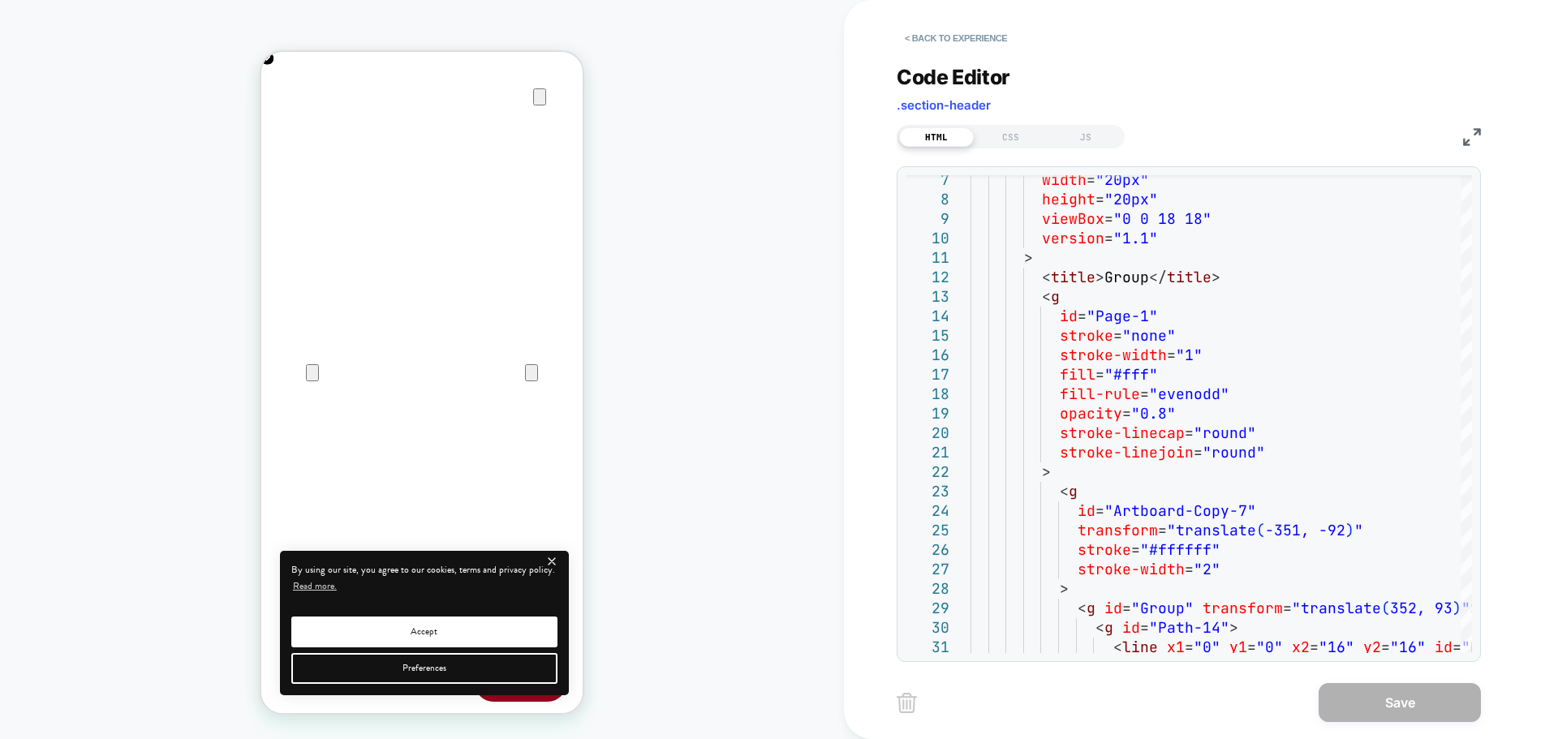
click at [0, 0] on img at bounding box center [0, 0] width 0 height 0
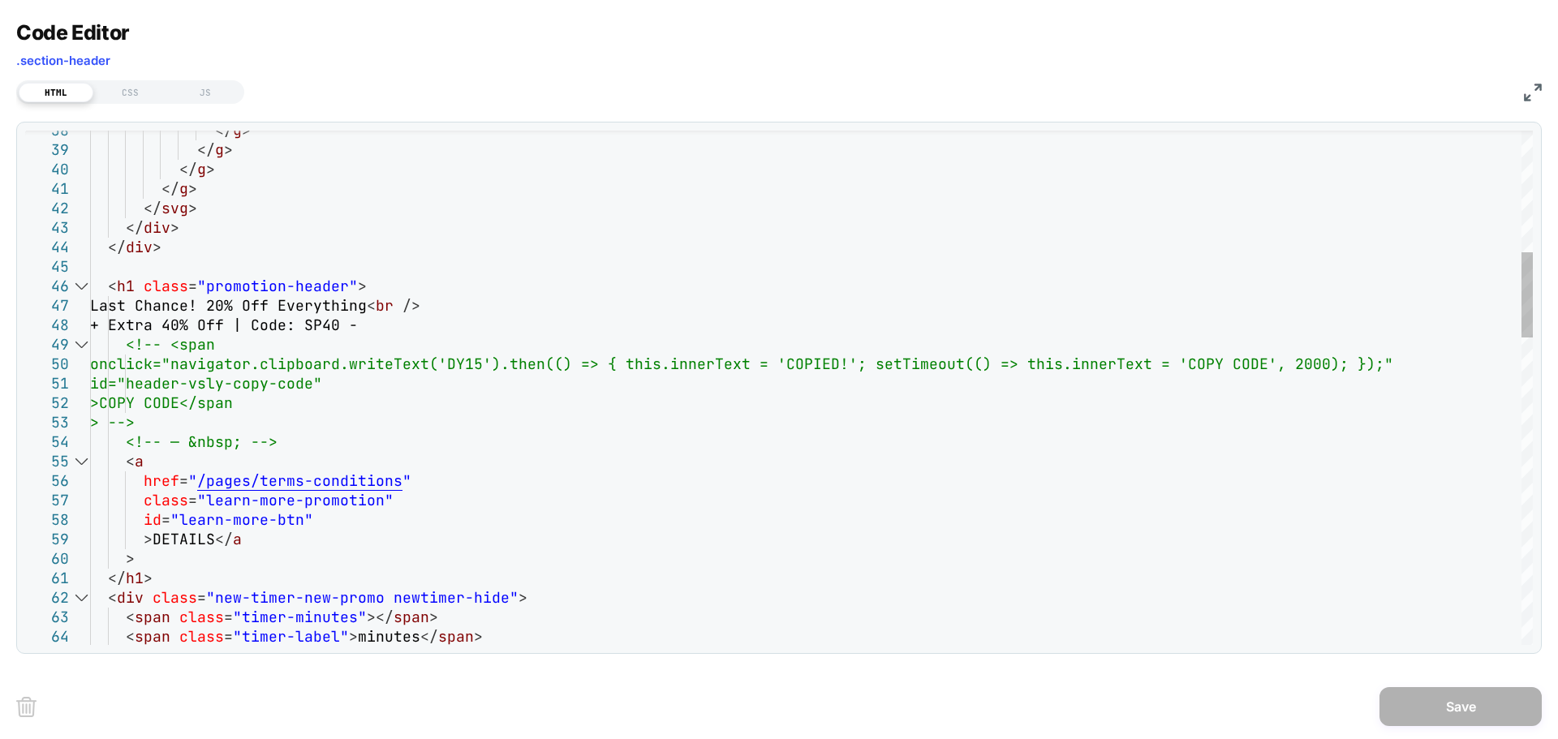
scroll to position [0, 643]
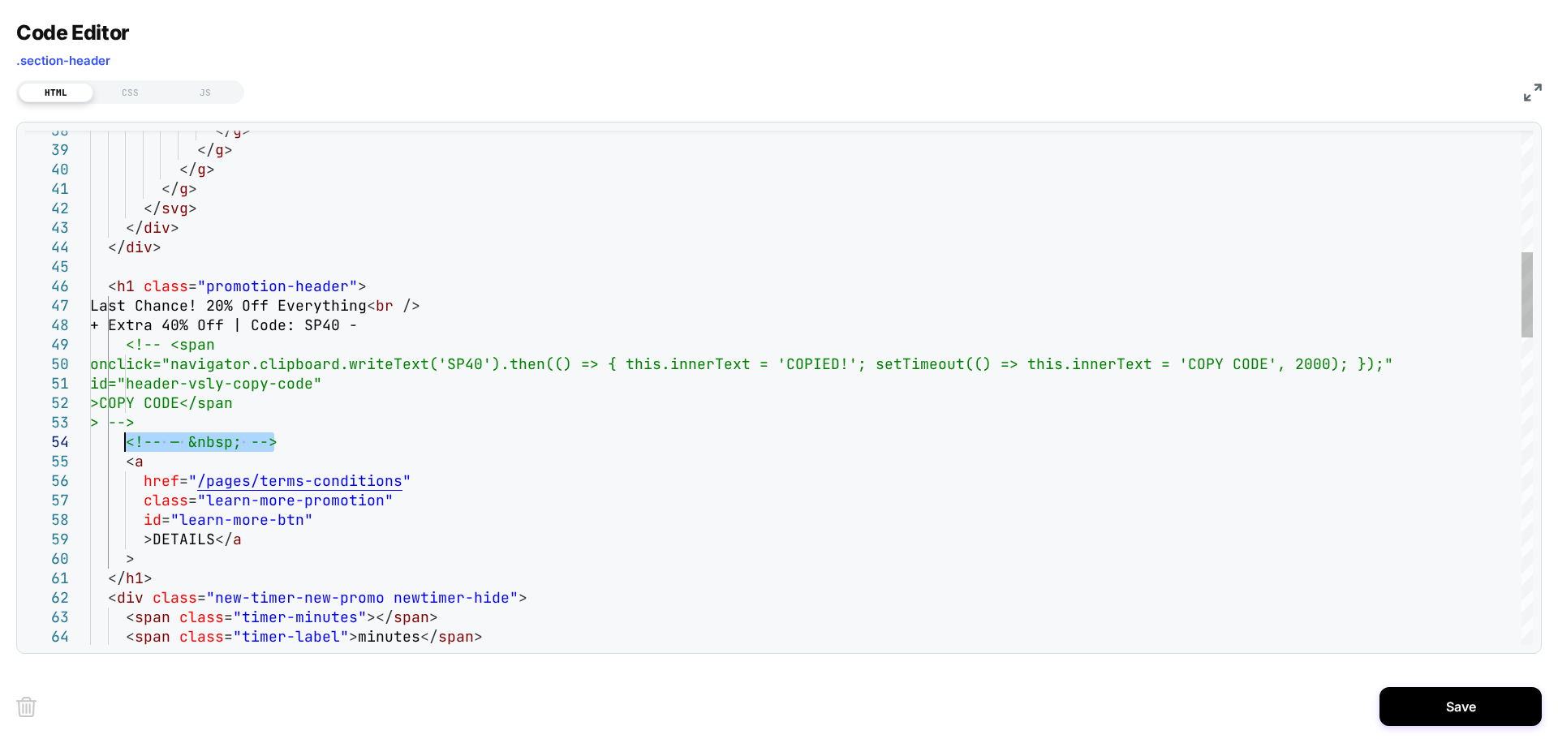
drag, startPoint x: 300, startPoint y: 435, endPoint x: 129, endPoint y: 445, distance: 171.5
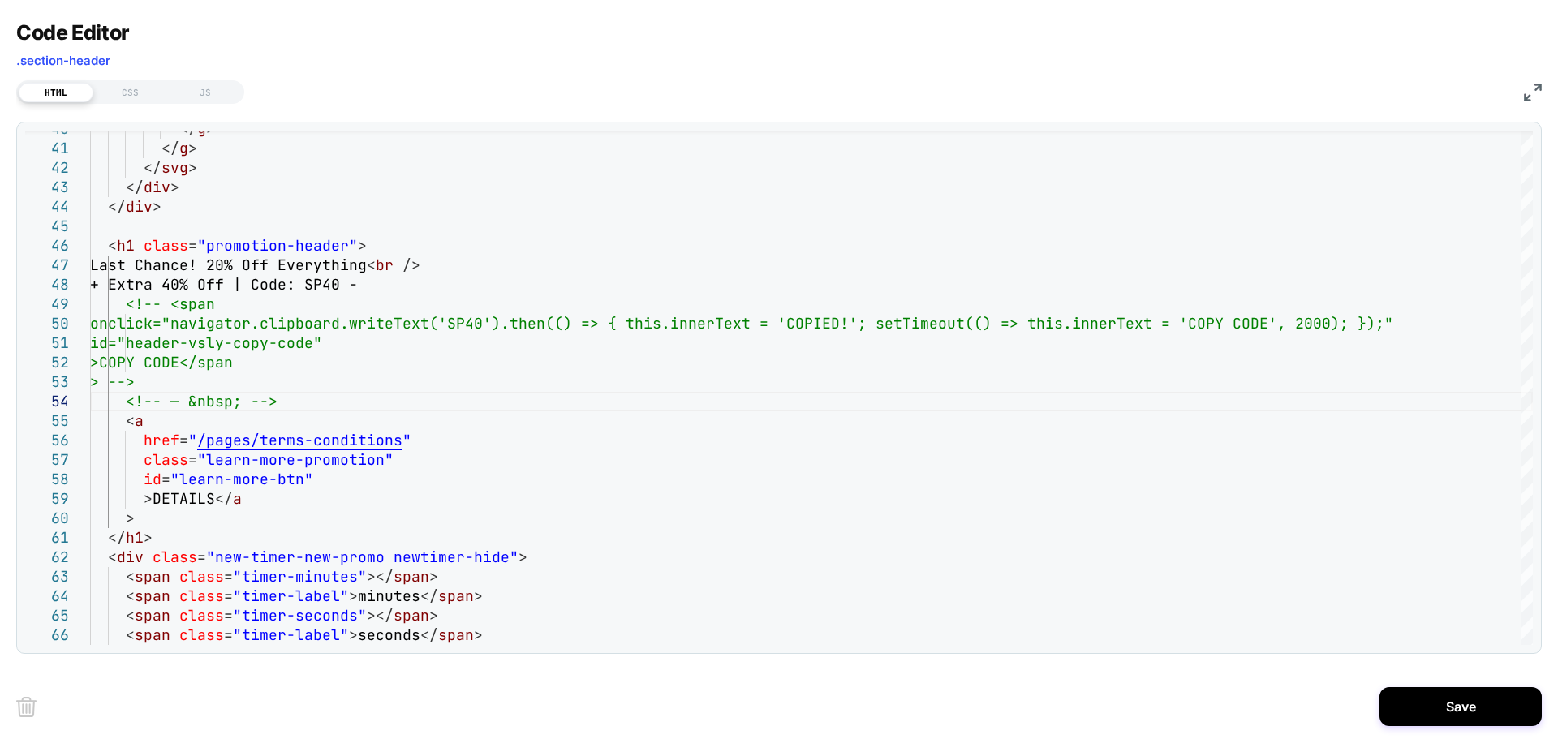
scroll to position [0, 643]
type textarea "**********"
click at [0, 0] on button "Save" at bounding box center [0, 0] width 0 height 0
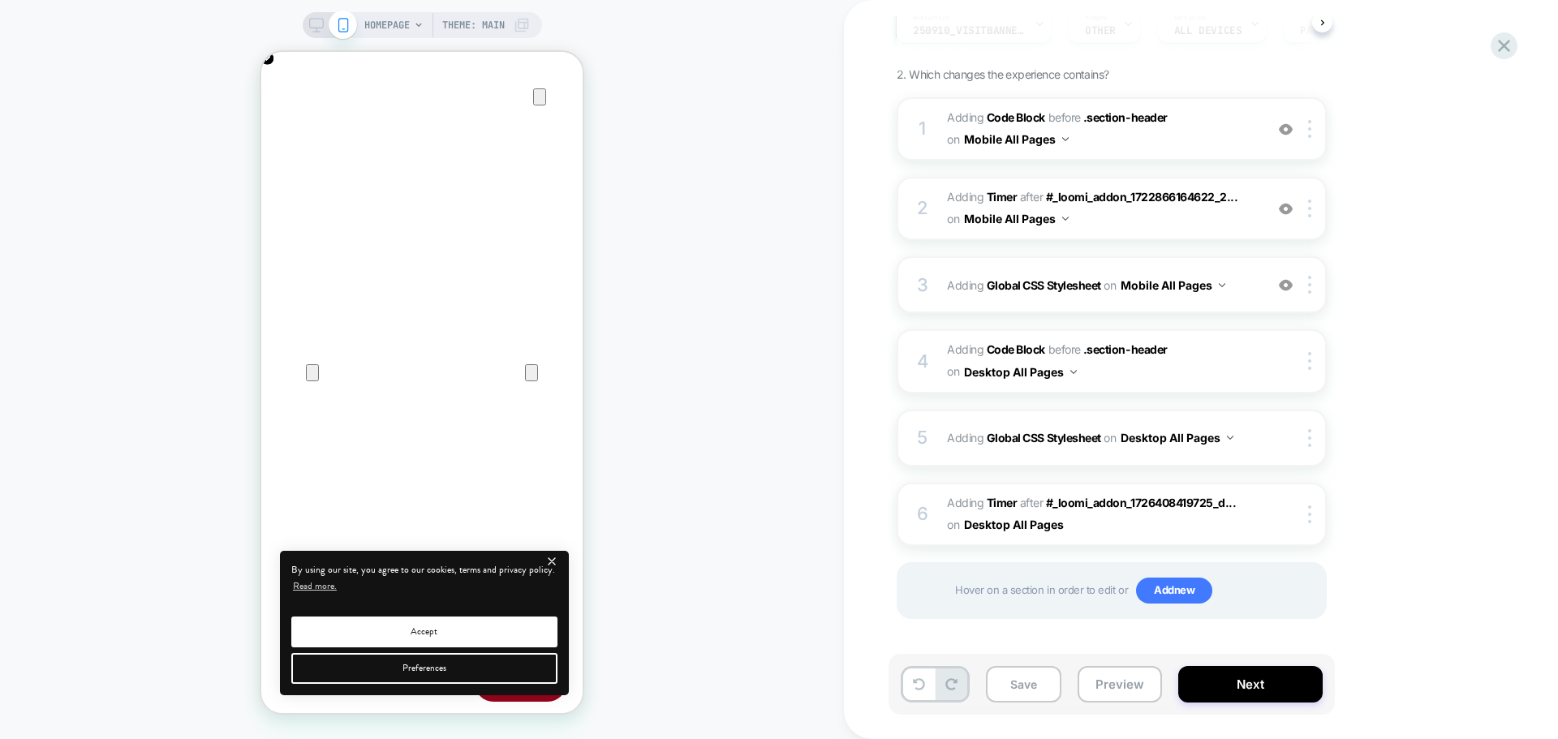
scroll to position [217, 0]
click at [0, 0] on button "Next" at bounding box center [0, 0] width 0 height 0
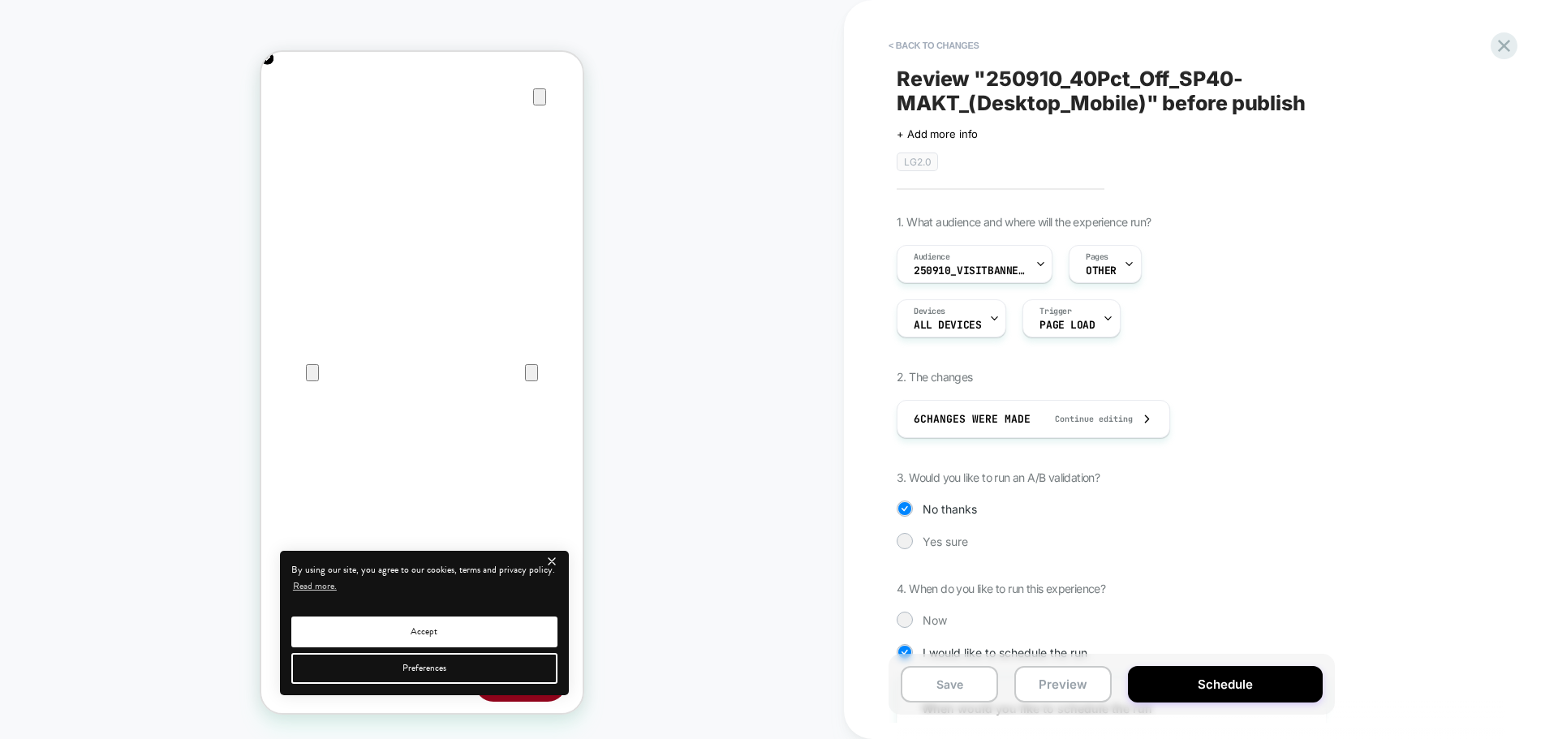
scroll to position [345, 0]
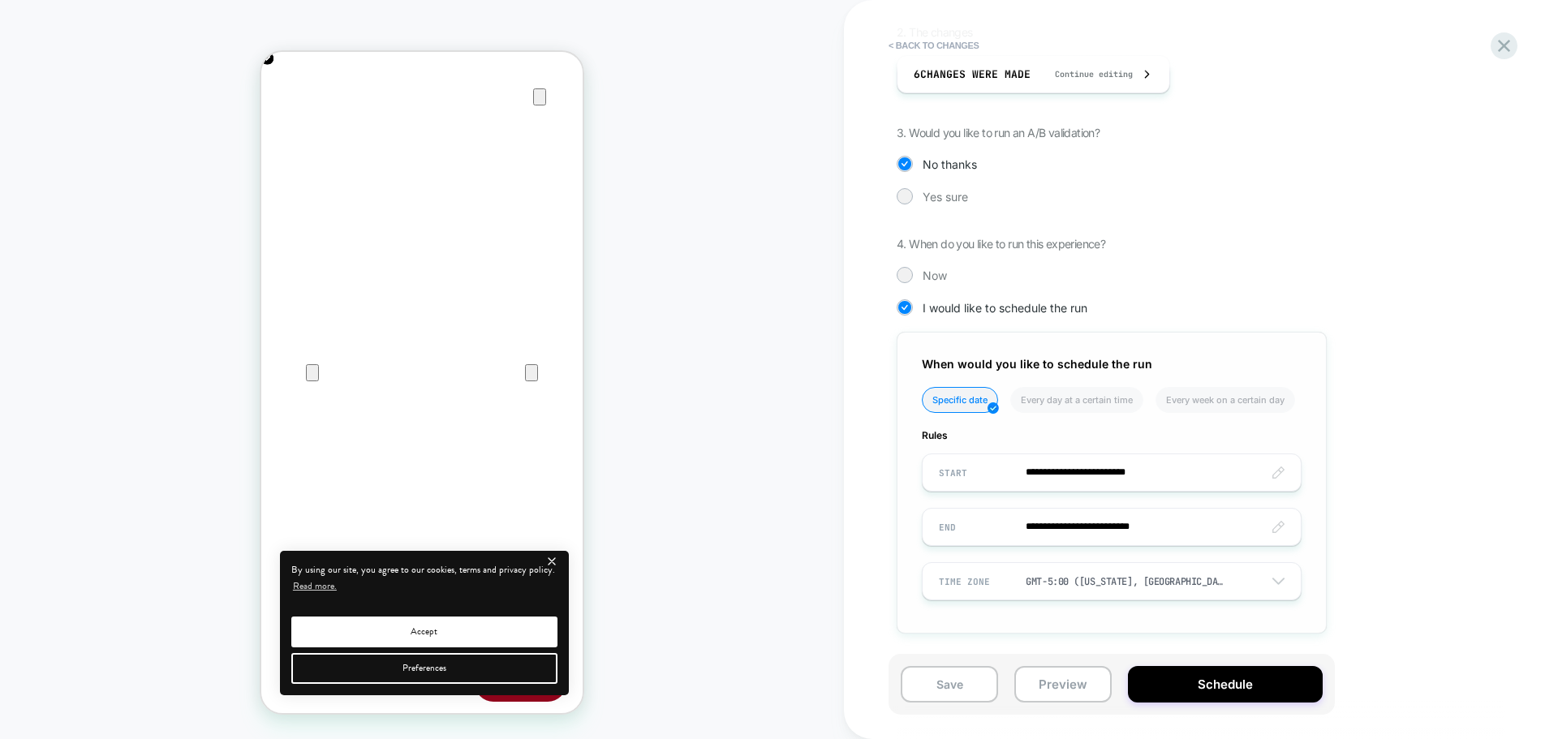
click at [972, 522] on input "**********" at bounding box center [1111, 527] width 378 height 38
click at [1035, 373] on td "10" at bounding box center [1040, 369] width 26 height 23
type input "**********"
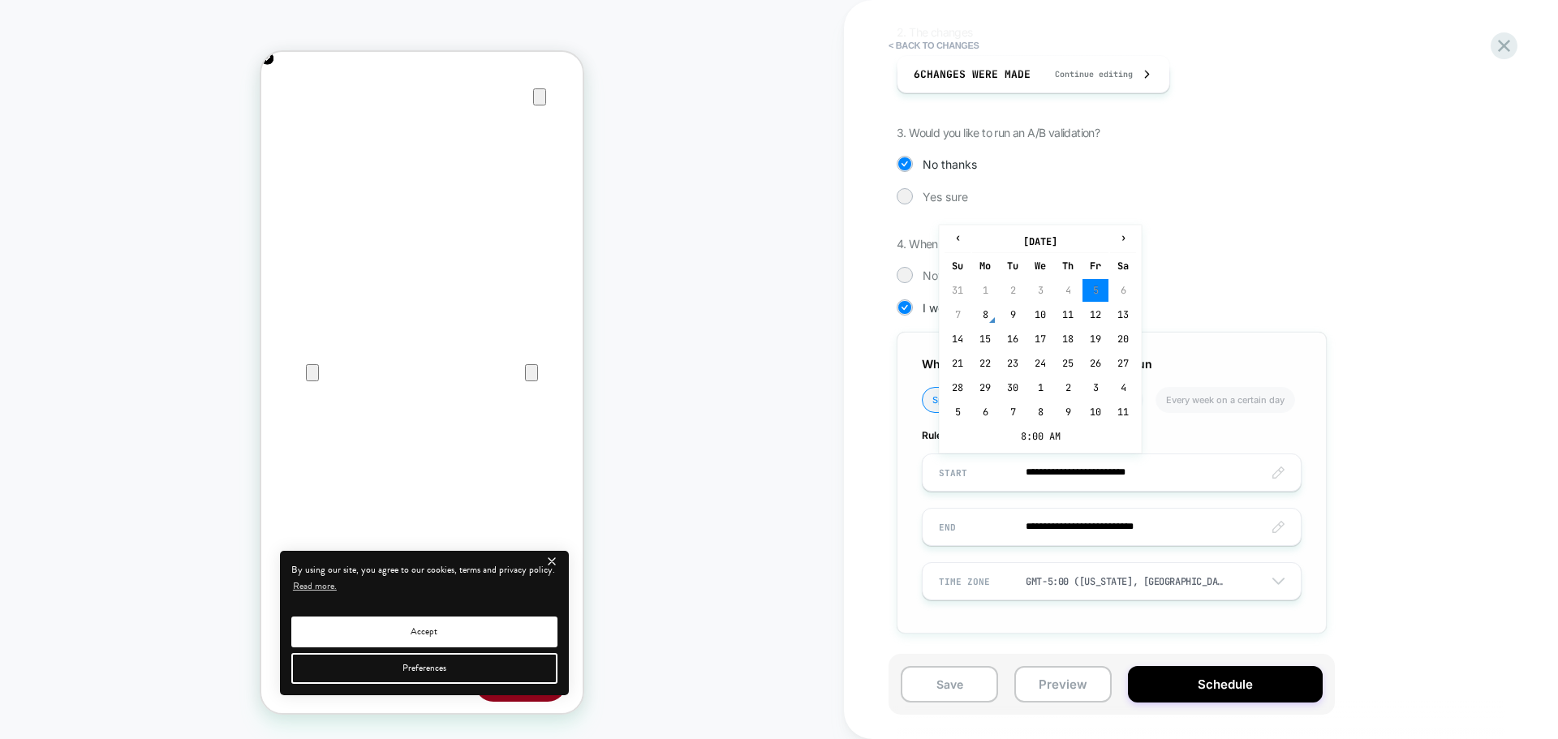
click at [983, 318] on td "8" at bounding box center [985, 314] width 26 height 23
type input "**********"
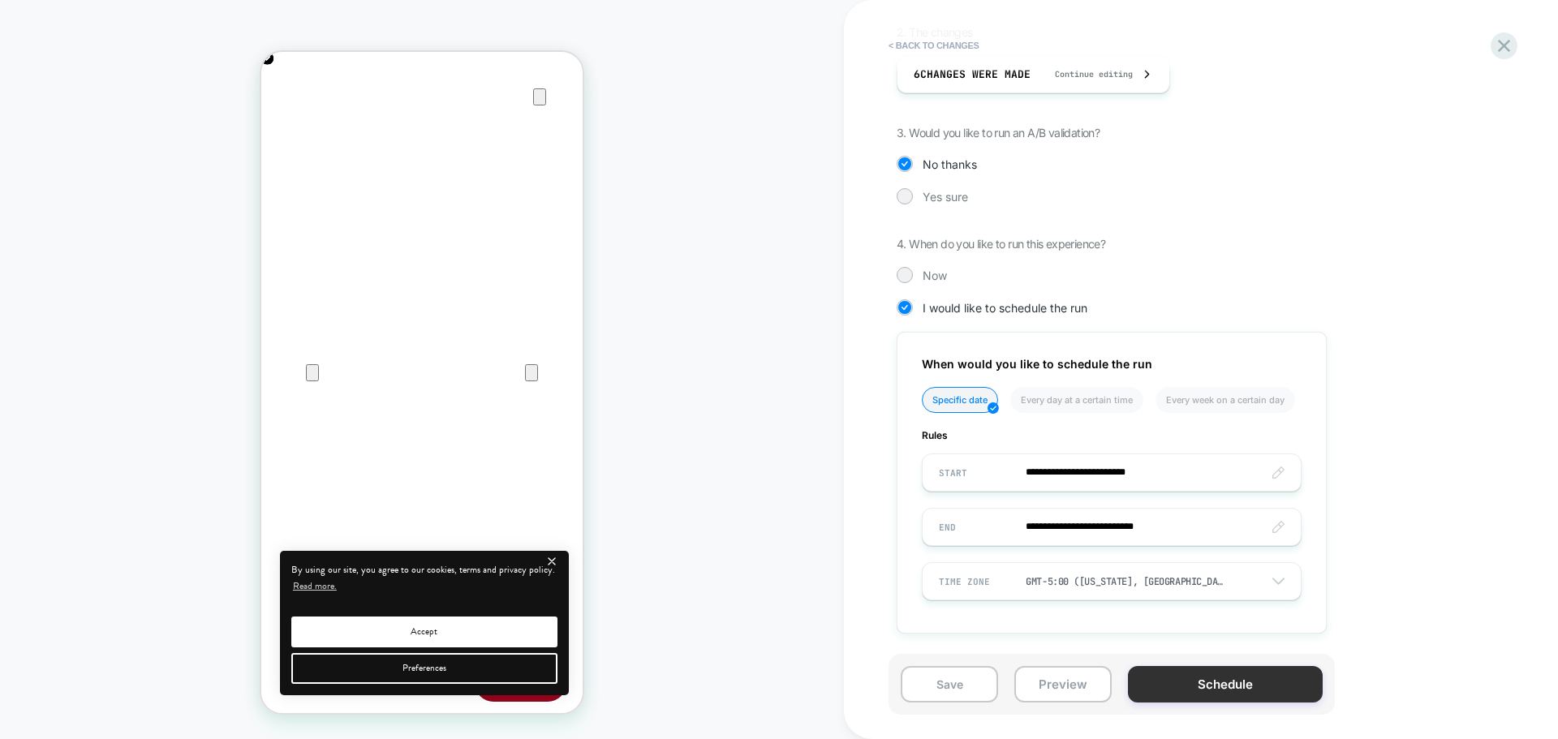
click at [1170, 684] on button "Schedule" at bounding box center [1225, 684] width 195 height 37
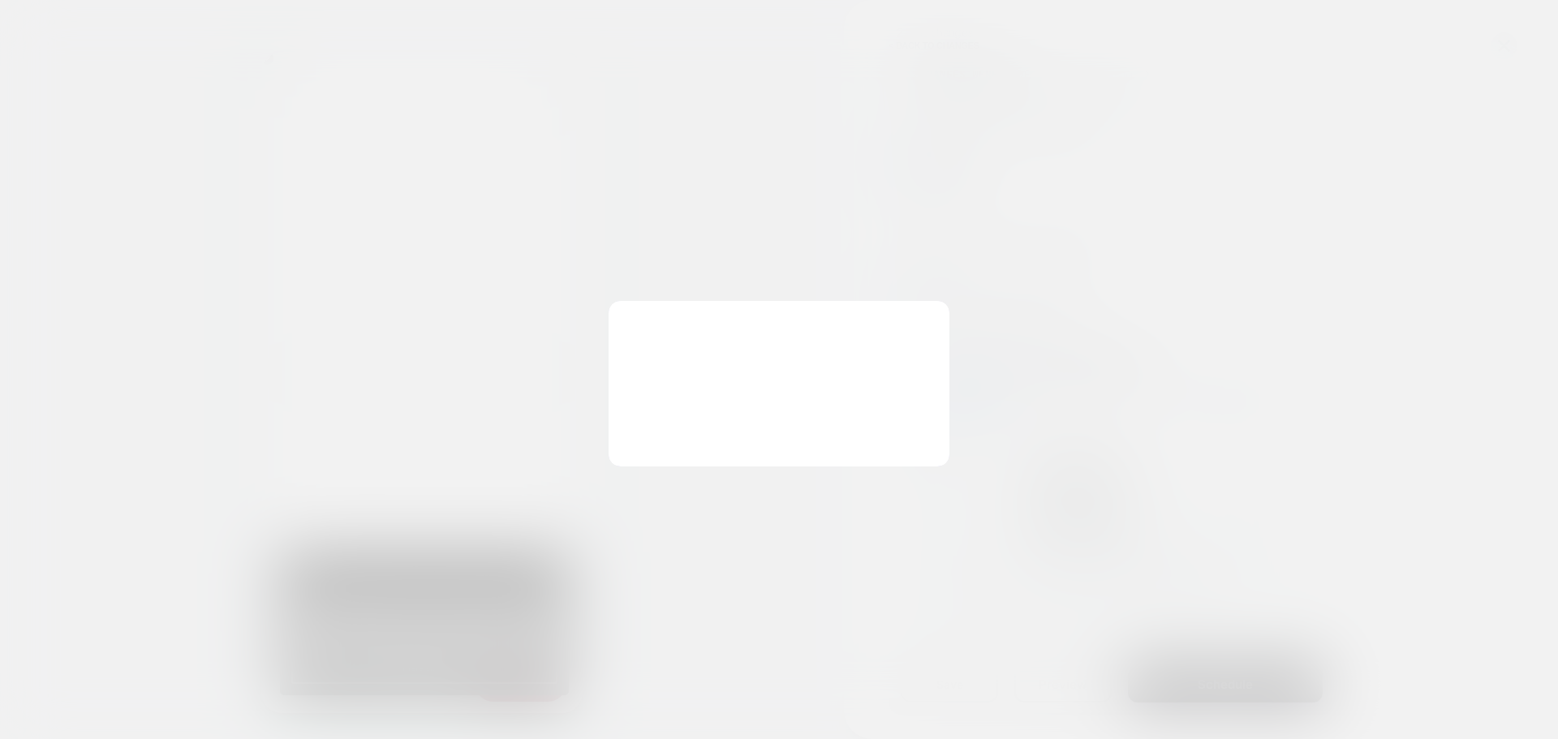
scroll to position [0, 321]
